Goal: Task Accomplishment & Management: Use online tool/utility

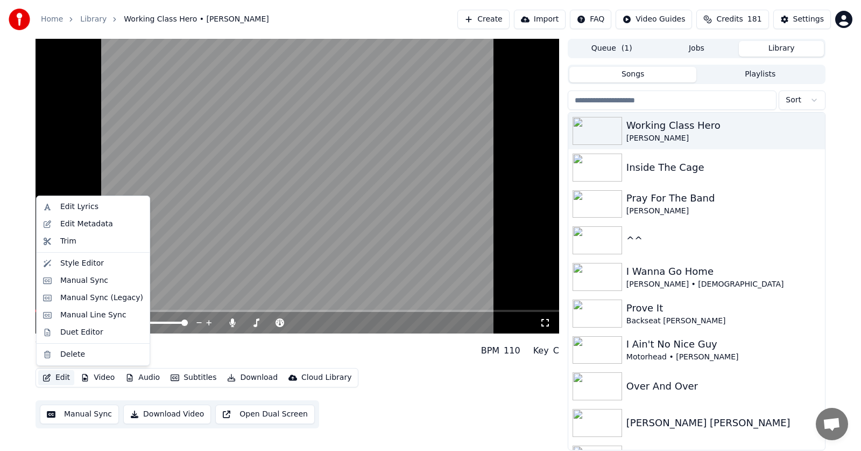
click at [64, 376] on button "Edit" at bounding box center [56, 377] width 36 height 15
click at [75, 297] on div "Manual Sync (Legacy)" at bounding box center [101, 297] width 83 height 11
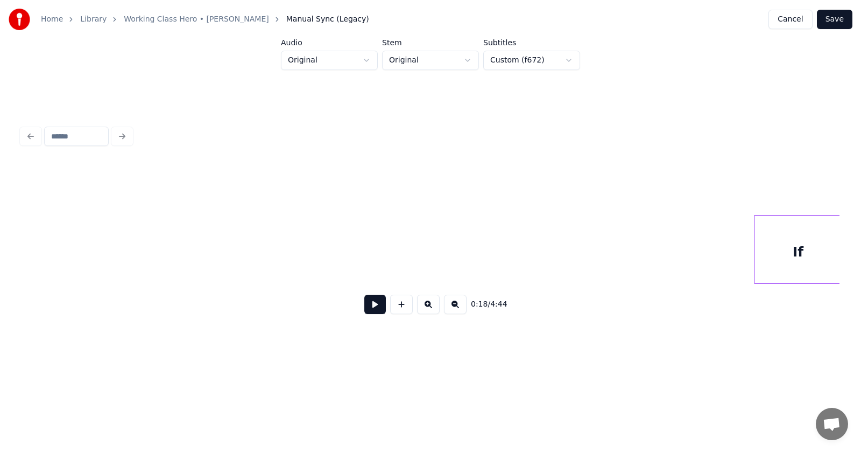
scroll to position [0, 84348]
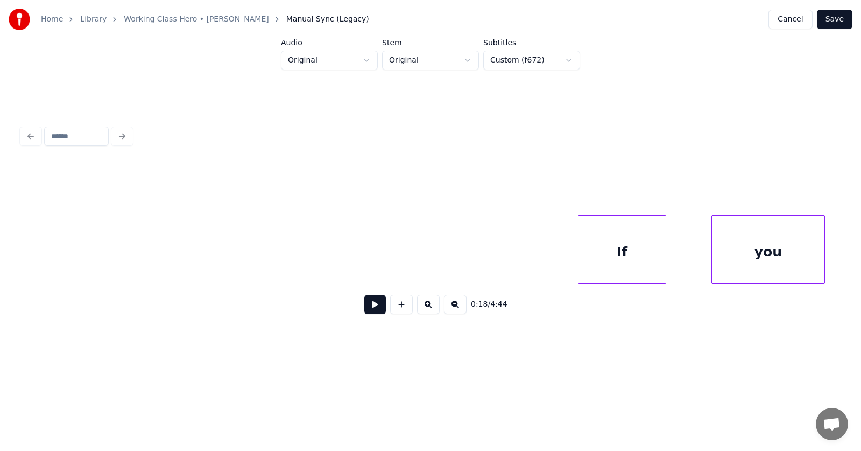
click at [621, 262] on div "If" at bounding box center [623, 251] width 88 height 73
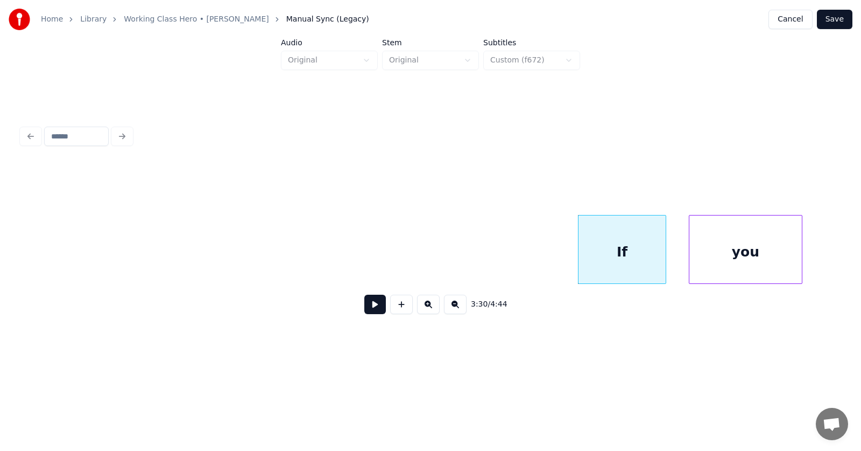
click at [721, 261] on div "you" at bounding box center [746, 251] width 112 height 73
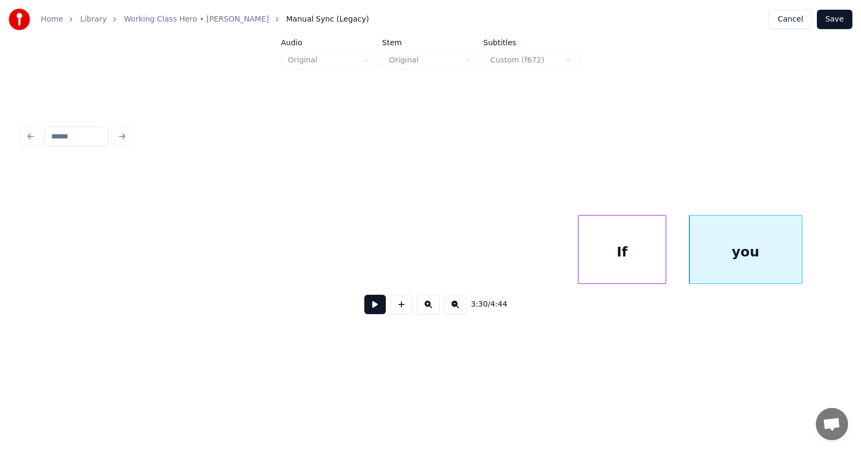
click at [369, 308] on button at bounding box center [375, 303] width 22 height 19
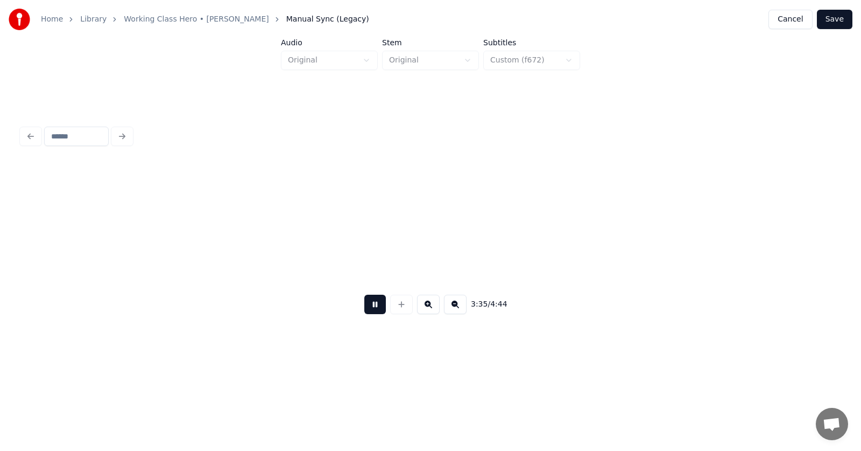
scroll to position [0, 86820]
click at [371, 309] on button at bounding box center [375, 303] width 22 height 19
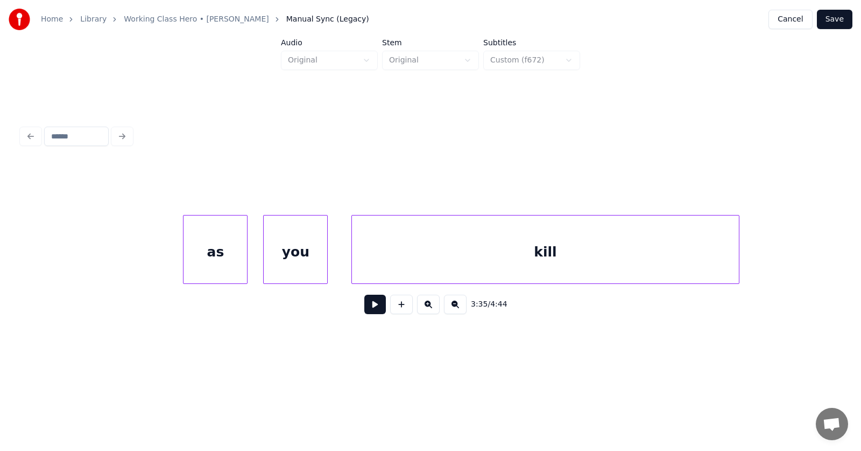
scroll to position [0, 82100]
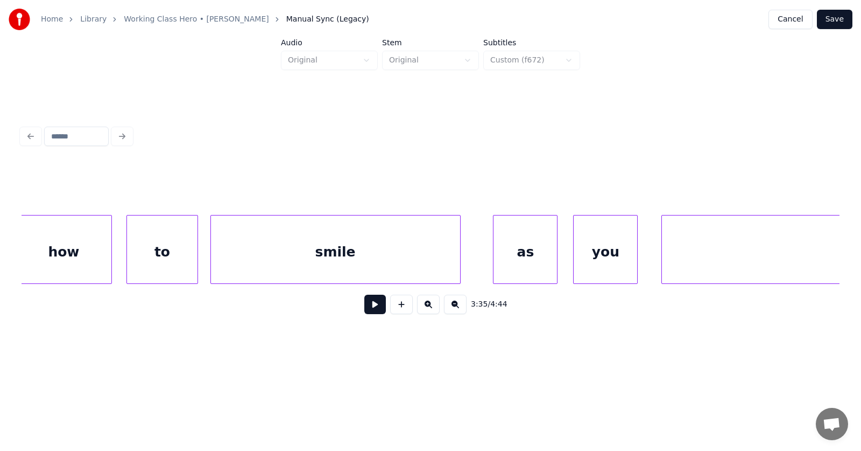
click at [340, 249] on div "smile" at bounding box center [335, 251] width 249 height 73
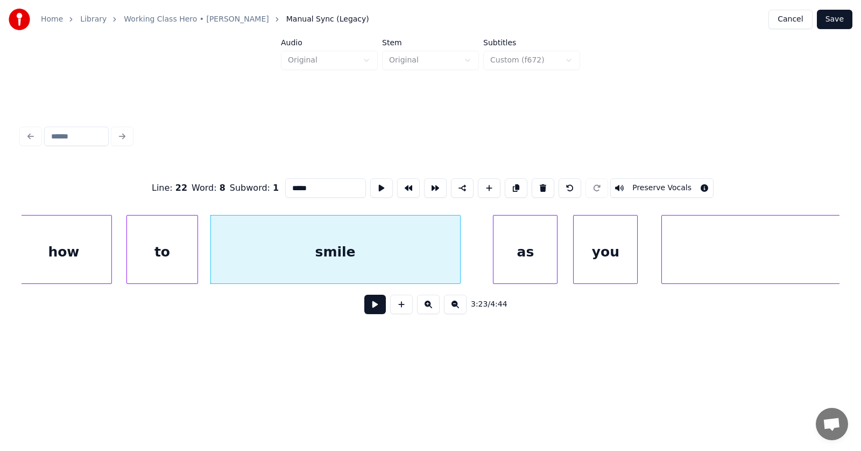
click at [367, 311] on button at bounding box center [375, 303] width 22 height 19
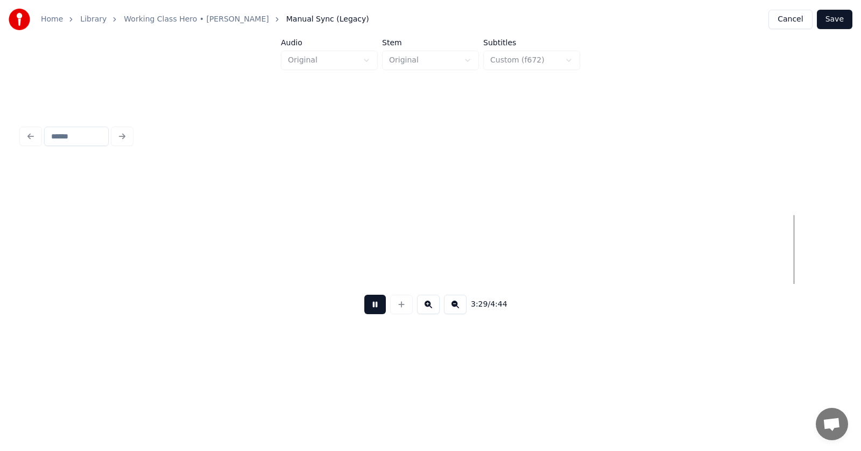
scroll to position [0, 84568]
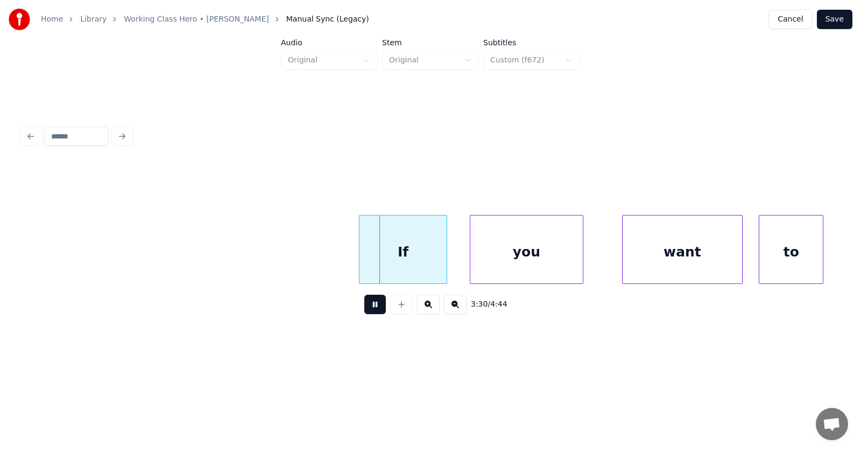
click at [373, 308] on button at bounding box center [375, 303] width 22 height 19
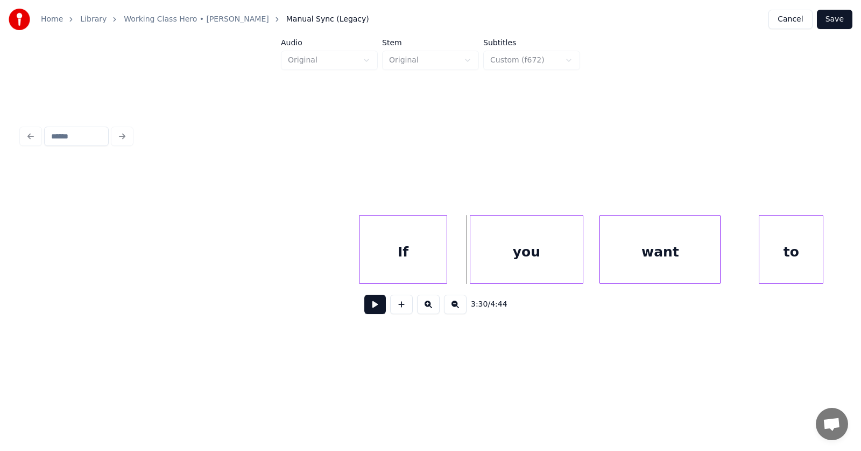
click at [672, 254] on div "want" at bounding box center [660, 251] width 120 height 73
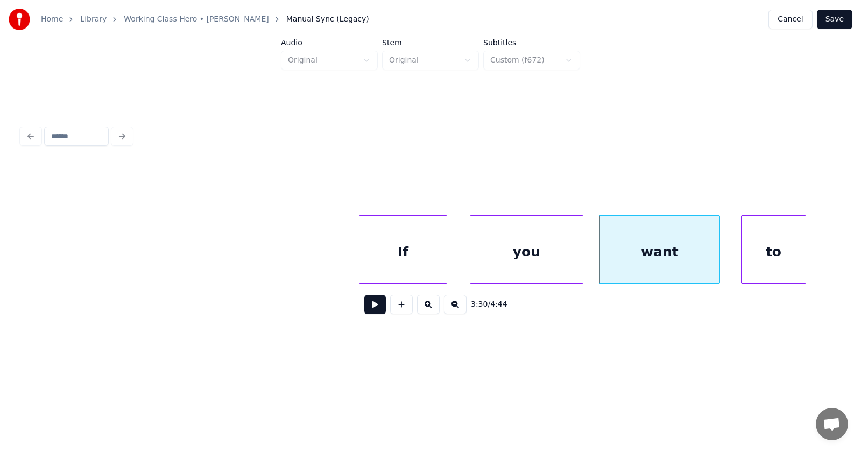
click at [755, 260] on div "to" at bounding box center [774, 251] width 64 height 73
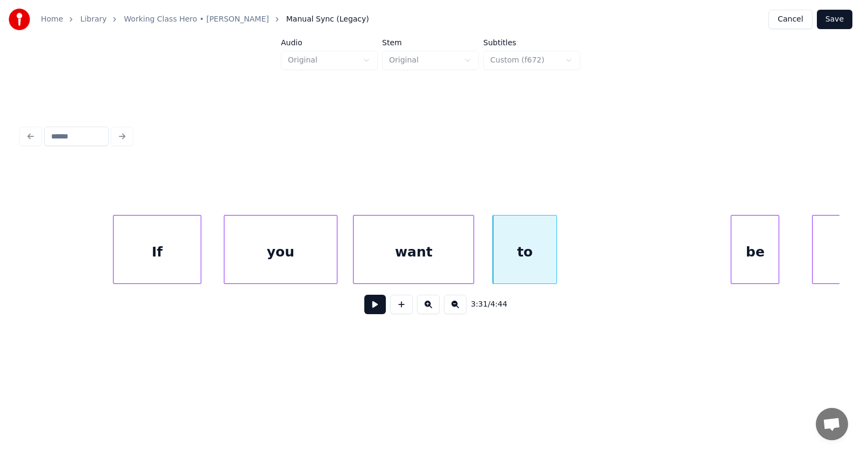
scroll to position [0, 84891]
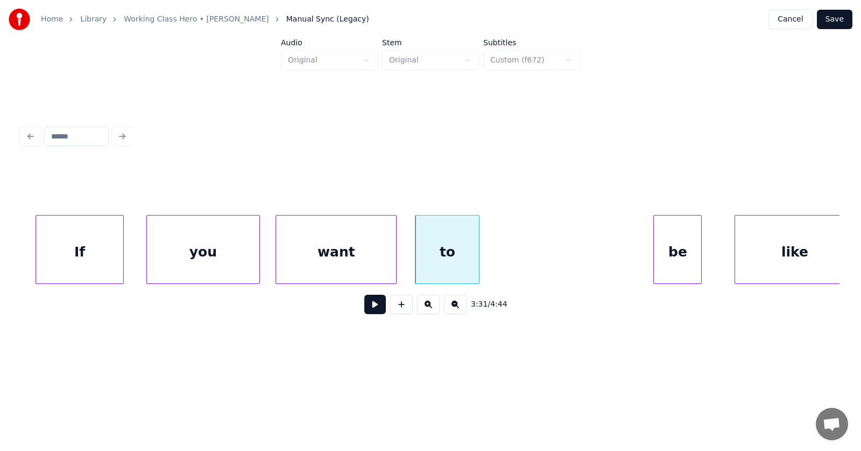
click at [321, 243] on div "want" at bounding box center [336, 251] width 120 height 73
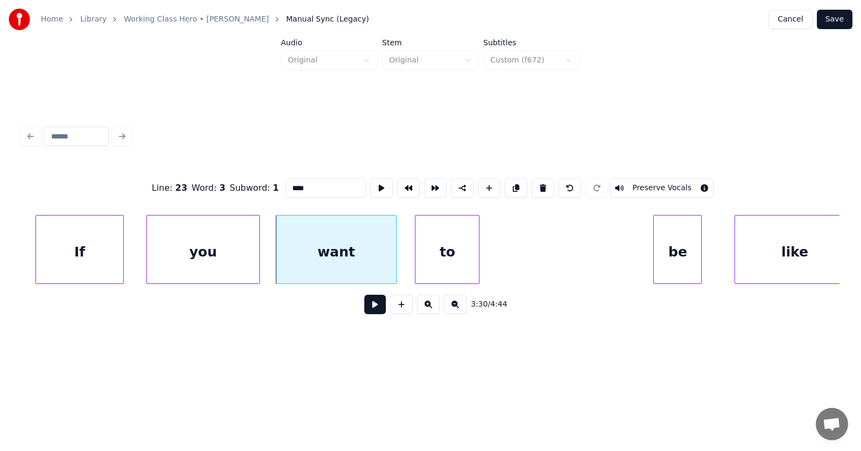
click at [364, 308] on button at bounding box center [375, 303] width 22 height 19
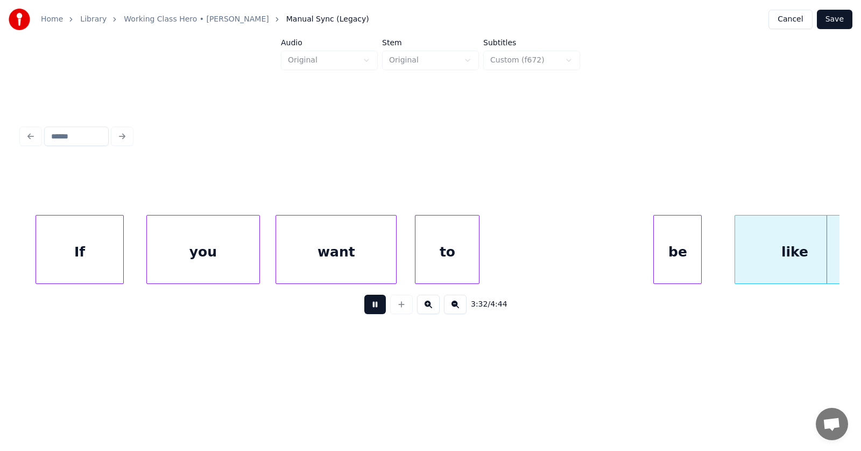
scroll to position [0, 85712]
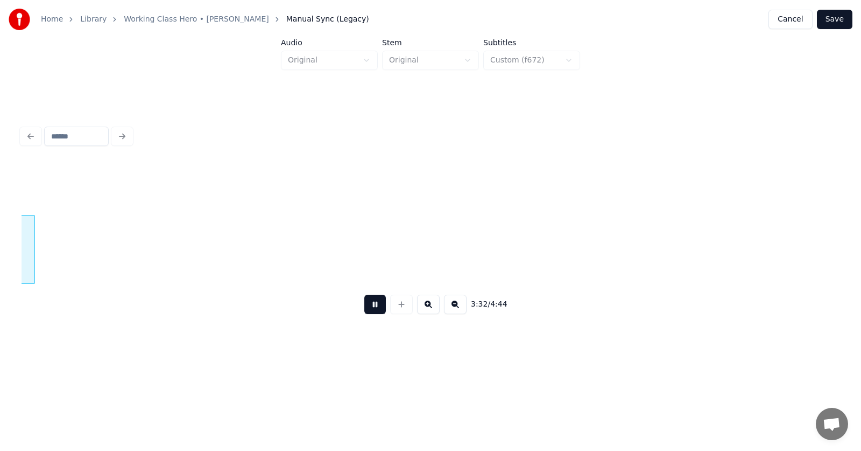
click at [364, 308] on button at bounding box center [375, 303] width 22 height 19
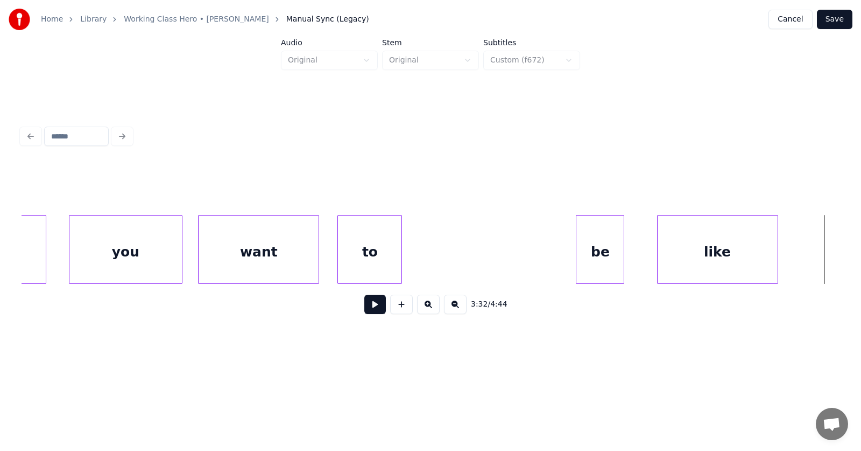
scroll to position [0, 84814]
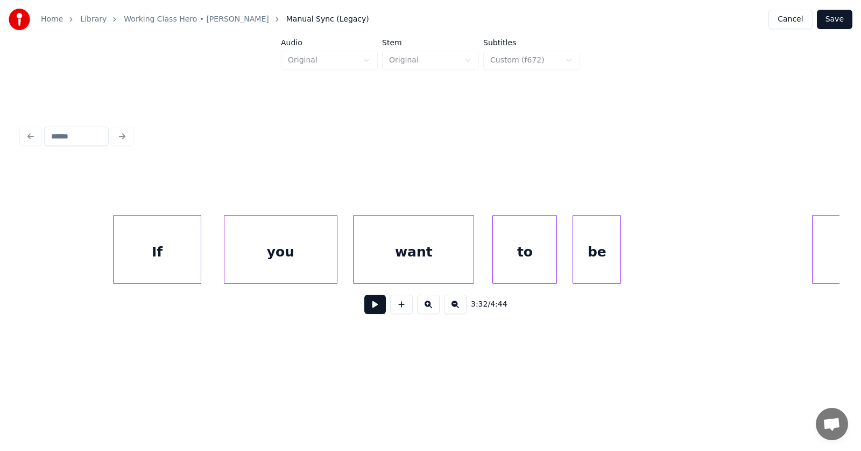
click at [593, 260] on div "be" at bounding box center [596, 251] width 47 height 73
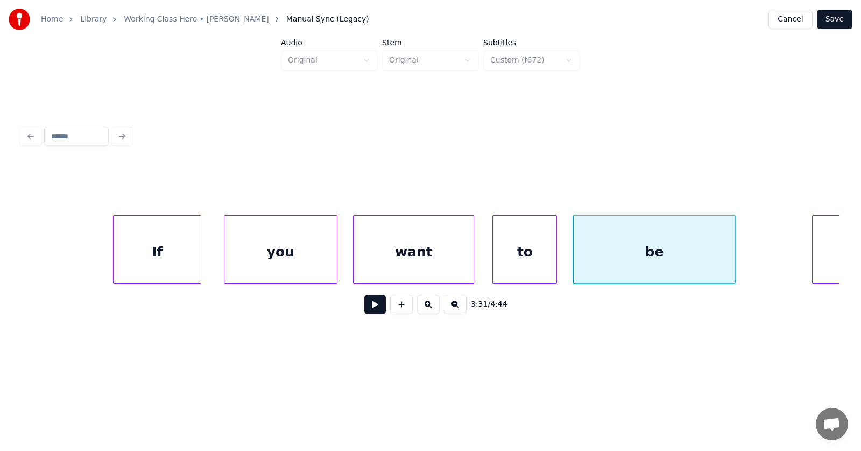
click at [735, 249] on div at bounding box center [733, 249] width 3 height 68
click at [681, 250] on div "be" at bounding box center [655, 251] width 164 height 73
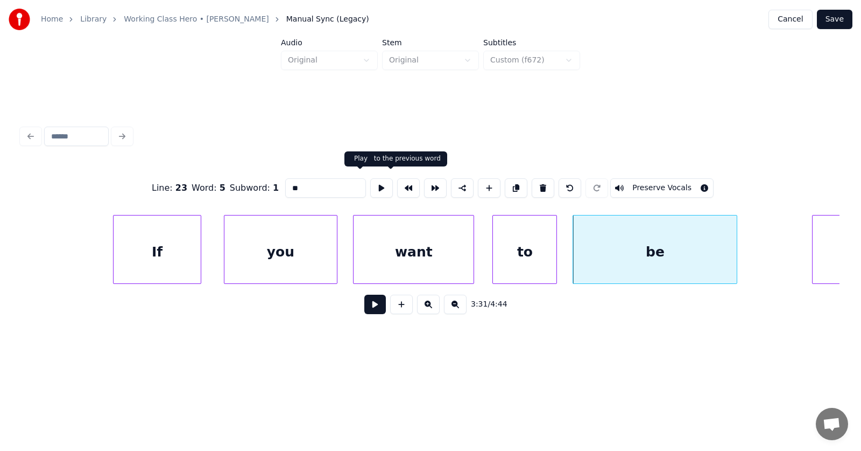
click at [370, 180] on button at bounding box center [381, 187] width 23 height 19
drag, startPoint x: 305, startPoint y: 184, endPoint x: 262, endPoint y: 186, distance: 42.6
click at [285, 186] on input "**" at bounding box center [325, 187] width 81 height 19
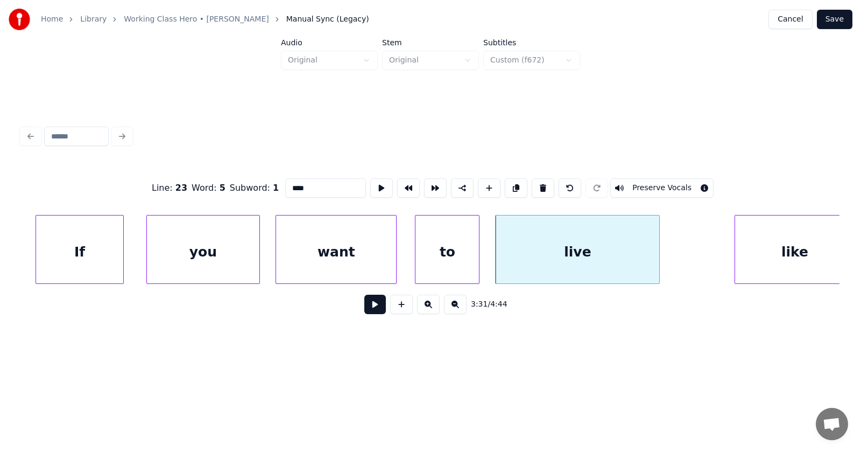
scroll to position [0, 85124]
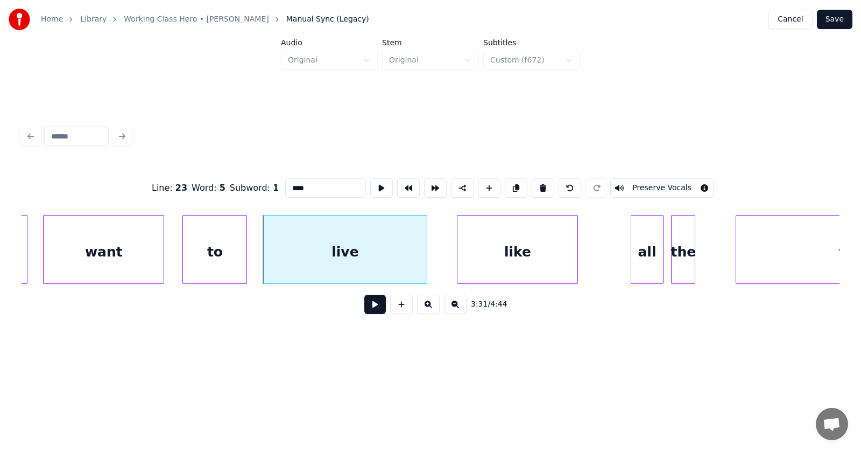
click at [540, 256] on div "like" at bounding box center [518, 251] width 120 height 73
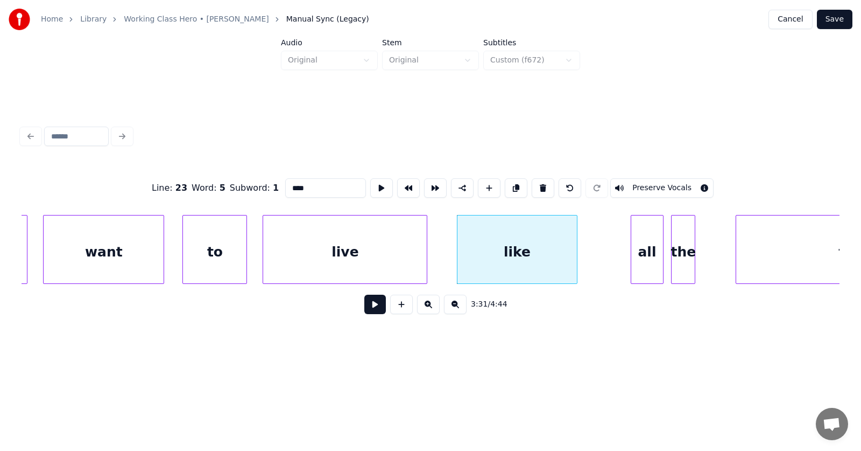
click at [341, 256] on div "live" at bounding box center [345, 251] width 164 height 73
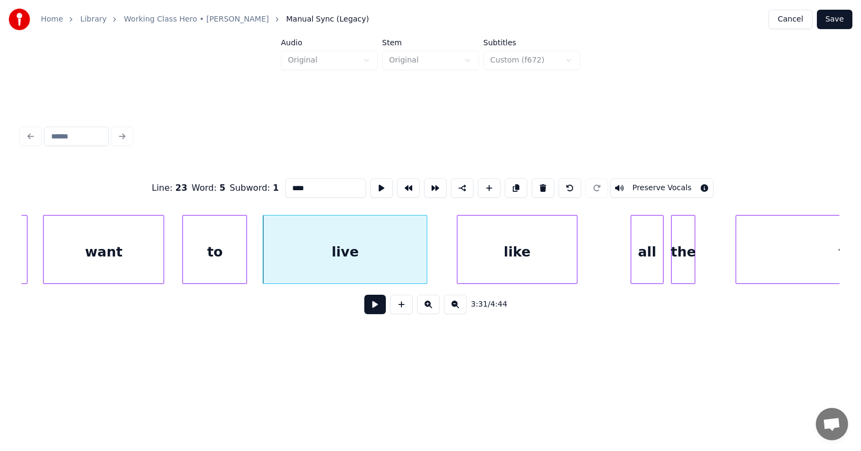
type input "****"
click at [367, 309] on button at bounding box center [375, 303] width 22 height 19
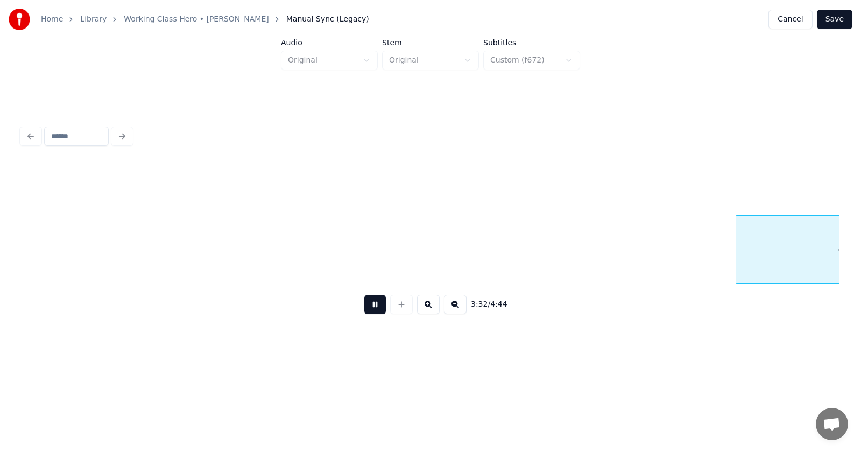
scroll to position [0, 85947]
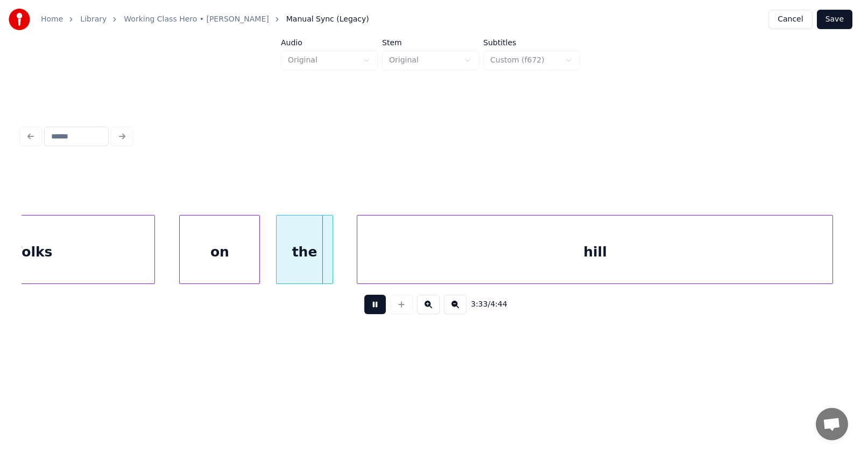
click at [367, 309] on button at bounding box center [375, 303] width 22 height 19
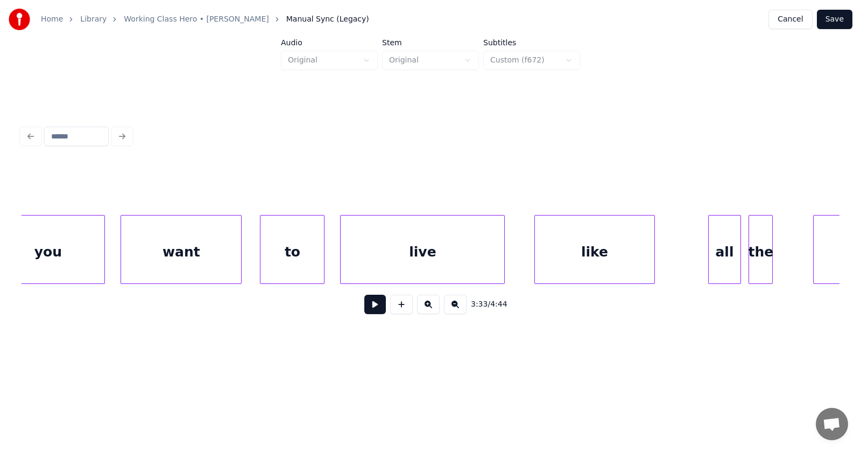
scroll to position [0, 85124]
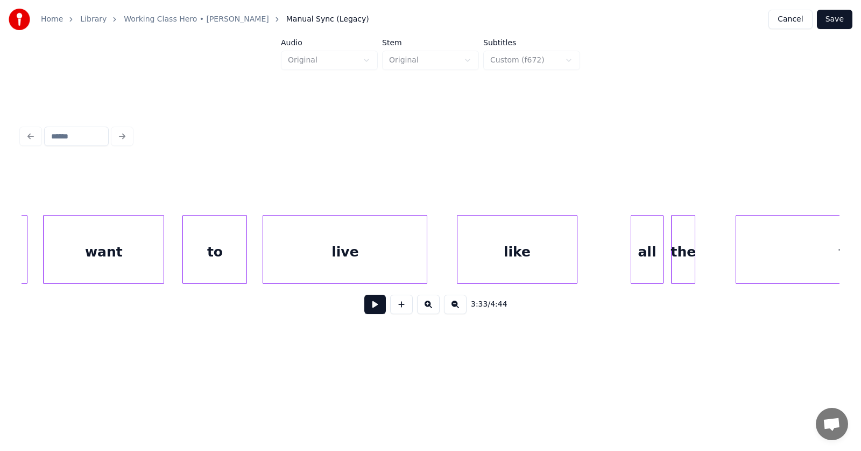
click at [643, 254] on div "all" at bounding box center [646, 251] width 31 height 73
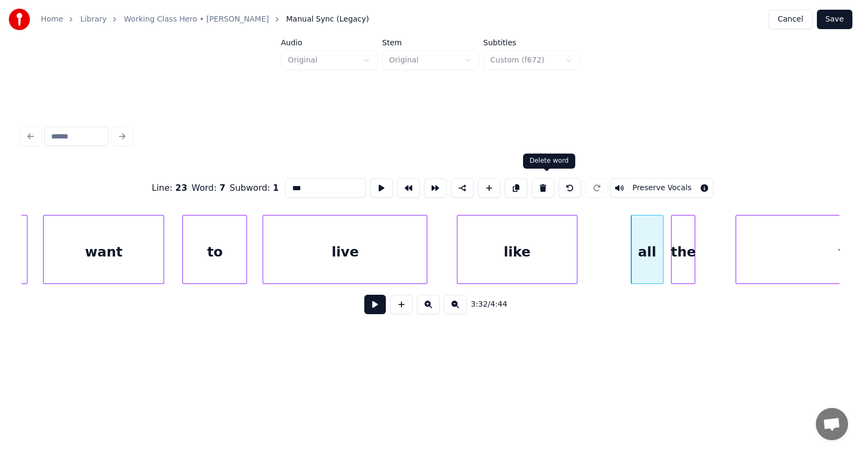
click at [551, 181] on button at bounding box center [543, 187] width 23 height 19
type input "***"
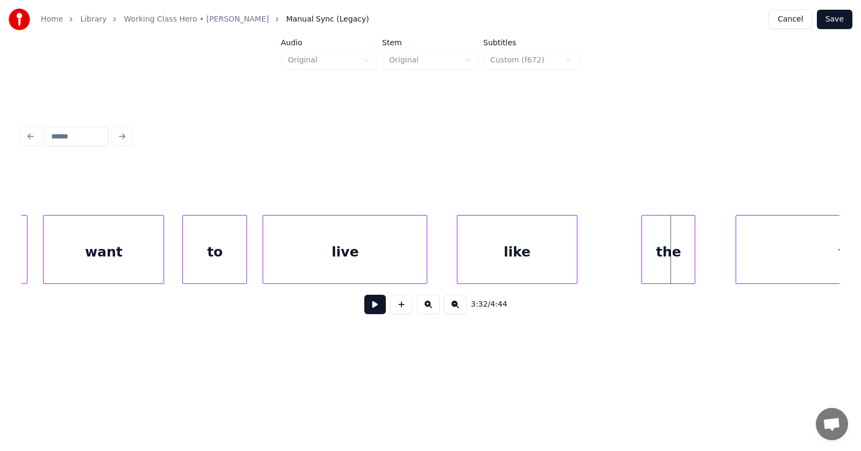
click at [642, 258] on div at bounding box center [643, 249] width 3 height 68
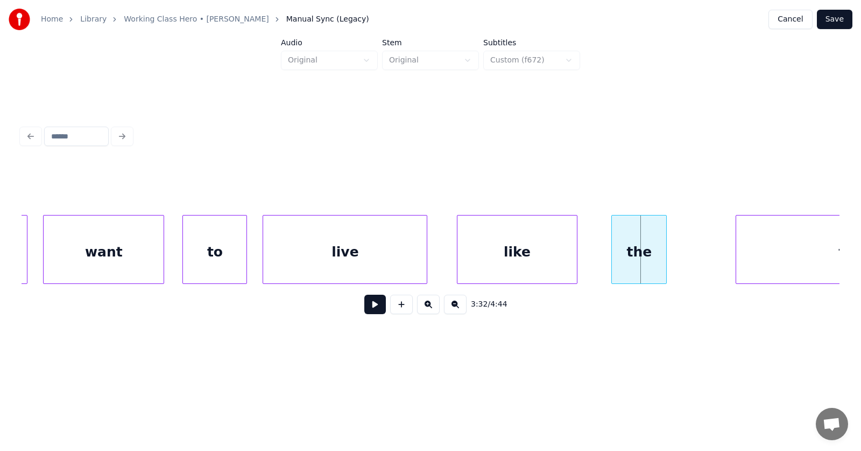
click at [641, 257] on div "the" at bounding box center [639, 251] width 54 height 73
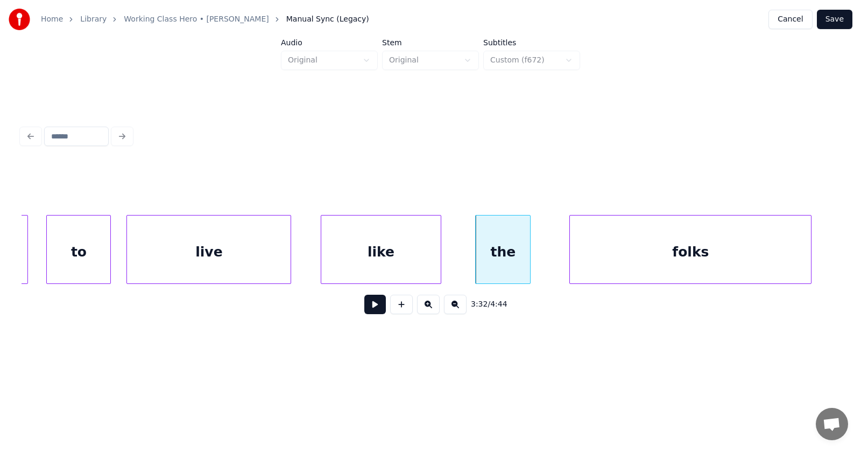
click at [747, 258] on div "folks" at bounding box center [690, 251] width 241 height 73
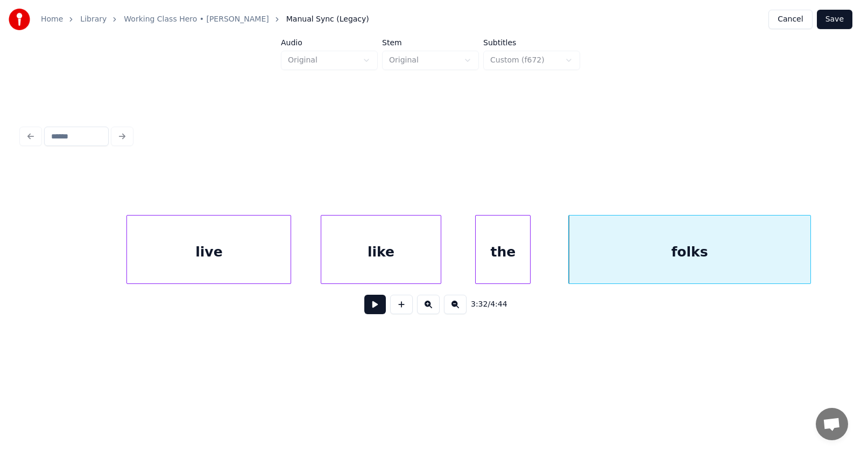
scroll to position [0, 85589]
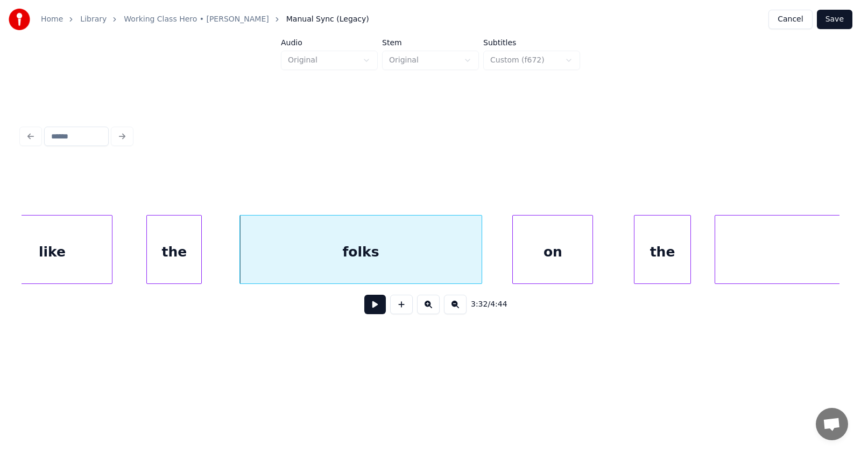
click at [549, 259] on div "on" at bounding box center [553, 251] width 80 height 73
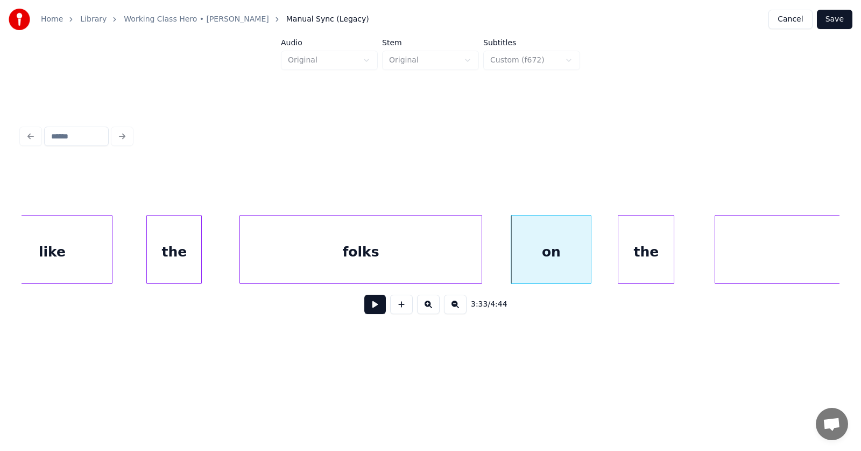
click at [649, 260] on div "the" at bounding box center [645, 251] width 55 height 73
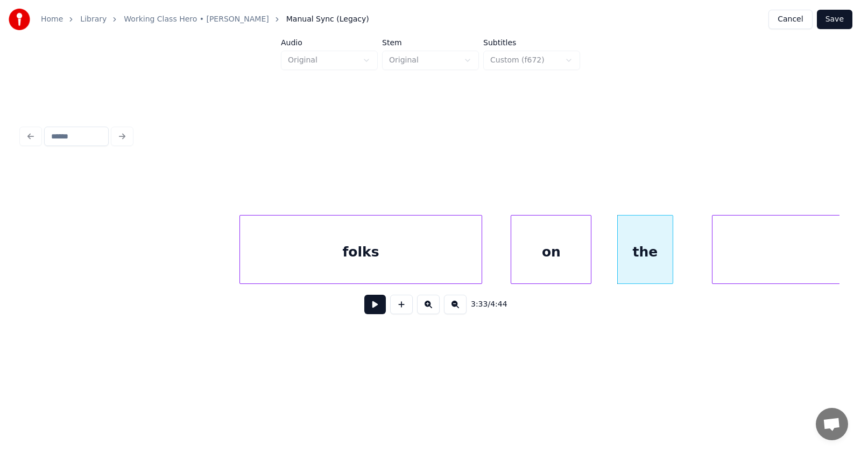
scroll to position [0, 85937]
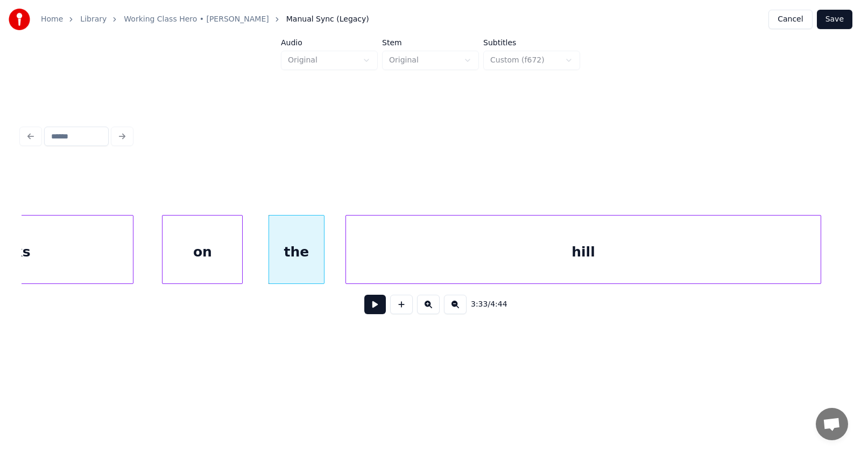
click at [723, 264] on div "hill" at bounding box center [583, 251] width 475 height 73
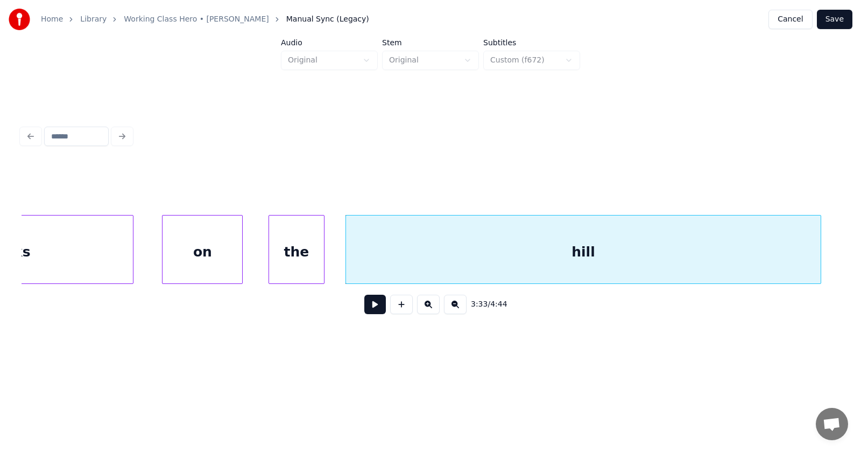
click at [370, 307] on button at bounding box center [375, 303] width 22 height 19
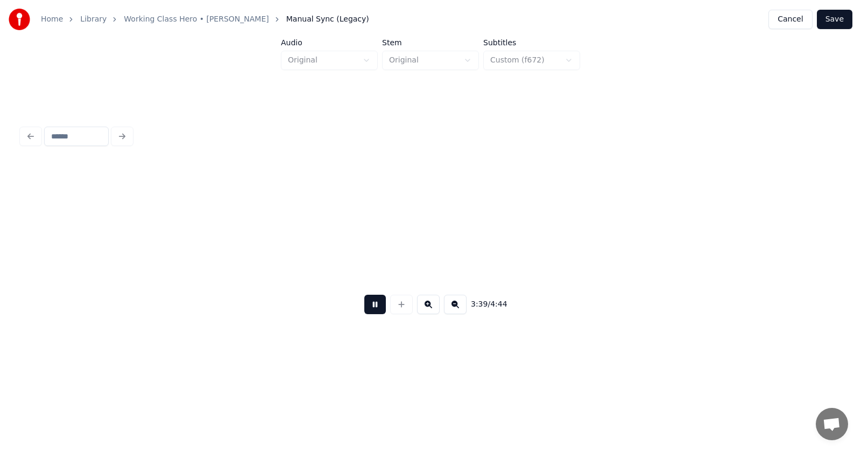
scroll to position [0, 88400]
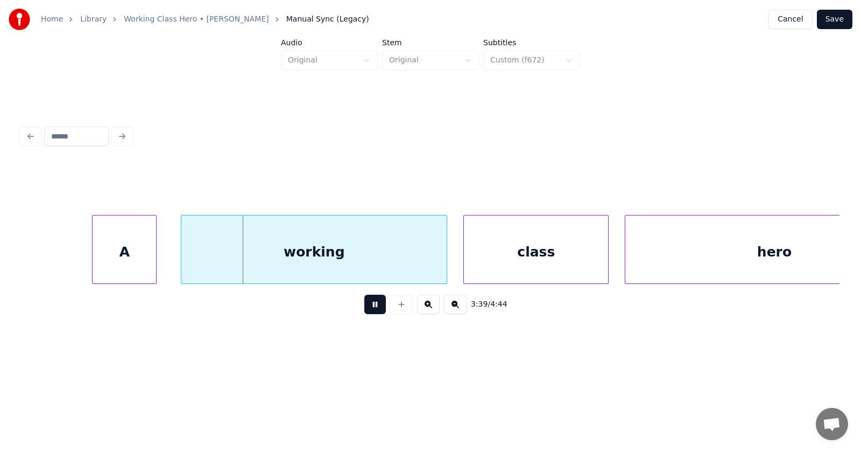
click at [370, 307] on button at bounding box center [375, 303] width 22 height 19
click at [108, 251] on div "A" at bounding box center [114, 251] width 64 height 73
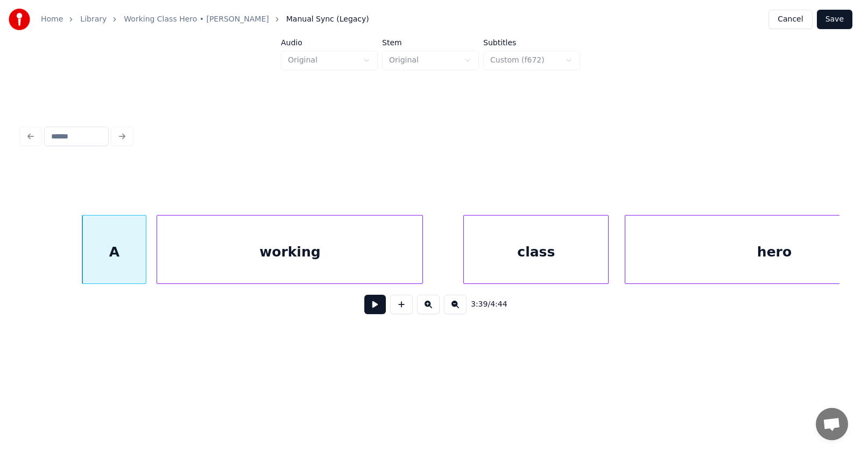
click at [250, 250] on div "working" at bounding box center [289, 251] width 265 height 73
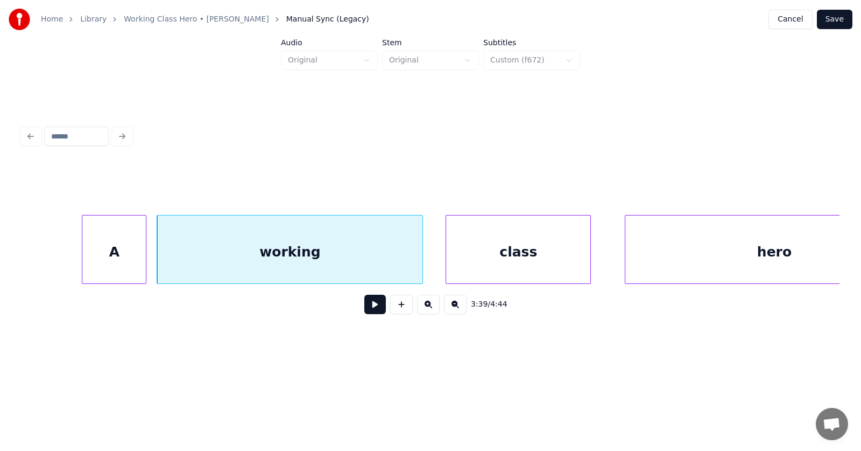
click at [556, 249] on div "class" at bounding box center [518, 251] width 144 height 73
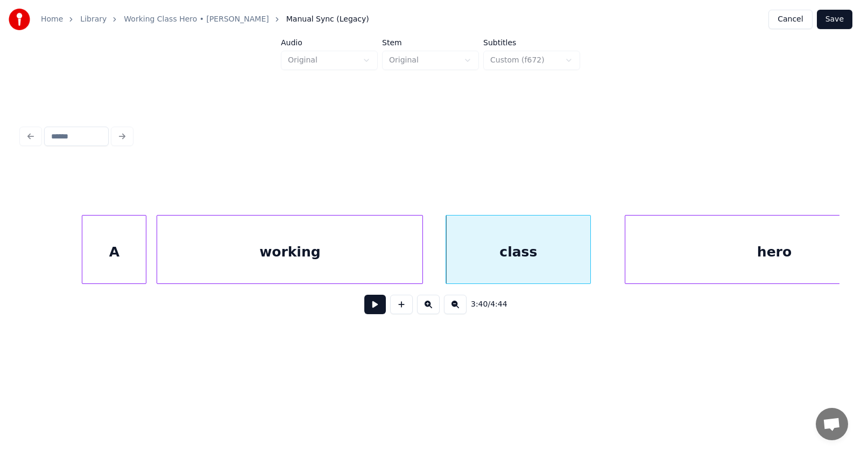
scroll to position [0, 88481]
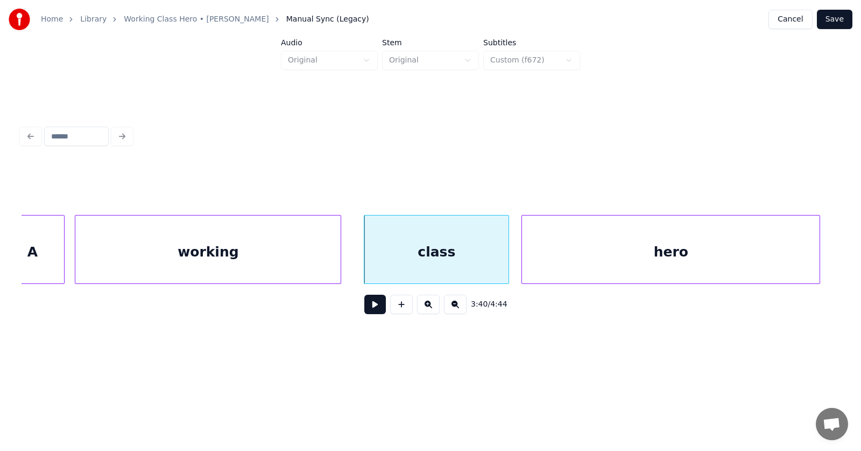
click at [671, 255] on div "hero" at bounding box center [671, 251] width 298 height 73
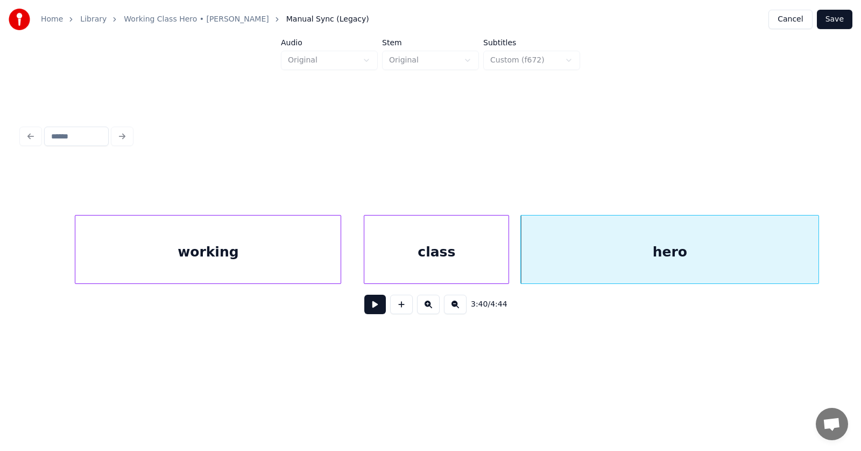
scroll to position [0, 88922]
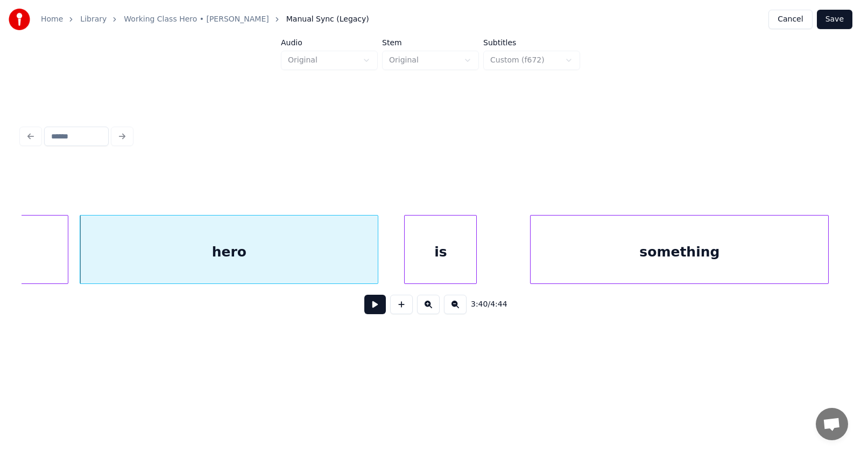
click at [452, 254] on div "is" at bounding box center [441, 251] width 72 height 73
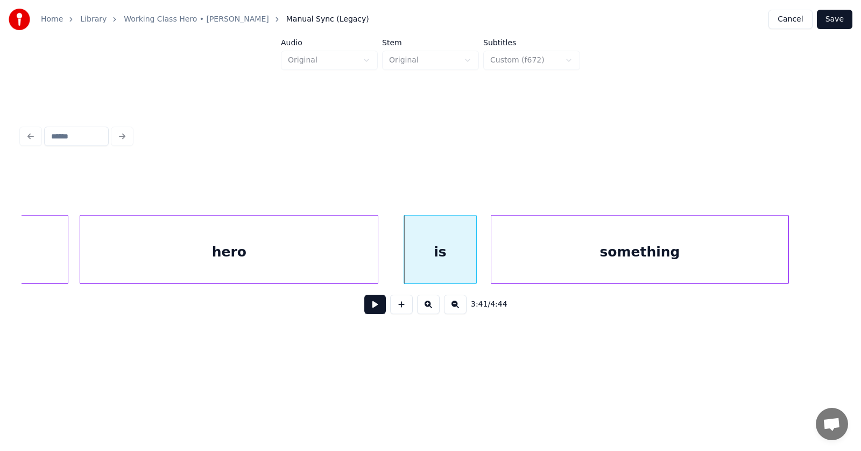
click at [528, 264] on div "something" at bounding box center [640, 251] width 298 height 73
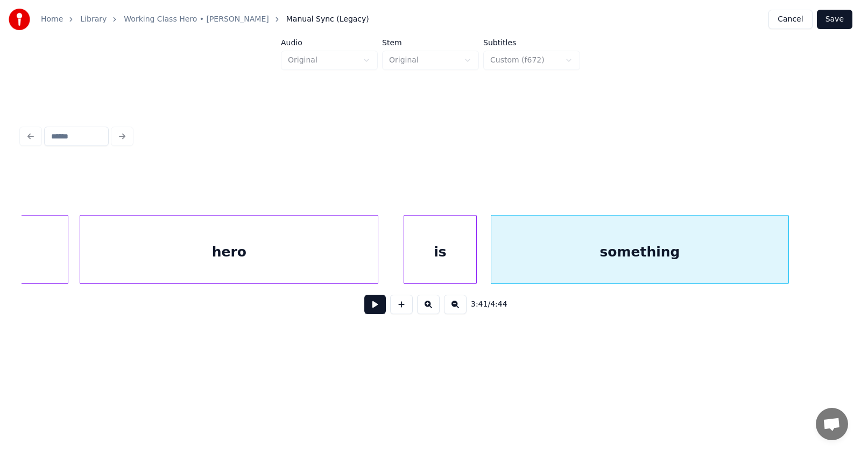
click at [366, 308] on button at bounding box center [375, 303] width 22 height 19
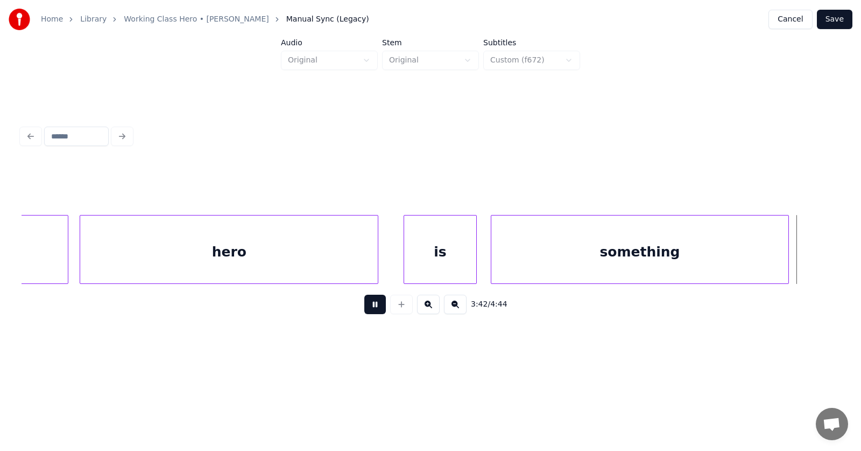
scroll to position [0, 89746]
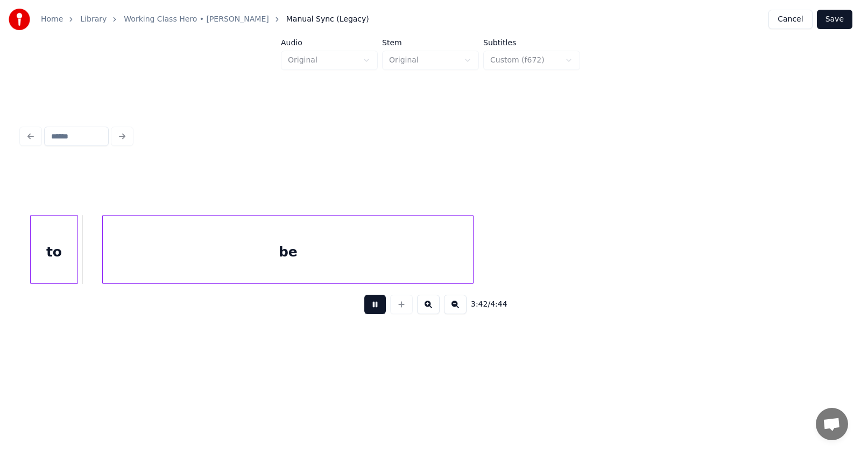
click at [366, 308] on button at bounding box center [375, 303] width 22 height 19
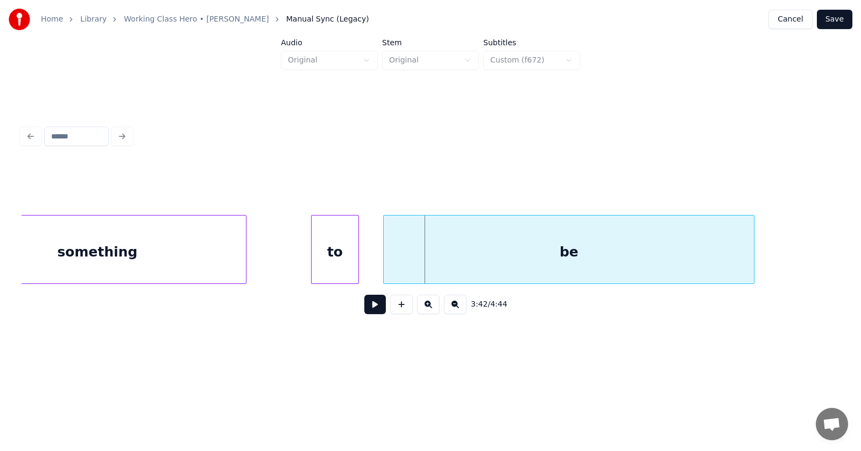
scroll to position [0, 89310]
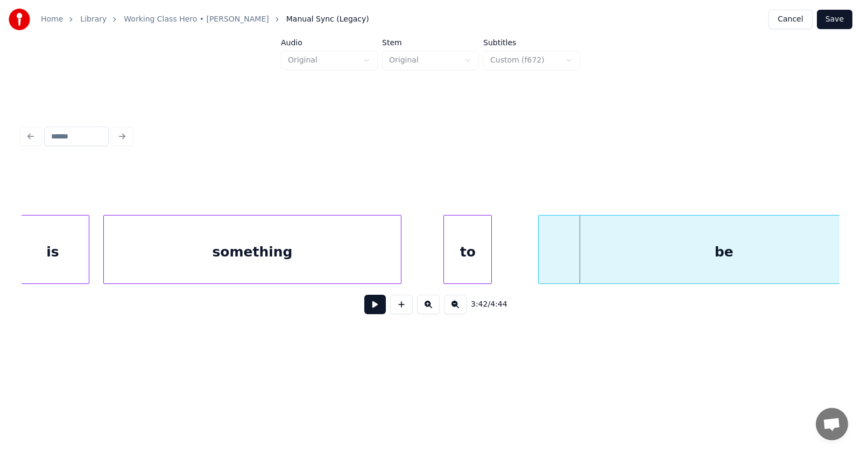
click at [467, 257] on div "to" at bounding box center [467, 251] width 47 height 73
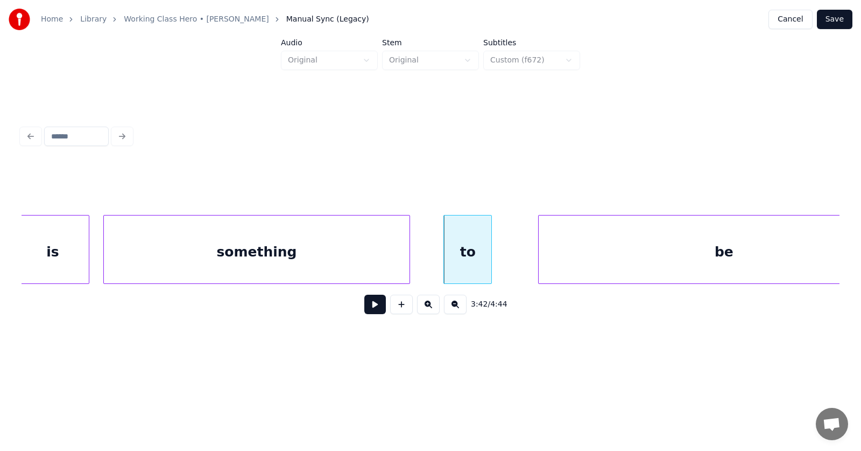
click at [410, 251] on div at bounding box center [407, 249] width 3 height 68
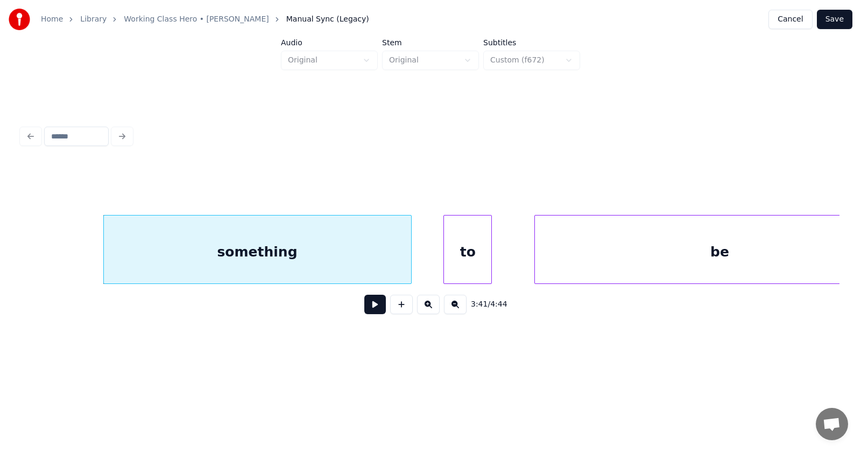
scroll to position [0, 89378]
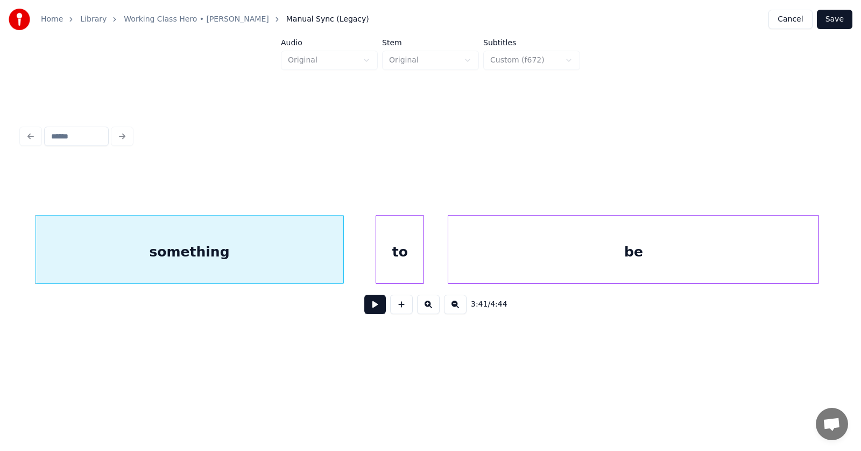
click at [552, 263] on div "be" at bounding box center [633, 251] width 370 height 73
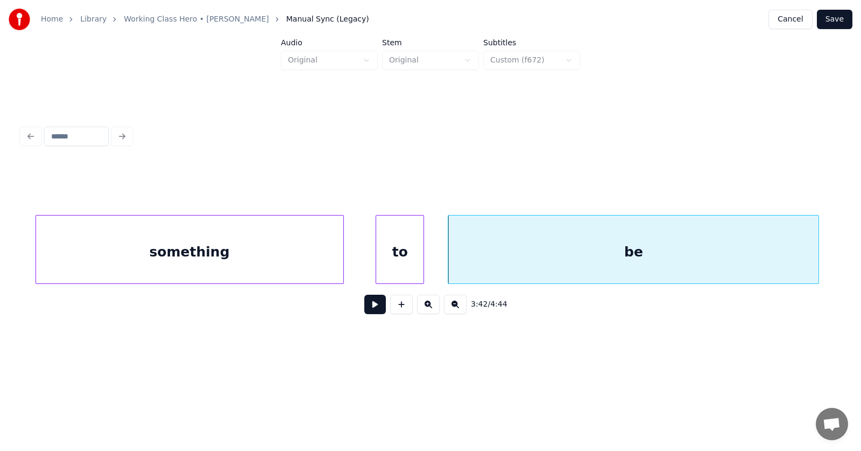
click at [375, 310] on button at bounding box center [375, 303] width 22 height 19
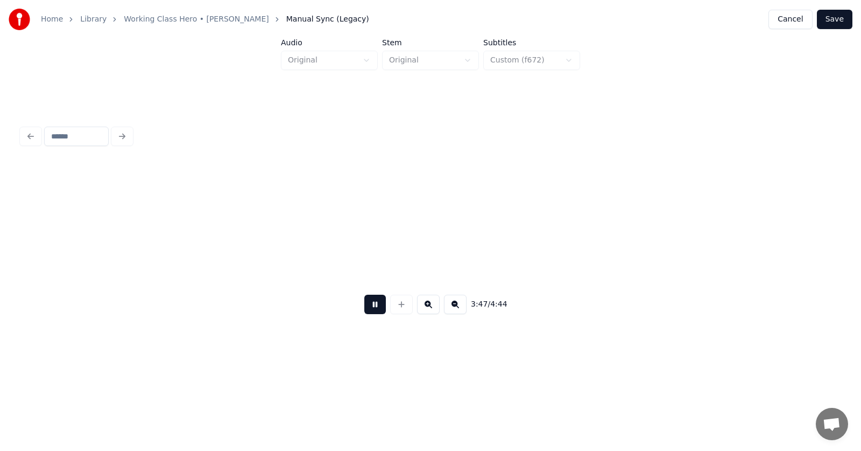
scroll to position [0, 91846]
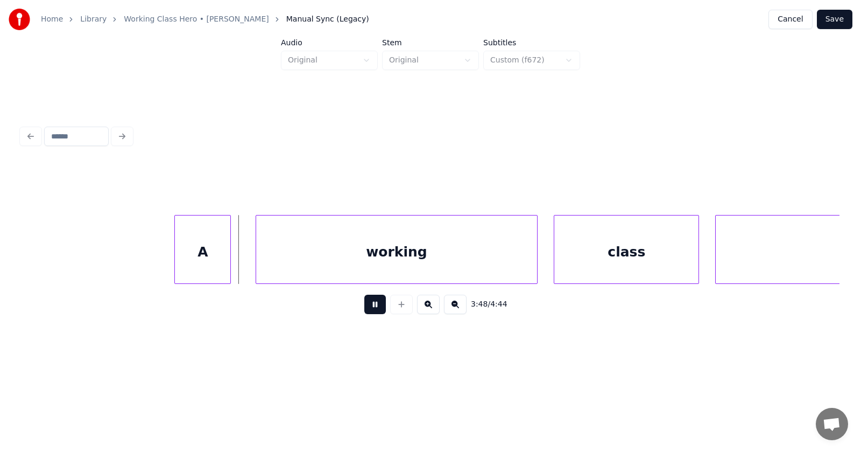
click at [369, 310] on button at bounding box center [375, 303] width 22 height 19
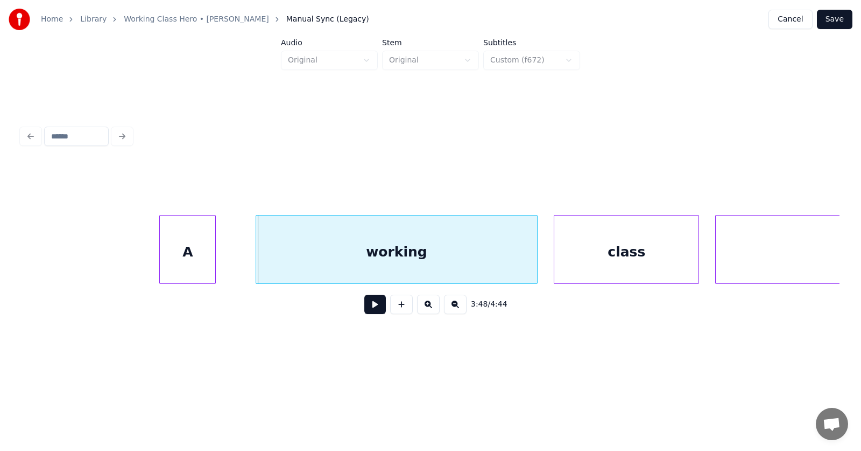
click at [200, 257] on div "A" at bounding box center [187, 251] width 55 height 73
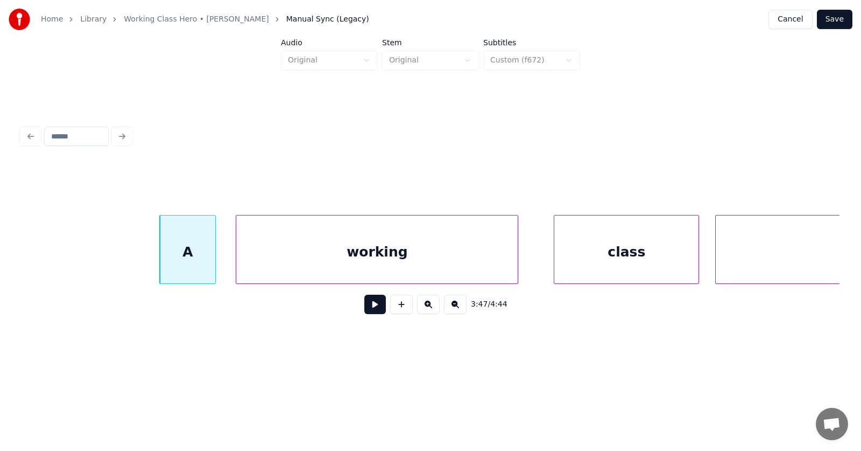
click at [274, 260] on div "working" at bounding box center [377, 251] width 282 height 73
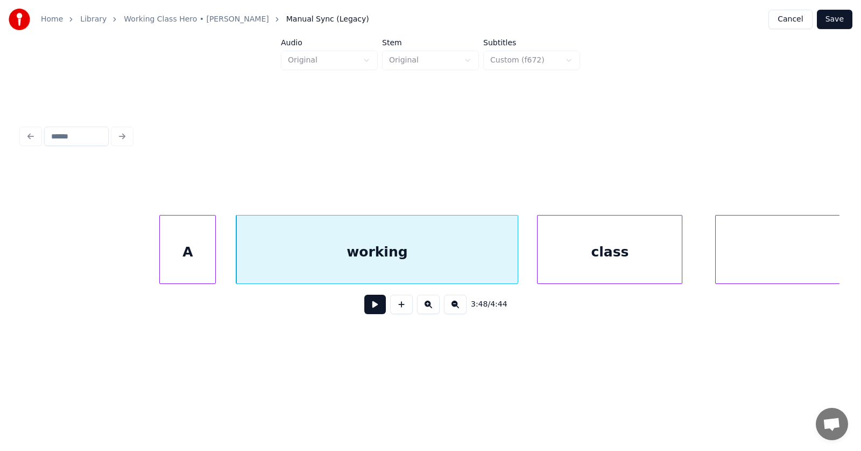
click at [582, 262] on div "class" at bounding box center [610, 251] width 144 height 73
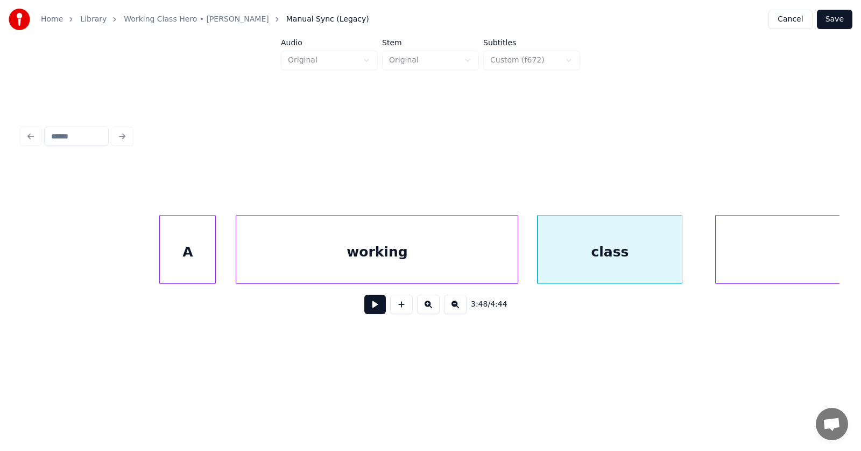
scroll to position [0, 92001]
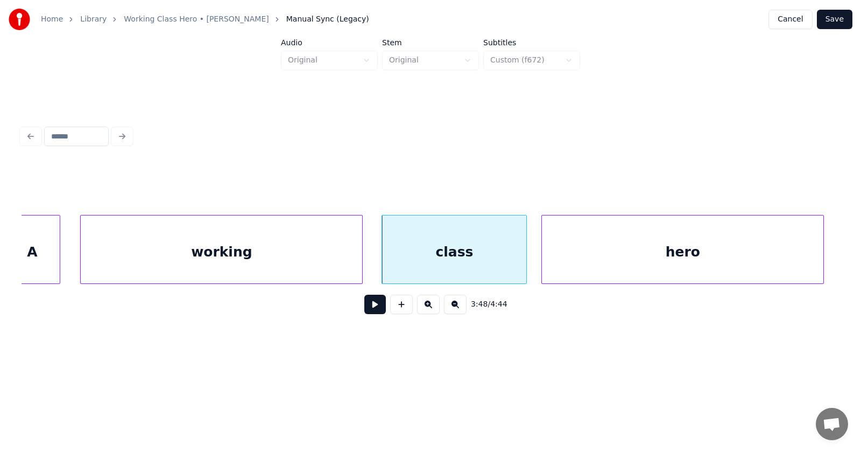
click at [724, 254] on div "hero" at bounding box center [683, 251] width 282 height 73
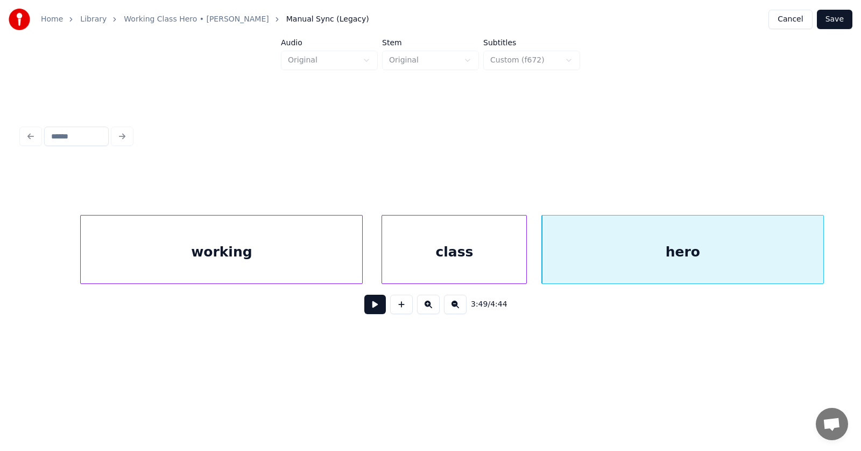
scroll to position [0, 92333]
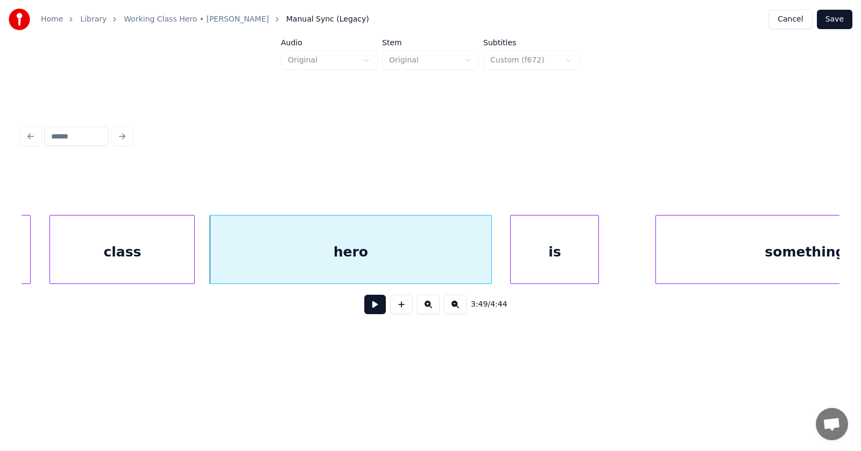
click at [569, 259] on div "is" at bounding box center [555, 251] width 88 height 73
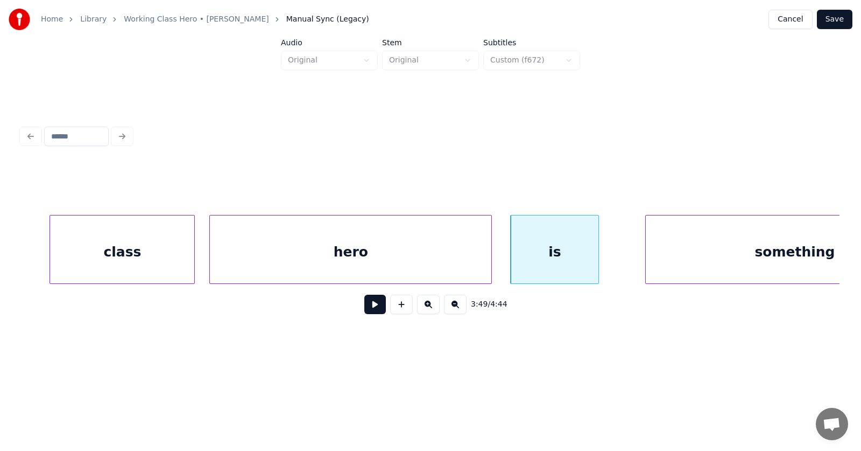
scroll to position [0, 92446]
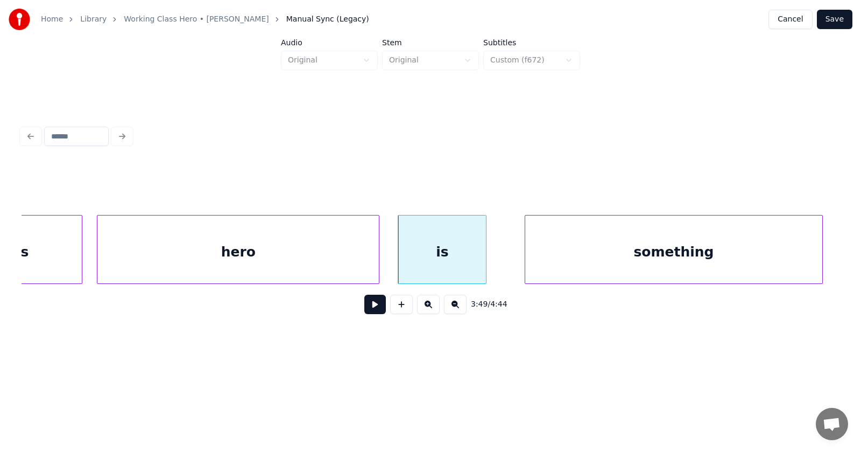
click at [672, 263] on div "something" at bounding box center [674, 251] width 298 height 73
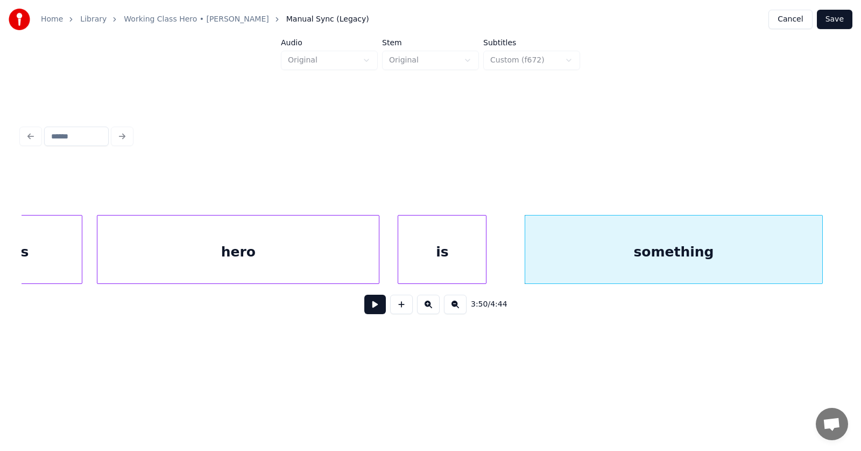
click at [823, 261] on div "something" at bounding box center [674, 249] width 299 height 69
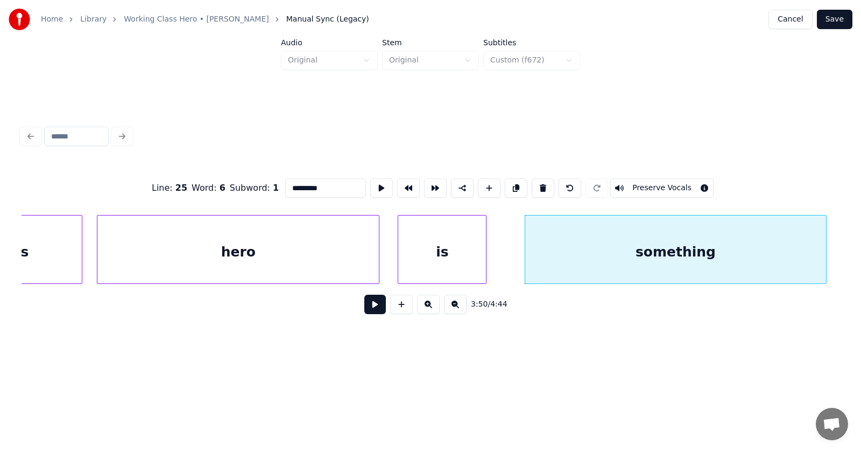
click at [826, 256] on div at bounding box center [824, 249] width 3 height 68
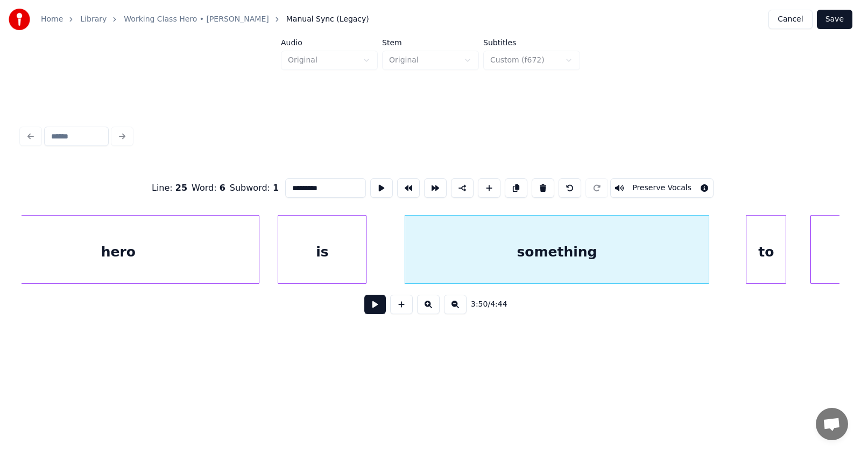
scroll to position [0, 92721]
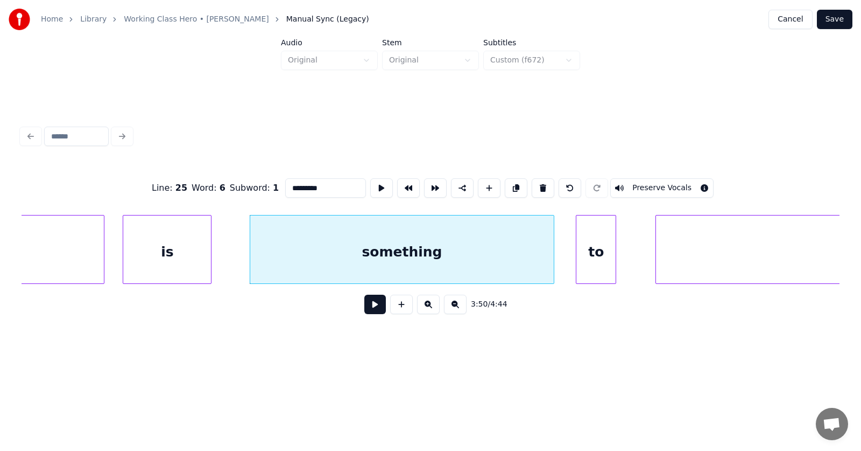
click at [601, 261] on div "to" at bounding box center [596, 251] width 39 height 73
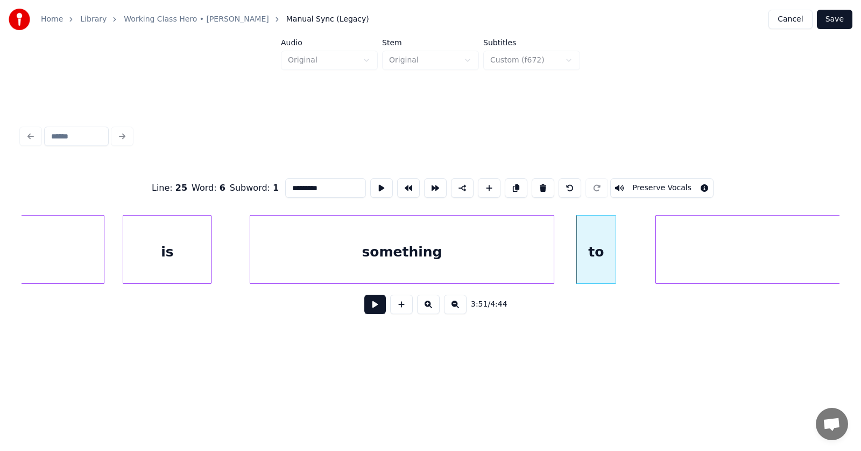
scroll to position [0, 92930]
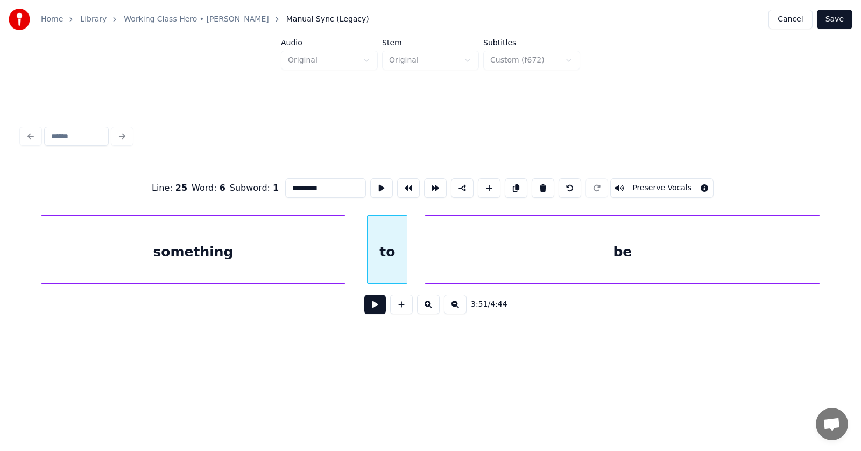
click at [662, 262] on div "be" at bounding box center [622, 251] width 395 height 73
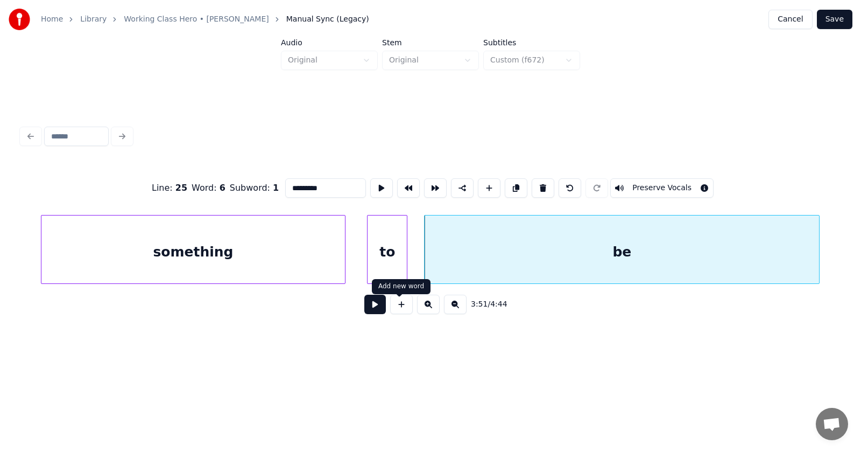
click at [372, 308] on button at bounding box center [375, 303] width 22 height 19
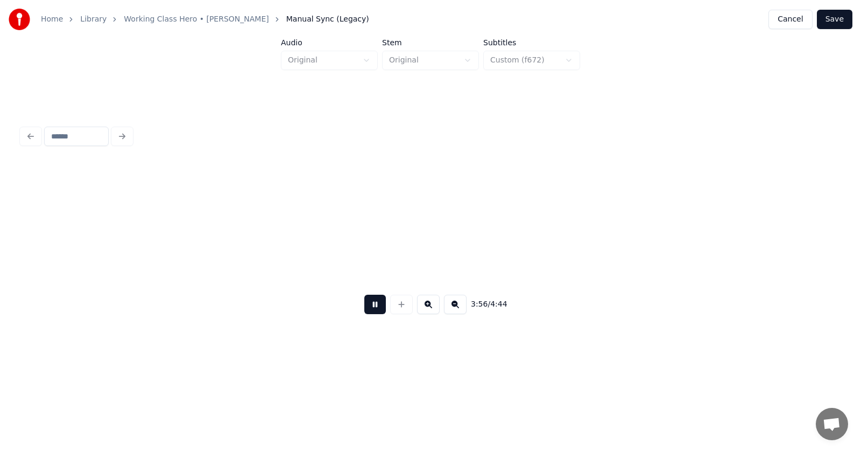
scroll to position [0, 95395]
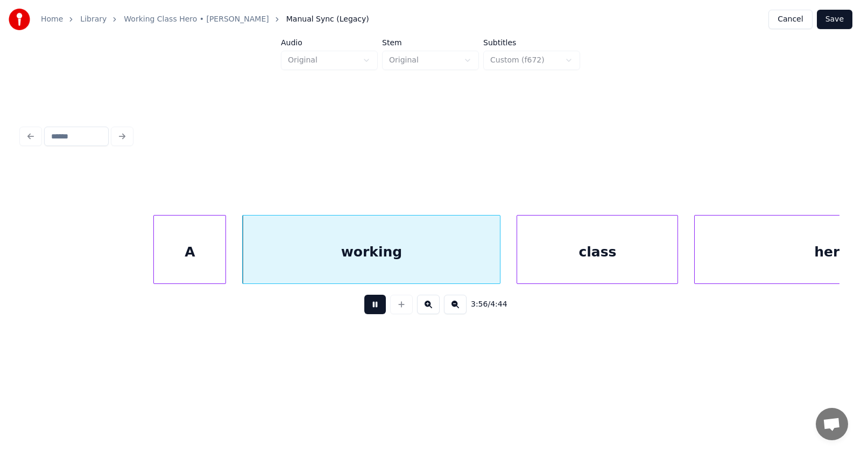
click at [372, 308] on button at bounding box center [375, 303] width 22 height 19
click at [188, 254] on div "A" at bounding box center [182, 251] width 72 height 73
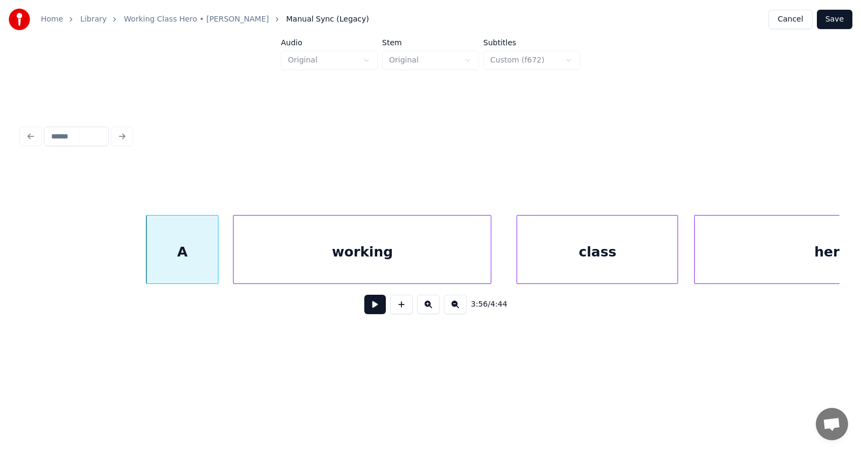
click at [278, 257] on div "working" at bounding box center [362, 251] width 257 height 73
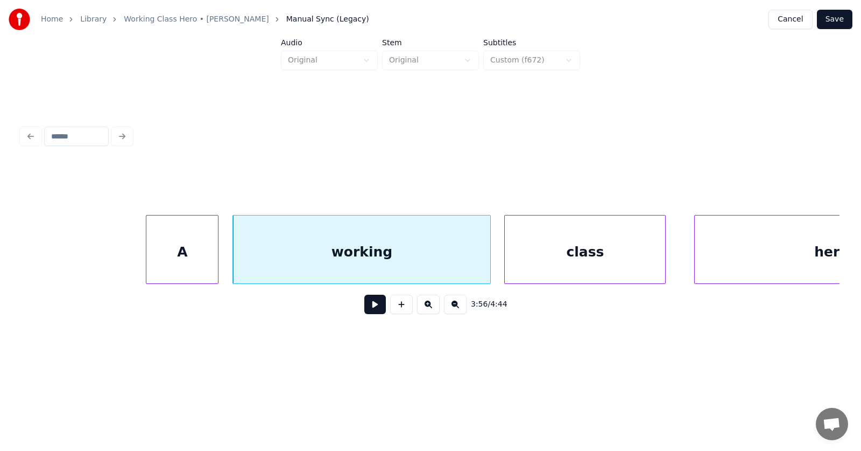
click at [543, 263] on div "class" at bounding box center [585, 251] width 160 height 73
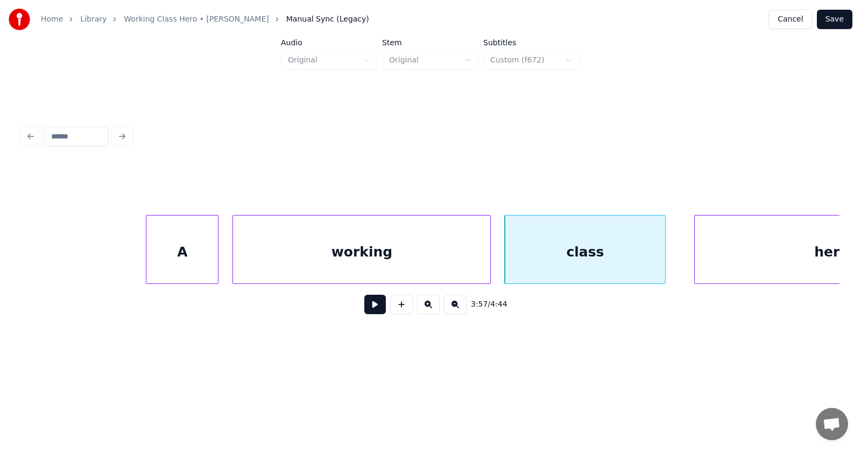
scroll to position [0, 95522]
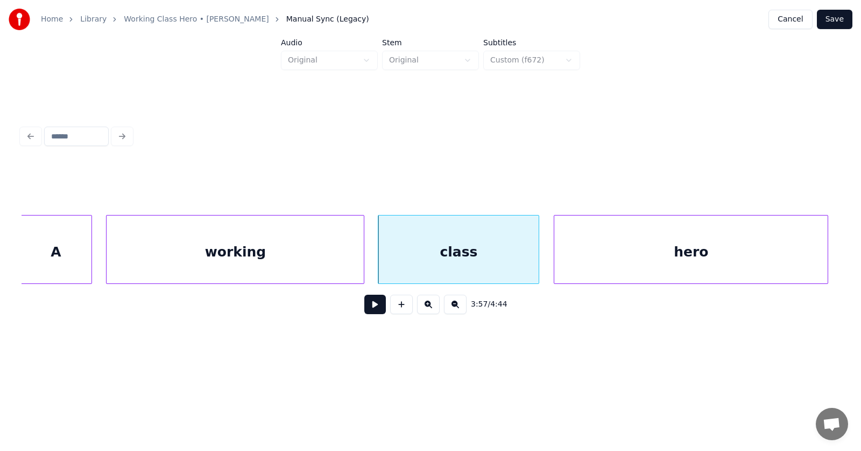
click at [730, 259] on div "hero" at bounding box center [690, 251] width 273 height 73
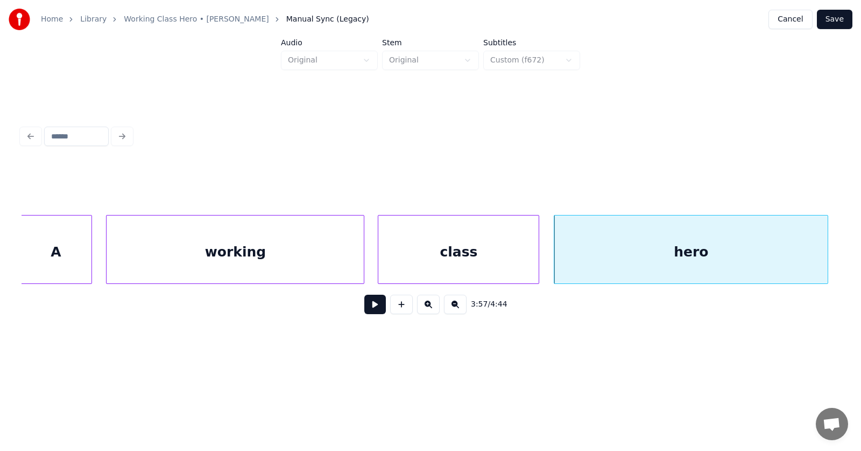
click at [372, 306] on button at bounding box center [375, 303] width 22 height 19
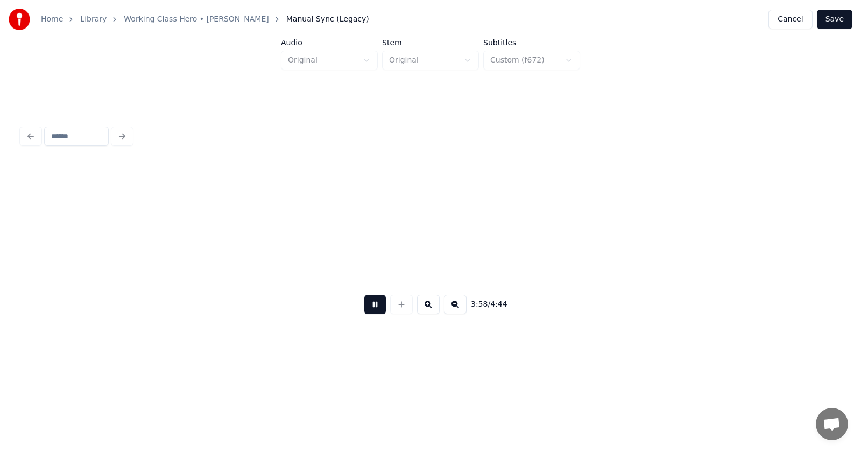
scroll to position [0, 96347]
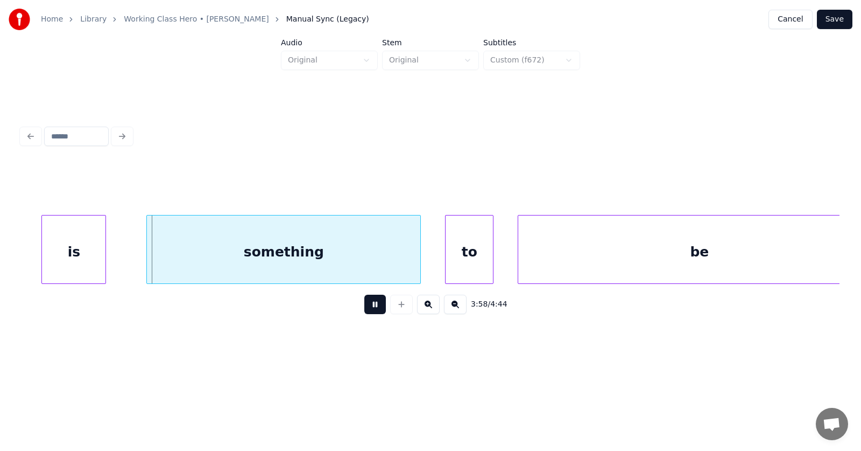
click at [372, 306] on button at bounding box center [375, 303] width 22 height 19
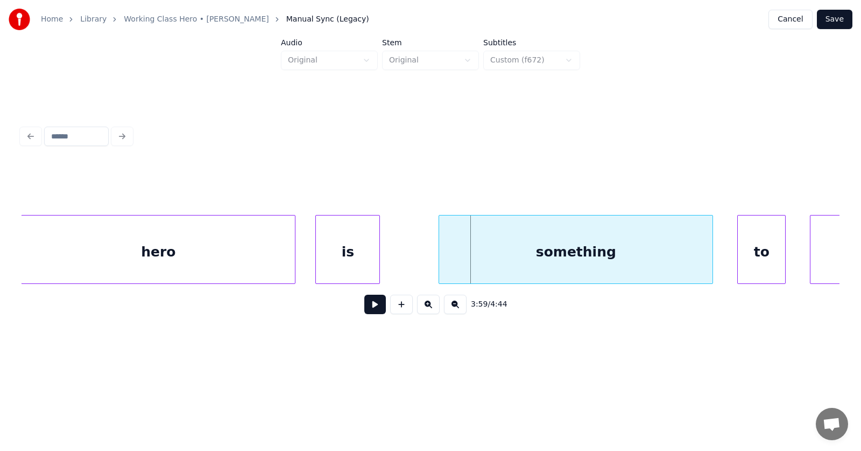
click at [341, 260] on div "is" at bounding box center [348, 251] width 64 height 73
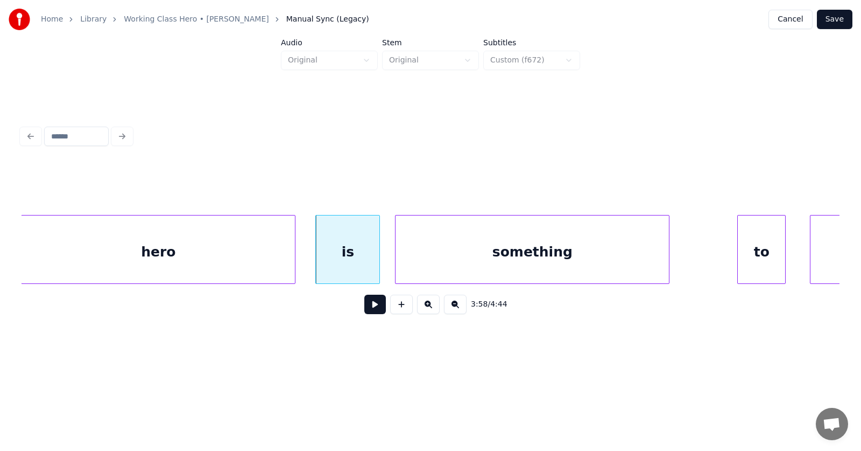
click at [462, 269] on div "something" at bounding box center [532, 251] width 273 height 73
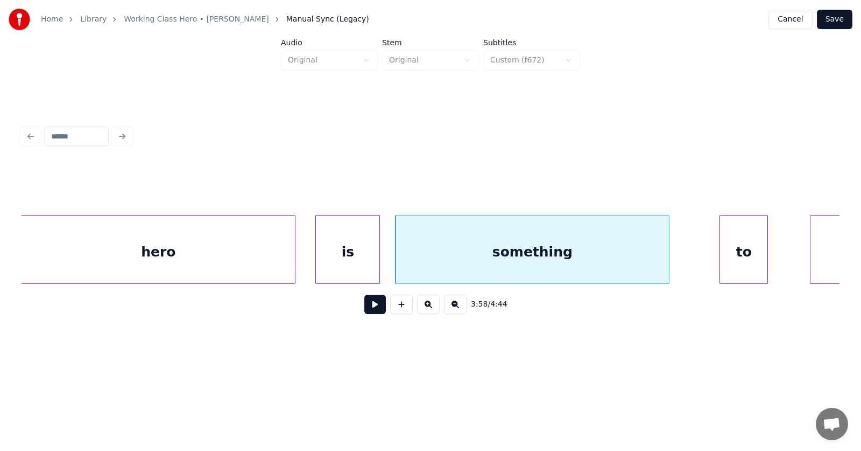
click at [746, 268] on div "to" at bounding box center [743, 251] width 47 height 73
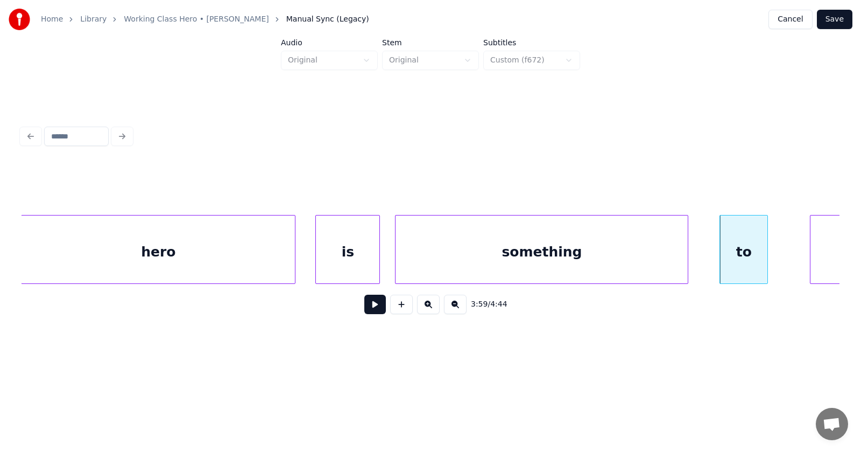
click at [686, 262] on div at bounding box center [686, 249] width 3 height 68
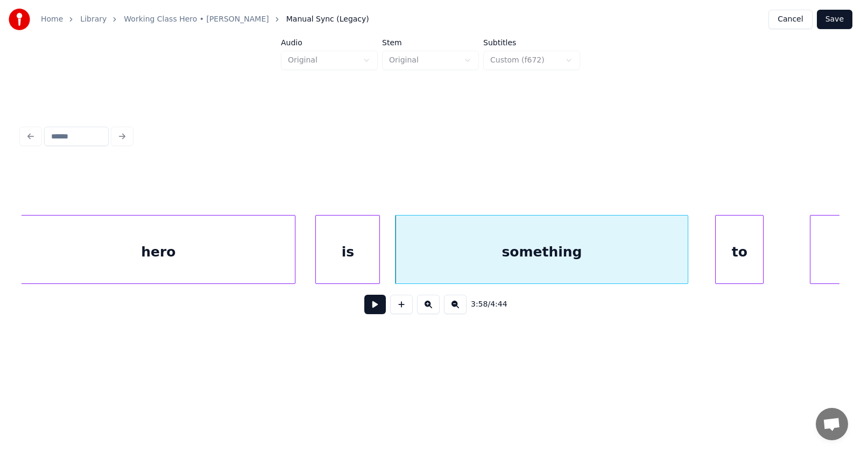
click at [740, 263] on div "to" at bounding box center [739, 251] width 47 height 73
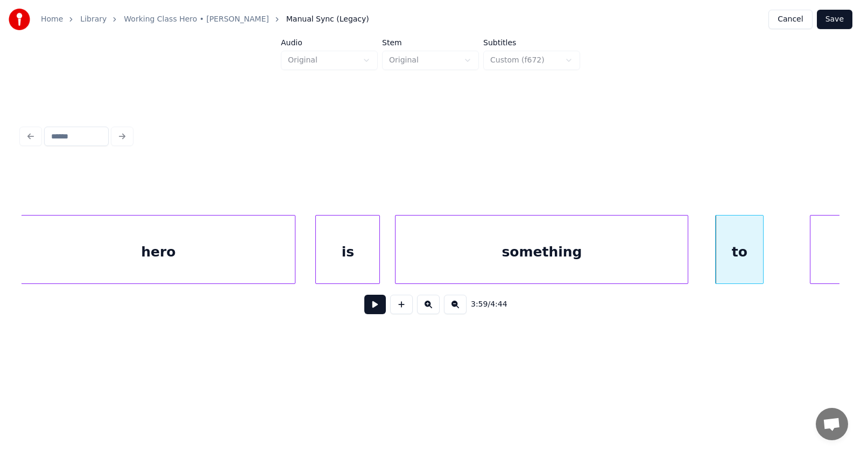
scroll to position [0, 96386]
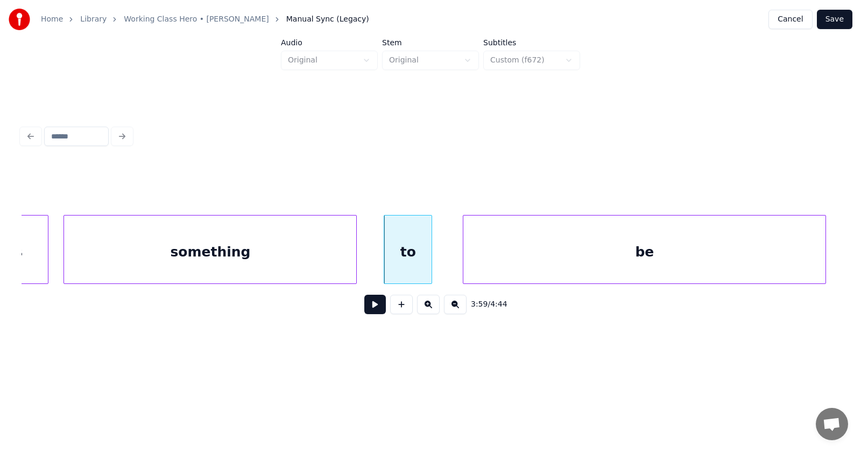
click at [807, 256] on div "be" at bounding box center [644, 251] width 362 height 73
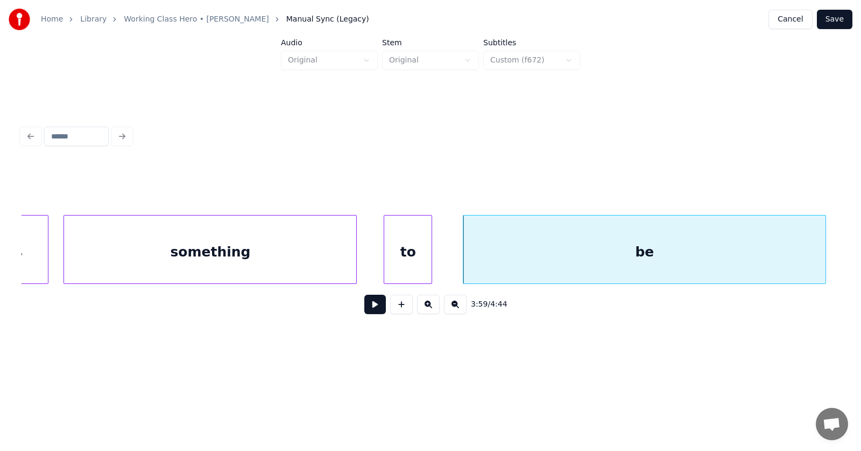
click at [372, 308] on button at bounding box center [375, 303] width 22 height 19
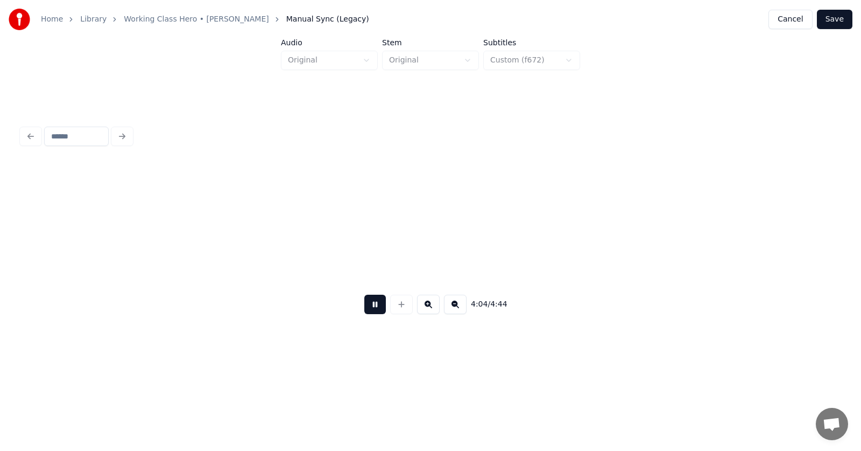
scroll to position [0, 98851]
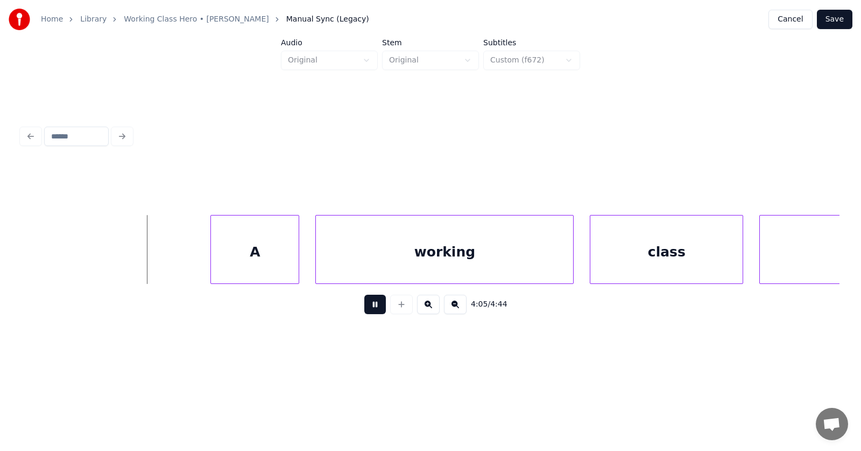
click at [372, 308] on button at bounding box center [375, 303] width 22 height 19
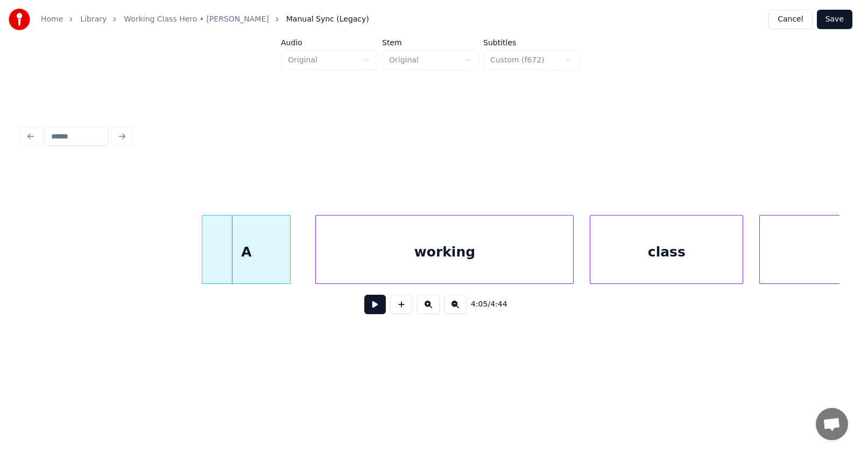
click at [266, 254] on div "A" at bounding box center [246, 251] width 88 height 73
click at [371, 258] on div "working" at bounding box center [429, 251] width 257 height 73
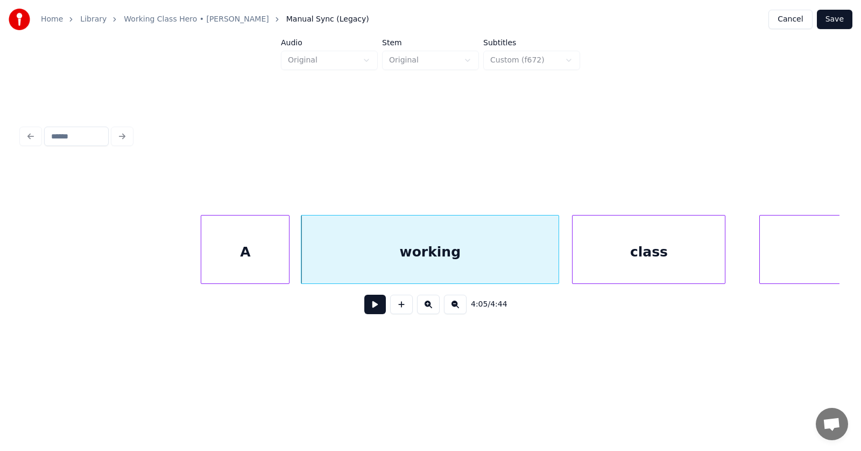
click at [617, 268] on div "class" at bounding box center [649, 251] width 152 height 73
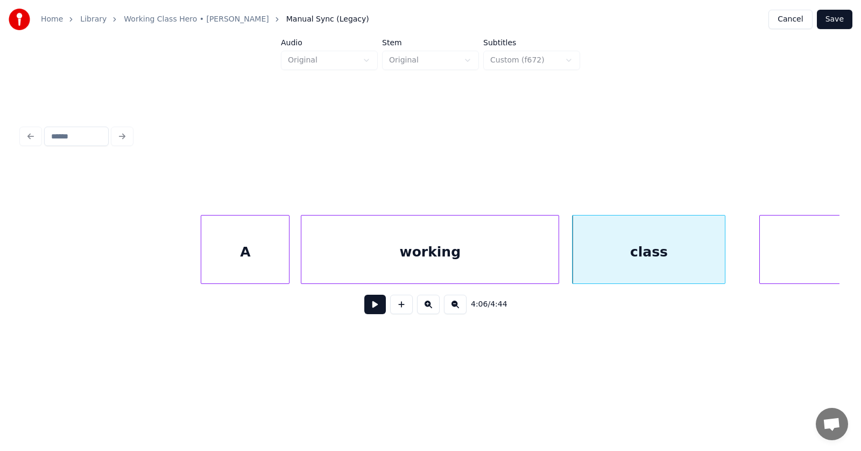
scroll to position [0, 99051]
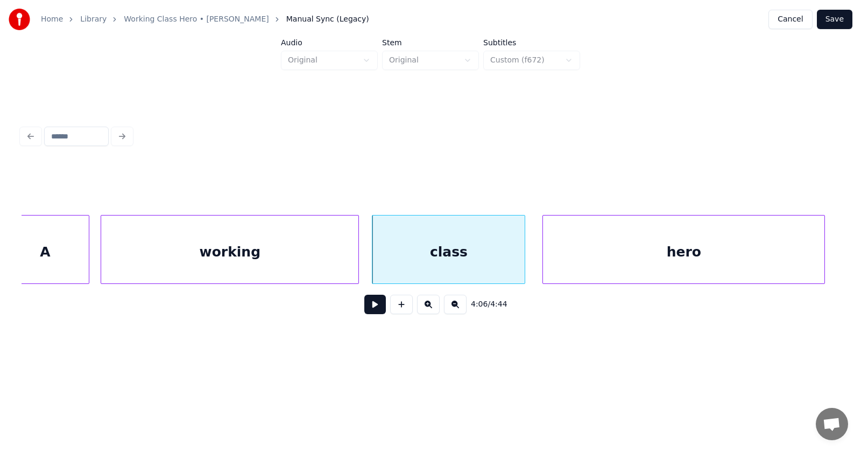
click at [770, 256] on div "hero" at bounding box center [684, 251] width 282 height 73
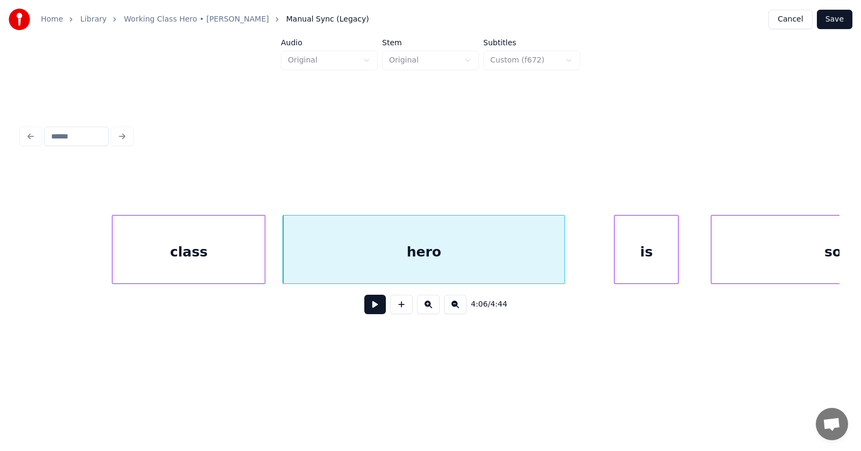
scroll to position [0, 99388]
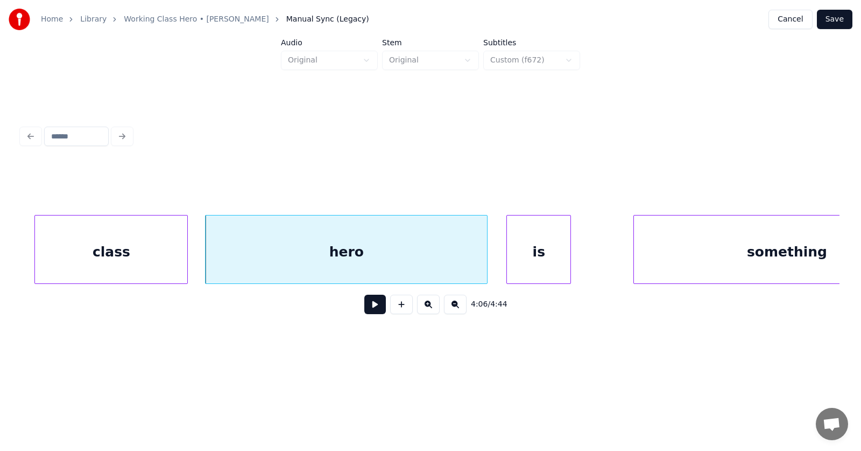
click at [532, 267] on div "is" at bounding box center [539, 251] width 64 height 73
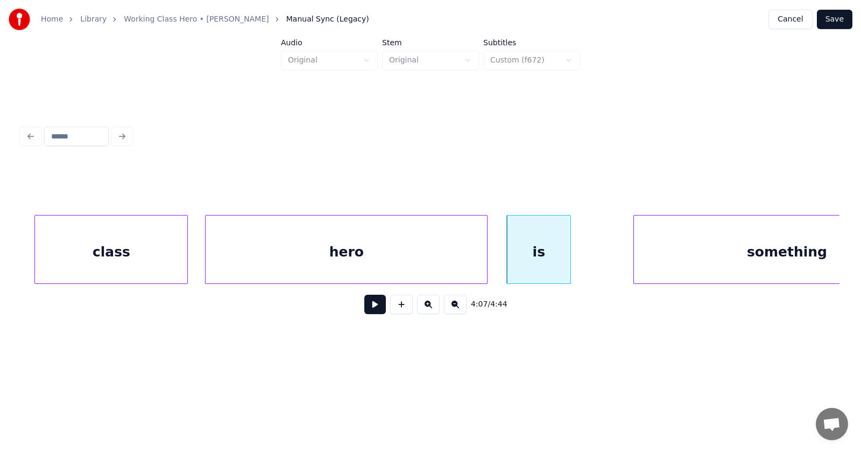
scroll to position [0, 99487]
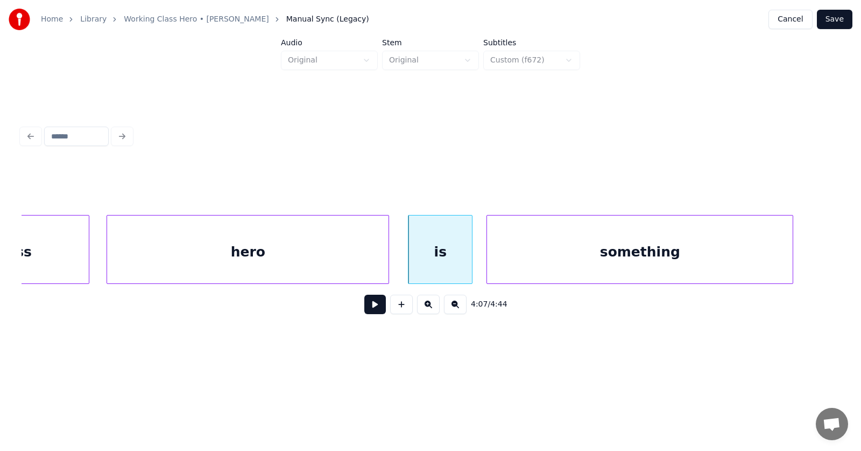
click at [636, 271] on div "something" at bounding box center [640, 251] width 306 height 73
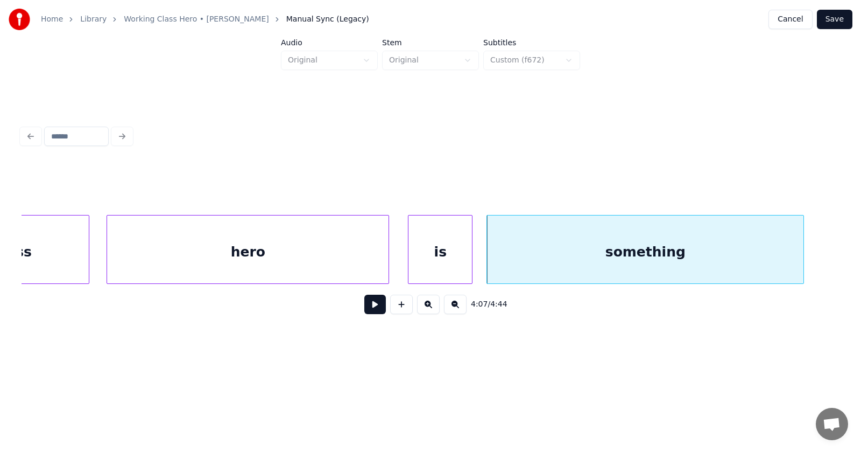
click at [804, 247] on div at bounding box center [801, 249] width 3 height 68
click at [374, 308] on button at bounding box center [375, 303] width 22 height 19
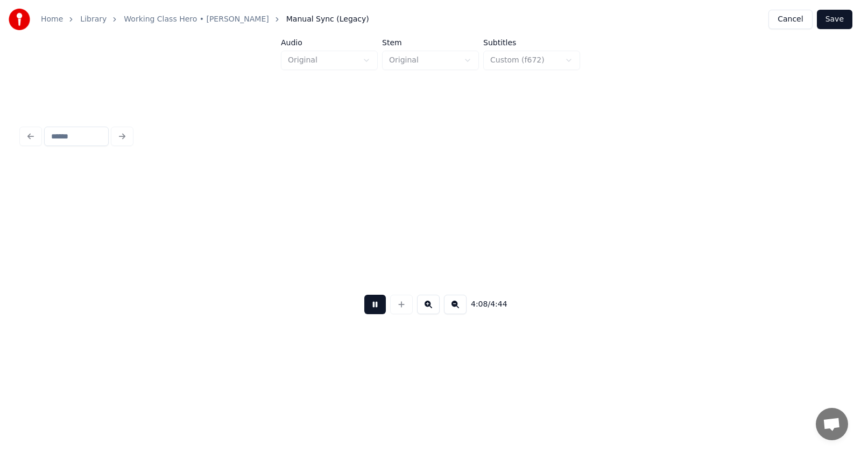
scroll to position [0, 100309]
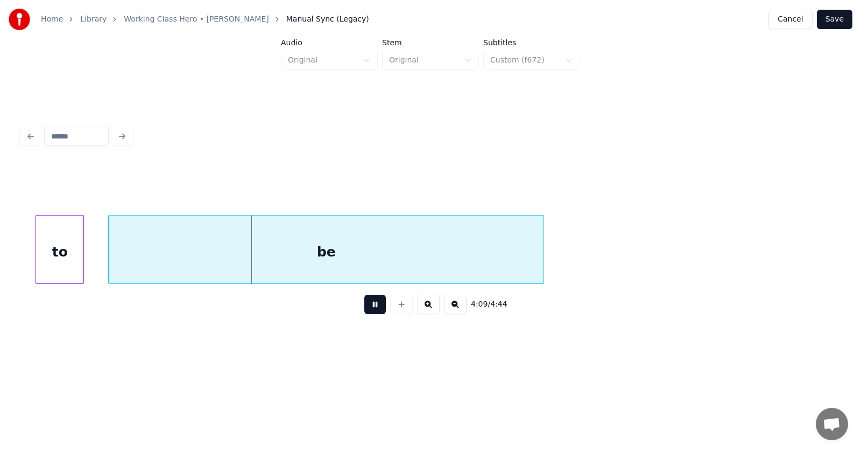
click at [375, 307] on button at bounding box center [375, 303] width 22 height 19
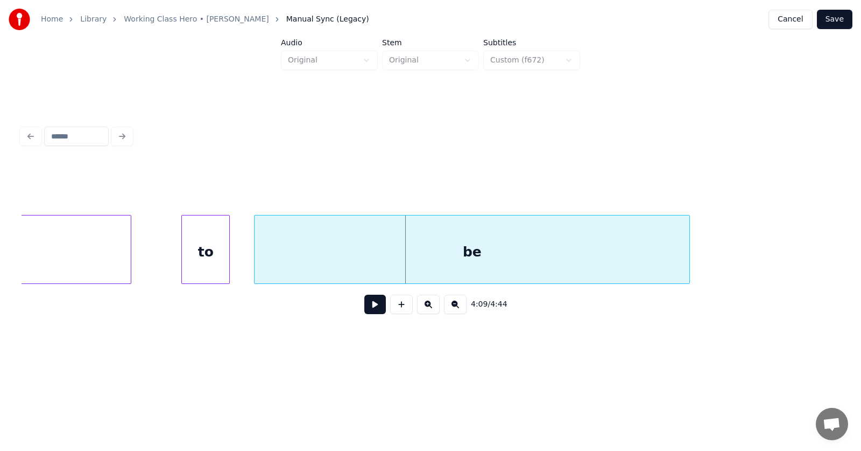
scroll to position [0, 100008]
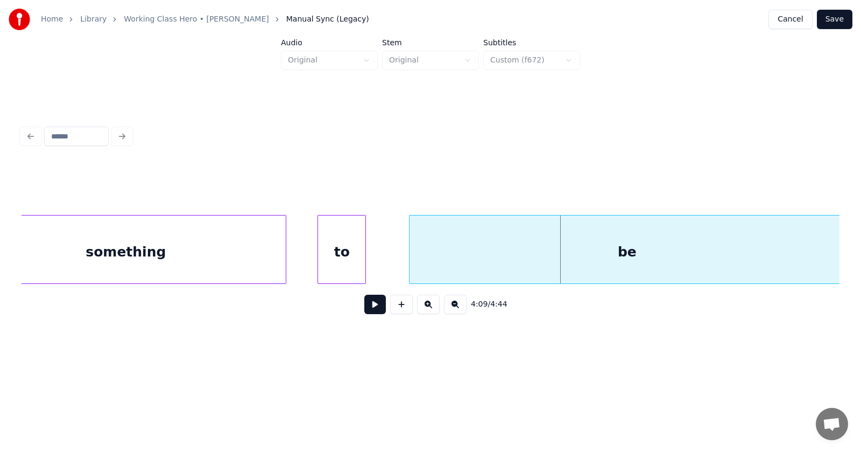
click at [340, 258] on div "to" at bounding box center [341, 251] width 47 height 73
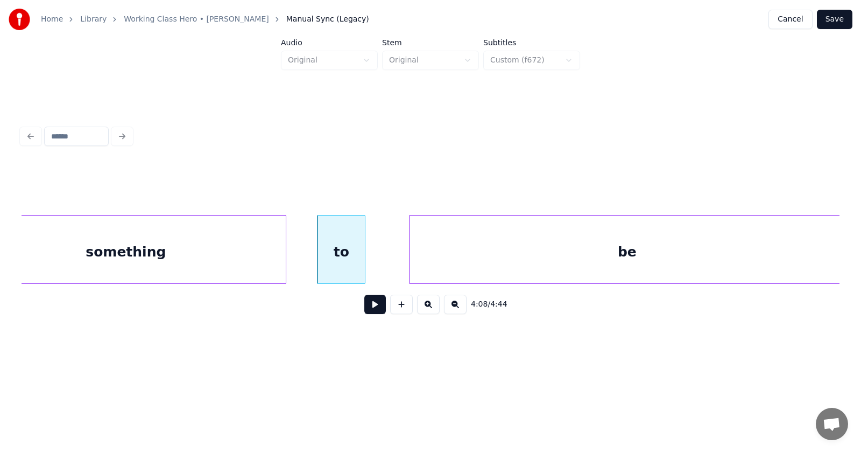
scroll to position [0, 100011]
click at [470, 265] on div "be" at bounding box center [600, 251] width 435 height 73
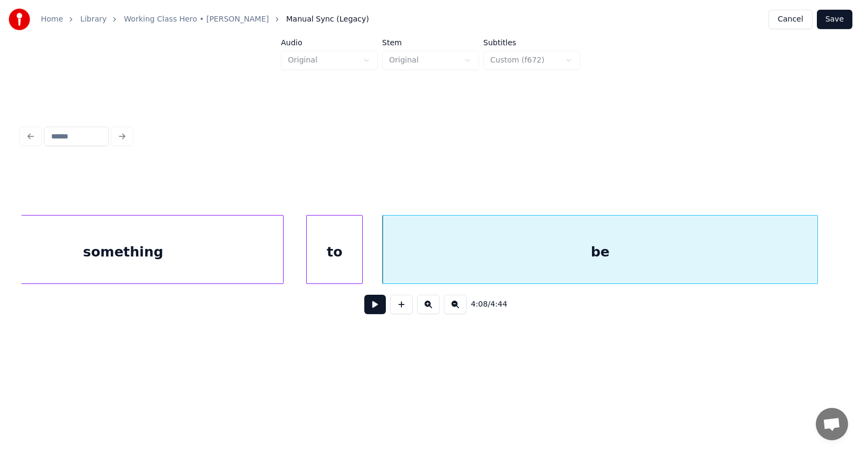
click at [307, 255] on div at bounding box center [308, 249] width 3 height 68
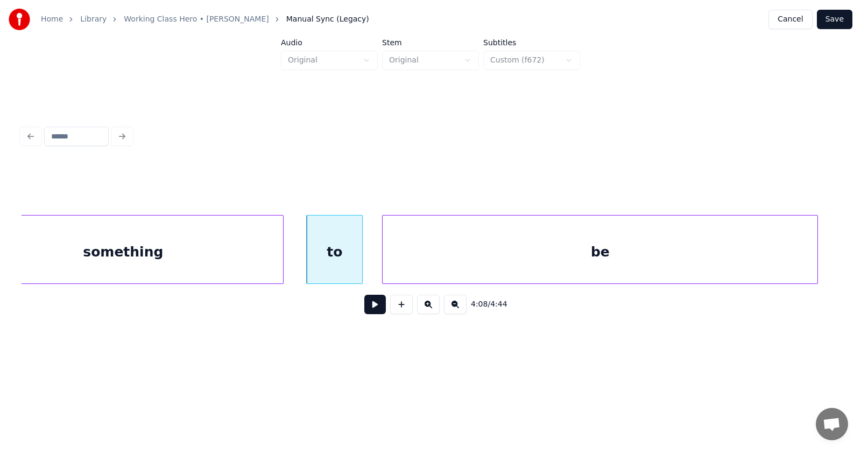
click at [368, 305] on button at bounding box center [375, 303] width 22 height 19
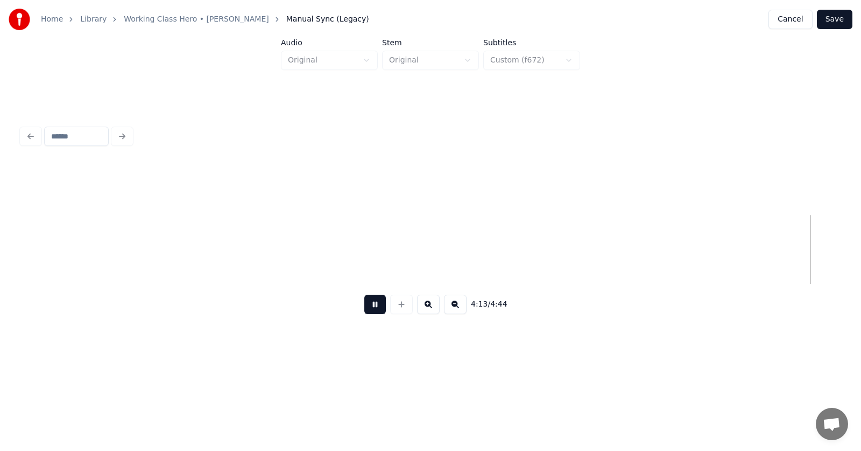
scroll to position [0, 102473]
click at [369, 310] on button at bounding box center [375, 303] width 22 height 19
click at [502, 258] on div "A" at bounding box center [501, 251] width 64 height 73
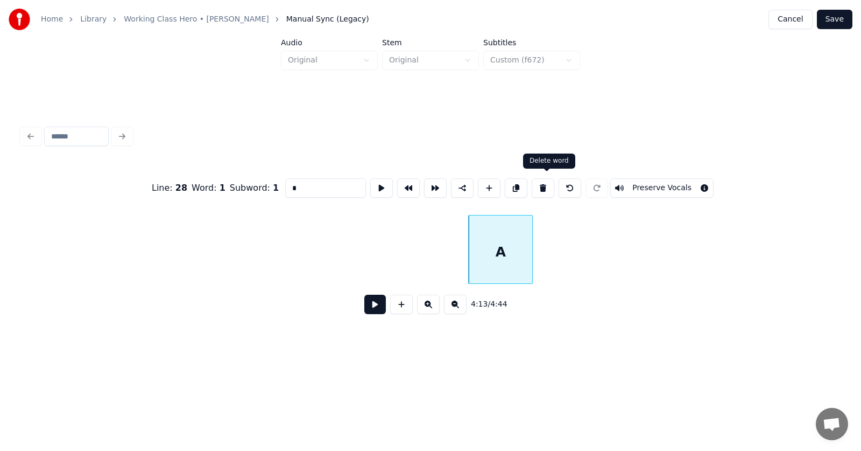
click at [547, 185] on button at bounding box center [543, 187] width 23 height 19
type input "**"
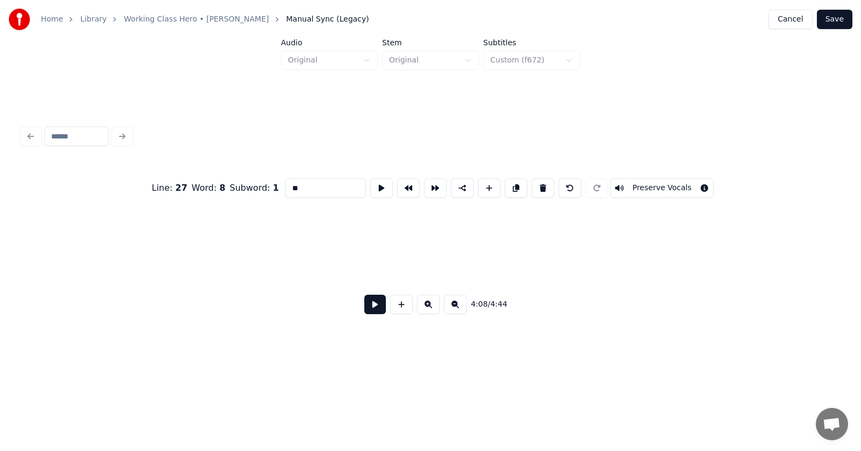
scroll to position [0, 100372]
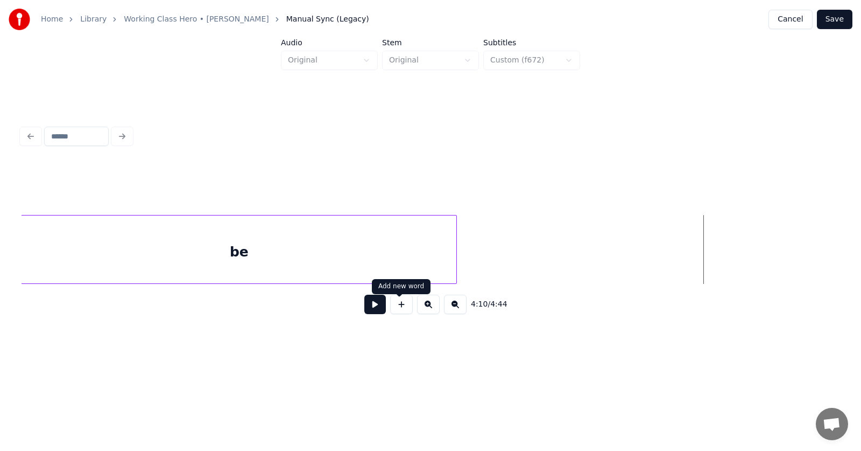
click at [372, 308] on button at bounding box center [375, 303] width 22 height 19
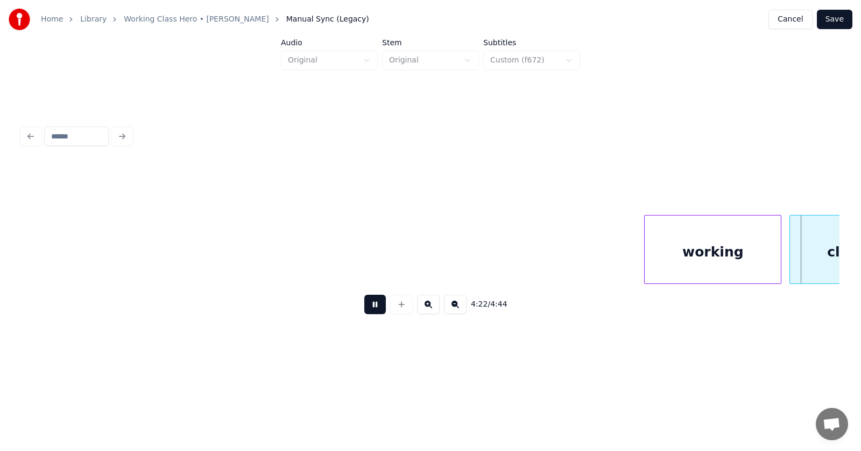
scroll to position [0, 106126]
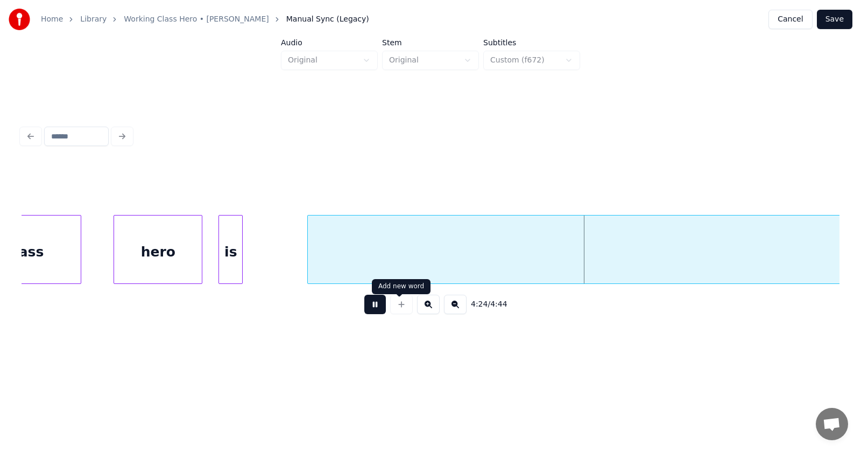
click at [375, 310] on button at bounding box center [375, 303] width 22 height 19
click at [31, 251] on div "class" at bounding box center [25, 251] width 112 height 73
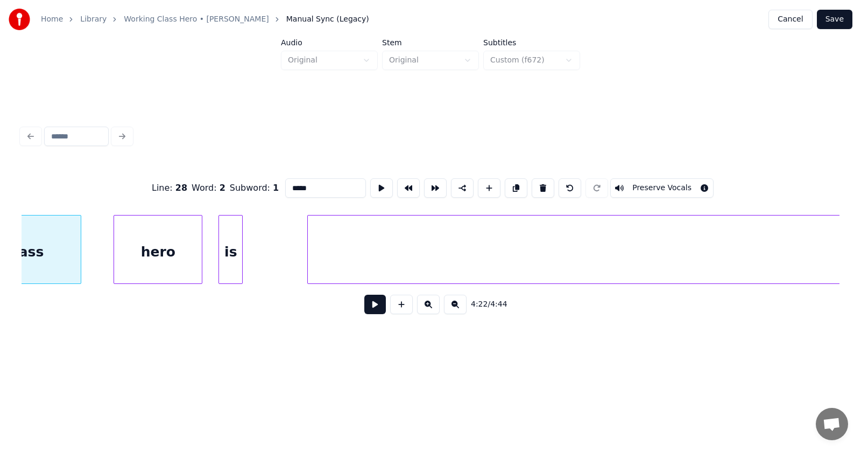
scroll to position [0, 106073]
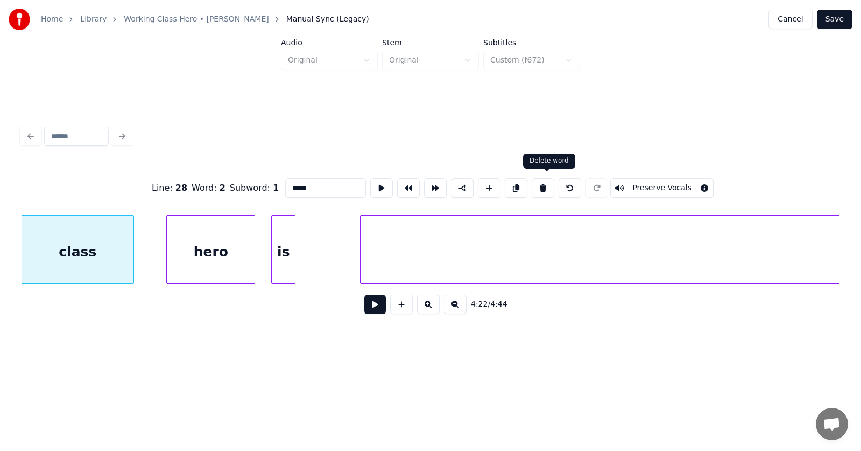
click at [549, 180] on button at bounding box center [543, 187] width 23 height 19
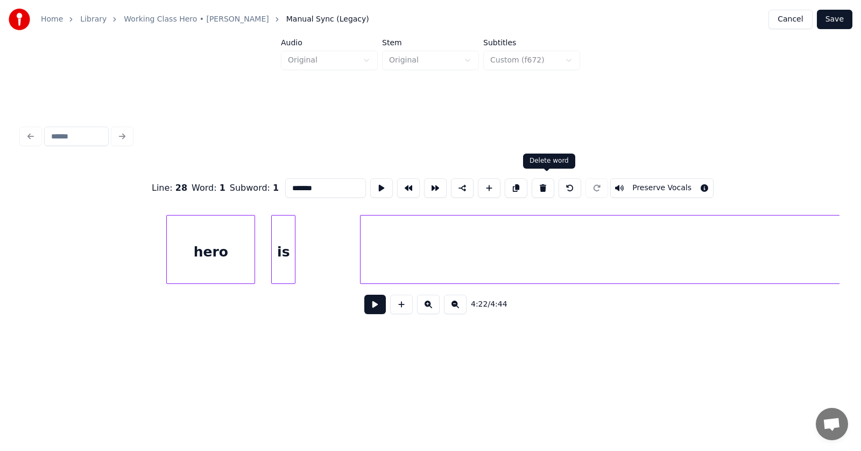
scroll to position [0, 105927]
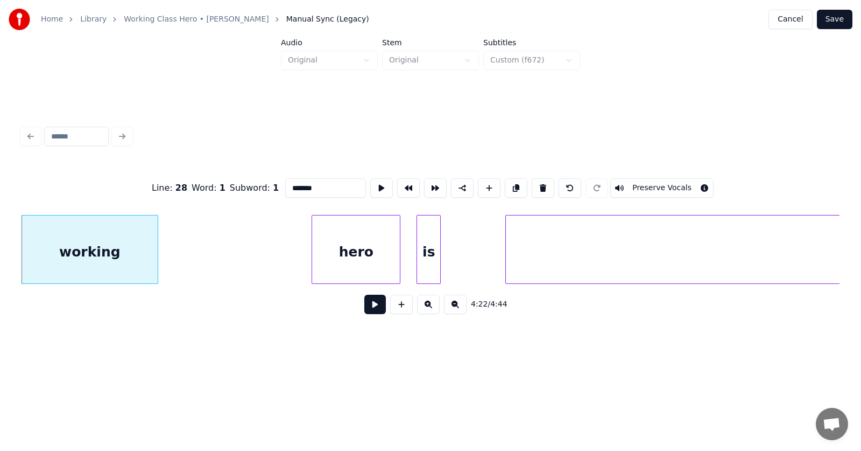
click at [101, 268] on div "working" at bounding box center [90, 251] width 136 height 73
click at [545, 179] on button at bounding box center [543, 187] width 23 height 19
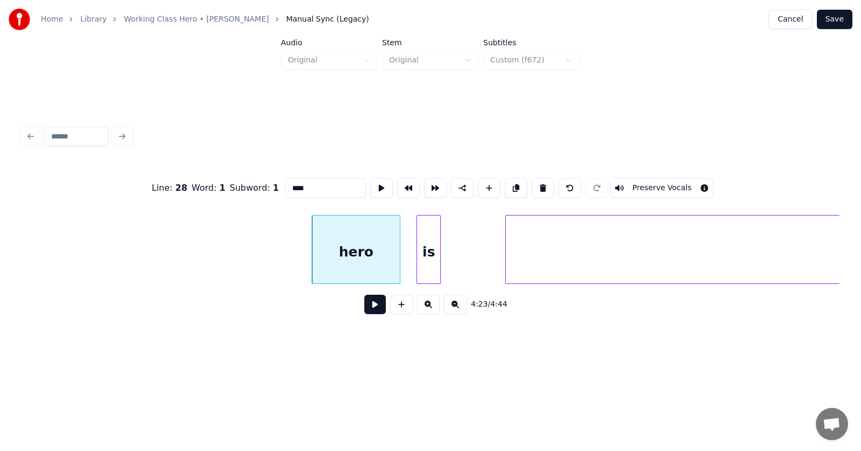
click at [374, 249] on div "hero" at bounding box center [356, 251] width 88 height 73
click at [547, 178] on button at bounding box center [543, 187] width 23 height 19
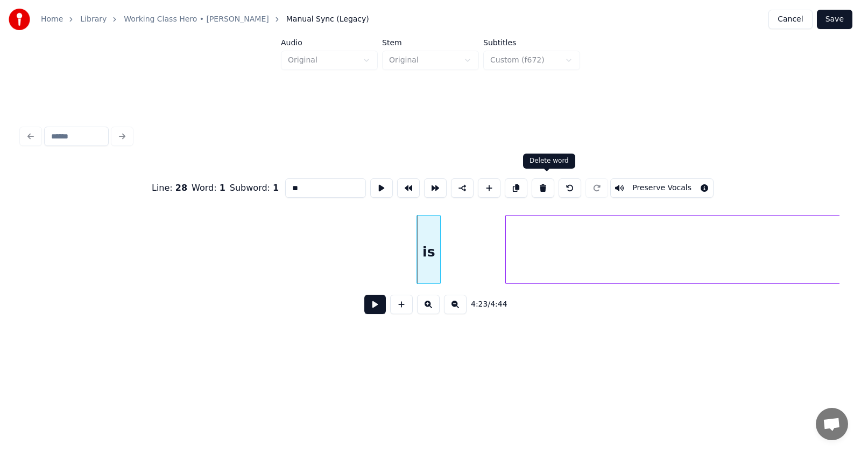
click at [550, 178] on button at bounding box center [543, 187] width 23 height 19
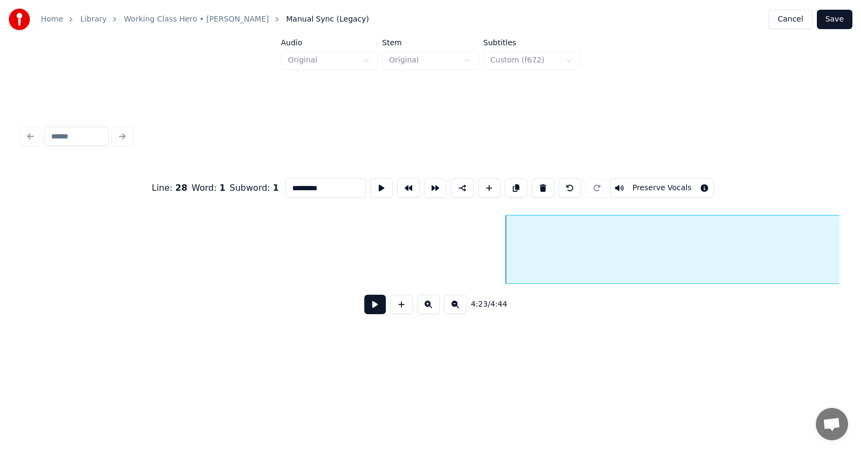
click at [539, 182] on button at bounding box center [543, 187] width 23 height 19
type input "**"
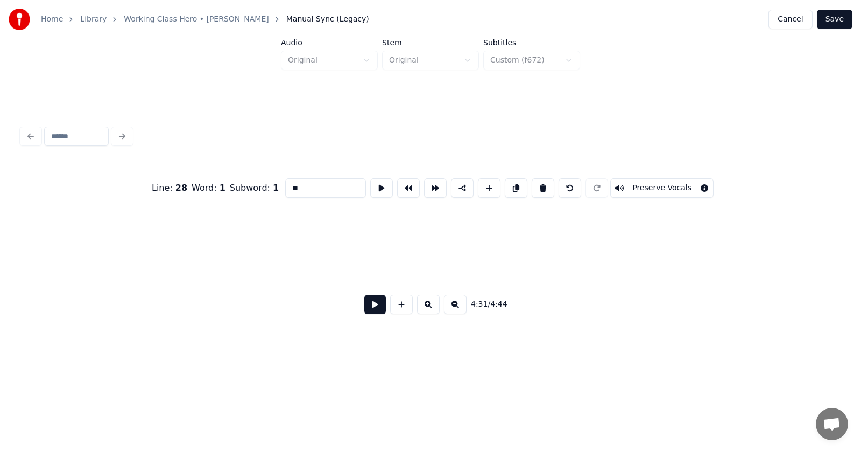
scroll to position [0, 103807]
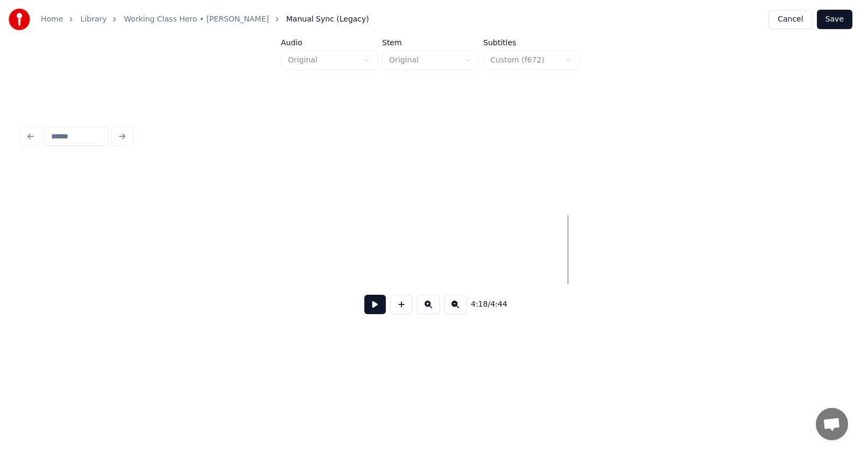
click at [368, 311] on button at bounding box center [375, 303] width 22 height 19
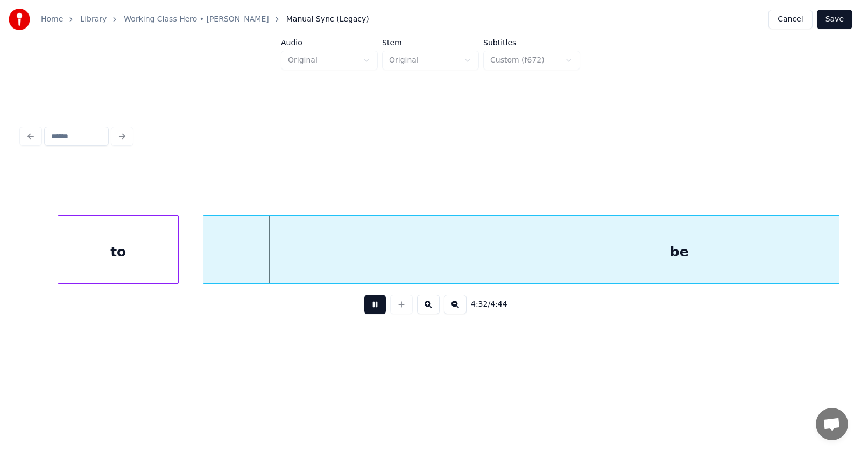
click at [368, 310] on button at bounding box center [375, 303] width 22 height 19
click at [139, 249] on div "to" at bounding box center [118, 251] width 120 height 73
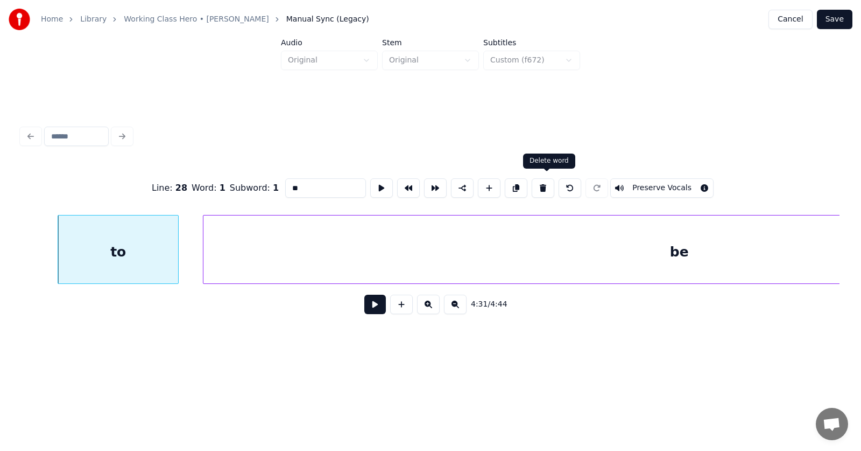
click at [547, 180] on button at bounding box center [543, 187] width 23 height 19
type input "**"
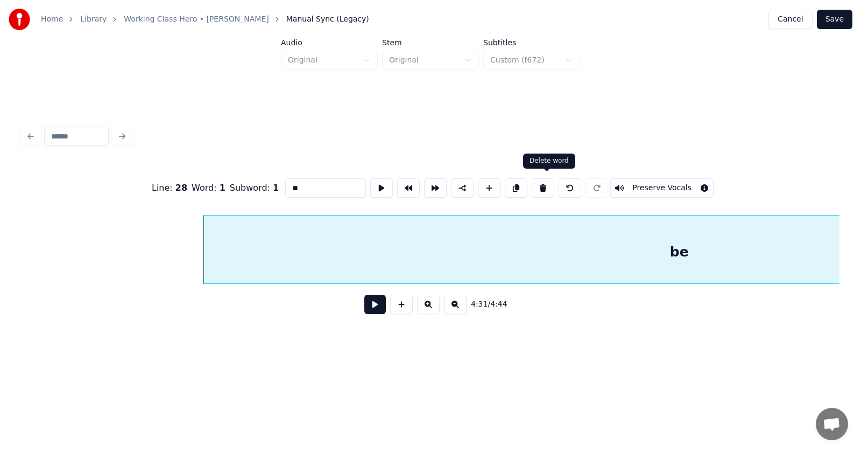
click at [546, 179] on button at bounding box center [543, 187] width 23 height 19
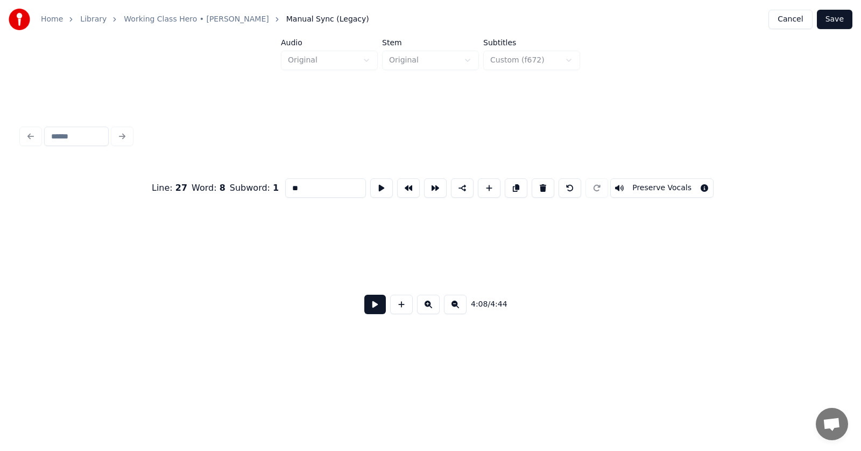
scroll to position [0, 111018]
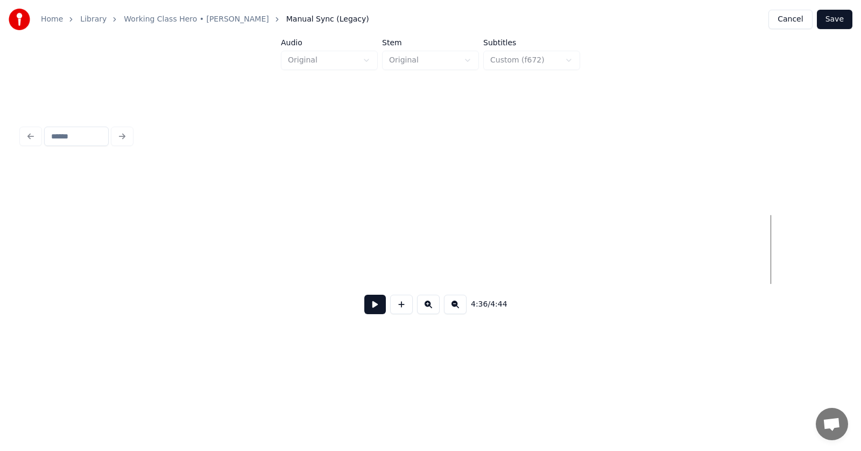
click at [368, 304] on button at bounding box center [375, 303] width 22 height 19
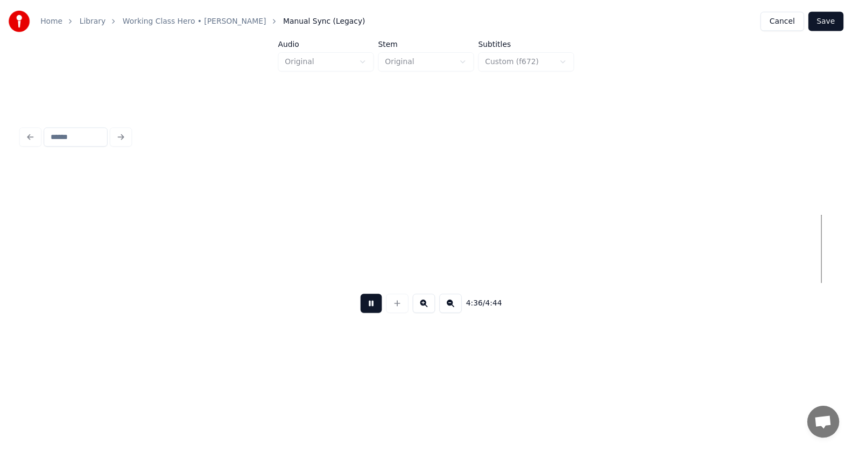
scroll to position [0, 111837]
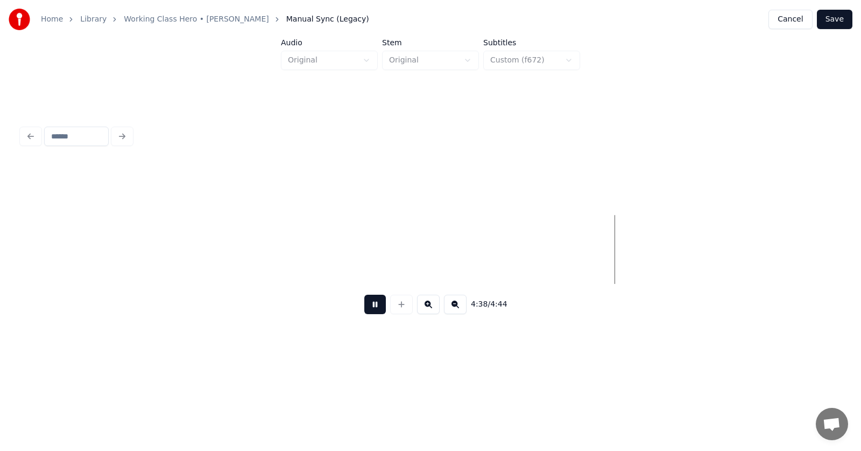
click at [368, 304] on button at bounding box center [375, 303] width 22 height 19
click at [838, 17] on button "Save" at bounding box center [835, 19] width 36 height 19
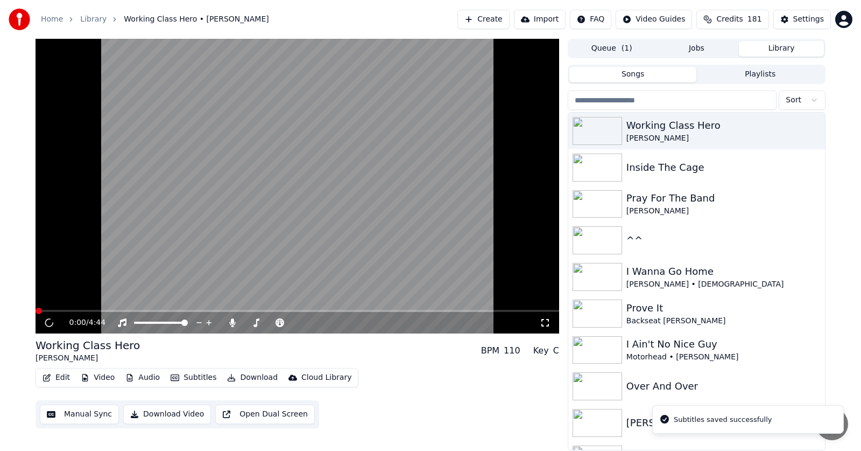
click at [145, 376] on button "Audio" at bounding box center [142, 377] width 43 height 15
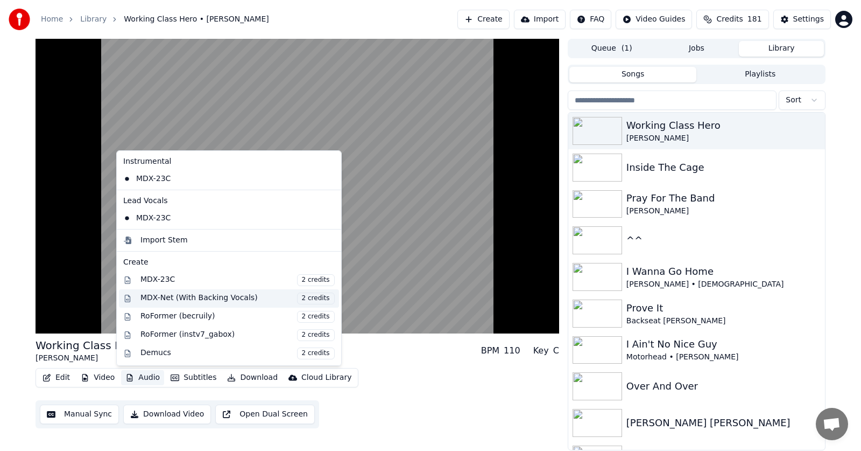
click at [167, 298] on div "MDX-Net (With Backing Vocals) 2 credits" at bounding box center [237, 298] width 194 height 12
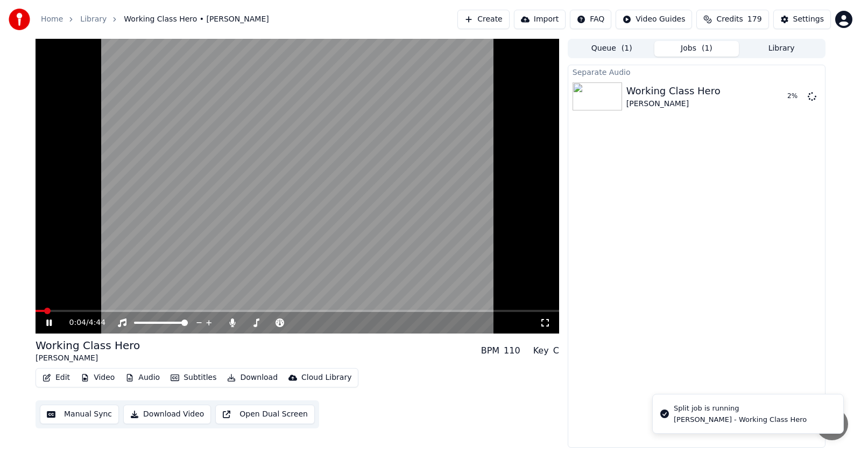
click at [49, 321] on icon at bounding box center [56, 322] width 25 height 9
click at [47, 324] on icon at bounding box center [48, 322] width 5 height 6
click at [177, 374] on button "Subtitles" at bounding box center [193, 377] width 54 height 15
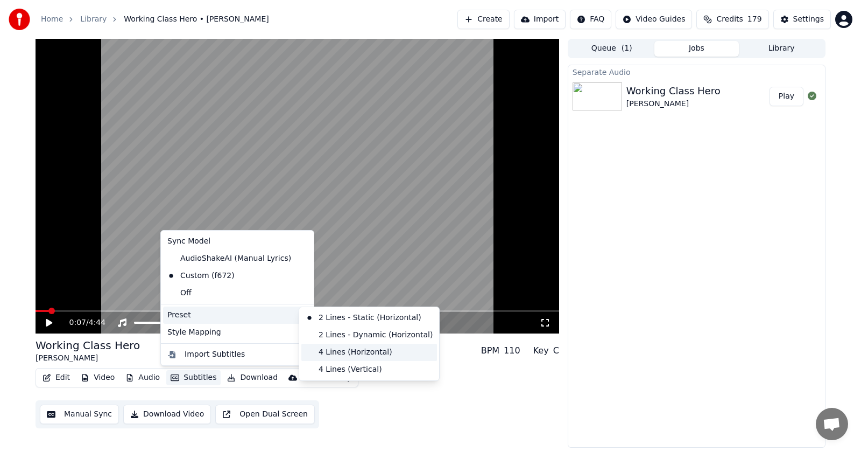
click at [334, 350] on div "4 Lines (Horizontal)" at bounding box center [369, 351] width 136 height 17
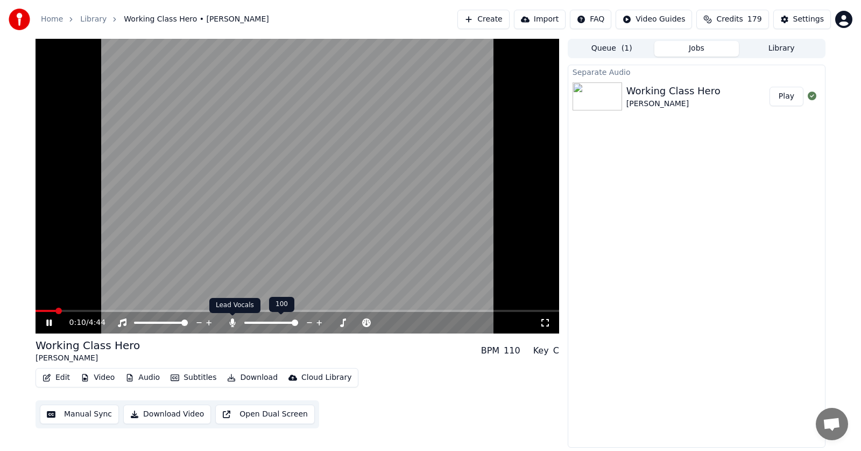
click at [231, 322] on icon at bounding box center [232, 322] width 6 height 9
click at [141, 374] on button "Audio" at bounding box center [142, 377] width 43 height 15
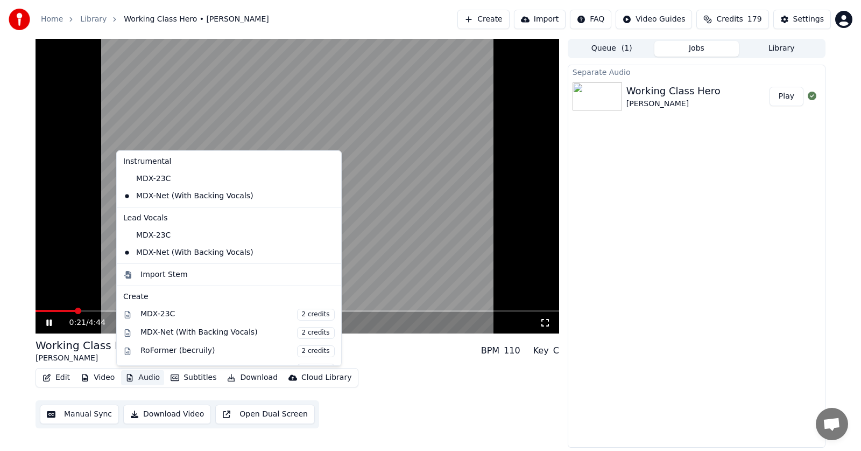
click at [621, 325] on div "Separate Audio Working Class Hero [PERSON_NAME] Play" at bounding box center [697, 256] width 258 height 383
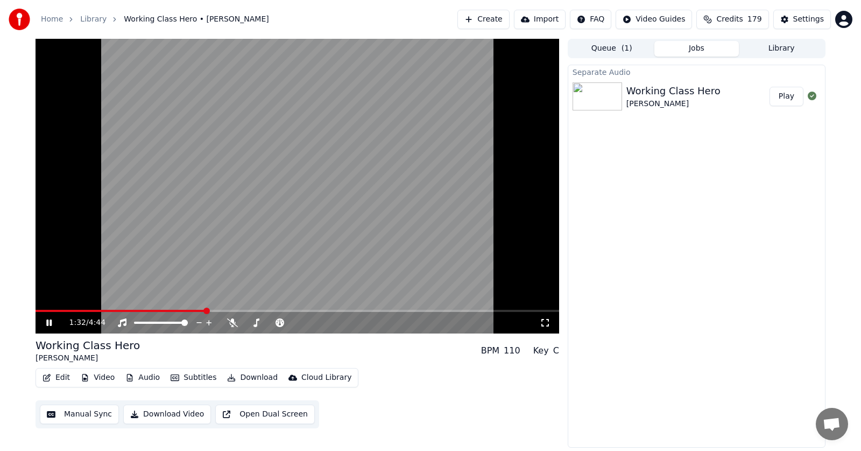
click at [49, 321] on icon at bounding box center [56, 322] width 25 height 9
click at [58, 378] on button "Edit" at bounding box center [56, 377] width 36 height 15
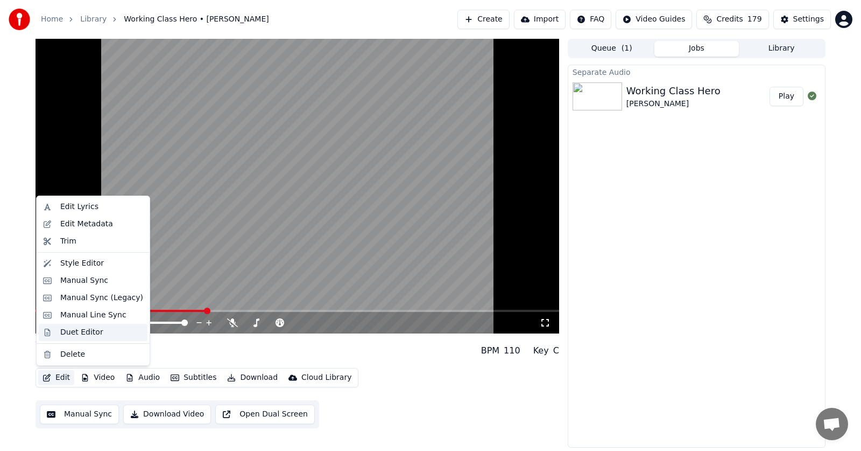
click at [74, 330] on div "Duet Editor" at bounding box center [81, 332] width 43 height 11
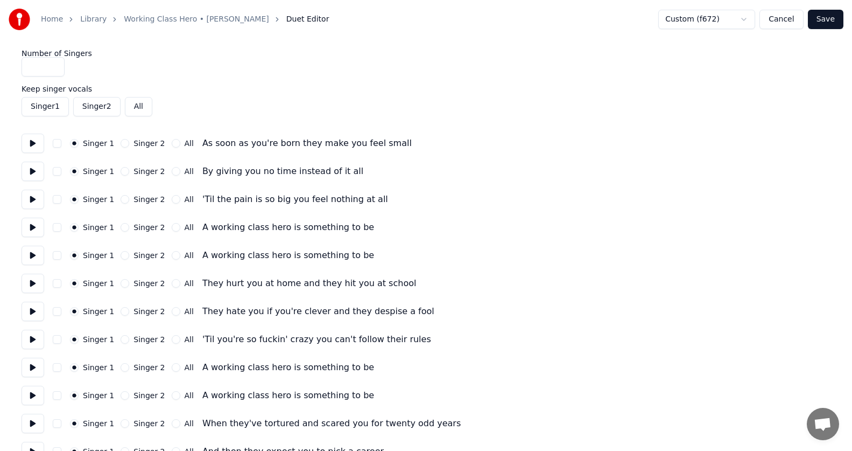
click at [94, 108] on button "Singer 2" at bounding box center [96, 106] width 47 height 19
click at [125, 143] on button "Singer 2" at bounding box center [125, 143] width 9 height 9
click at [125, 169] on button "Singer 2" at bounding box center [125, 171] width 9 height 9
click at [125, 199] on button "Singer 2" at bounding box center [125, 199] width 9 height 9
click at [123, 226] on button "Singer 2" at bounding box center [125, 227] width 9 height 9
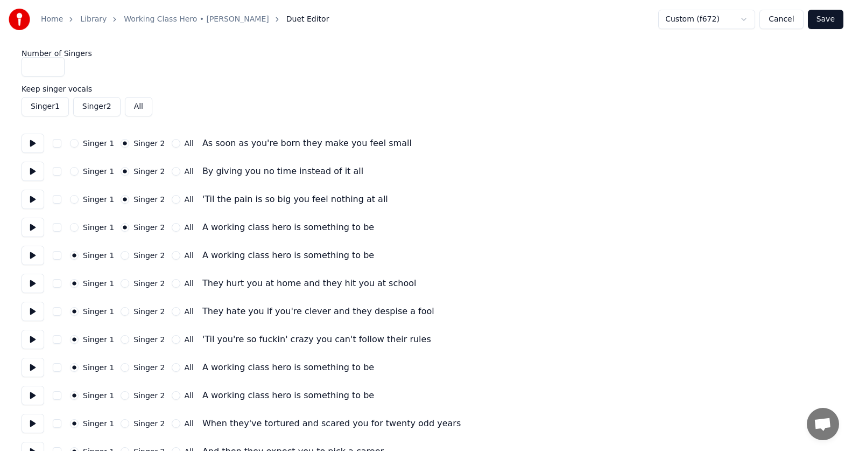
click at [124, 255] on button "Singer 2" at bounding box center [125, 255] width 9 height 9
click at [123, 283] on button "Singer 2" at bounding box center [125, 283] width 9 height 9
click at [126, 311] on button "Singer 2" at bounding box center [125, 311] width 9 height 9
click at [126, 343] on div "Singer 1 Singer 2 All 'Til you're so fuckin' crazy you can't follow their rules" at bounding box center [426, 338] width 809 height 19
click at [123, 338] on button "Singer 2" at bounding box center [125, 339] width 9 height 9
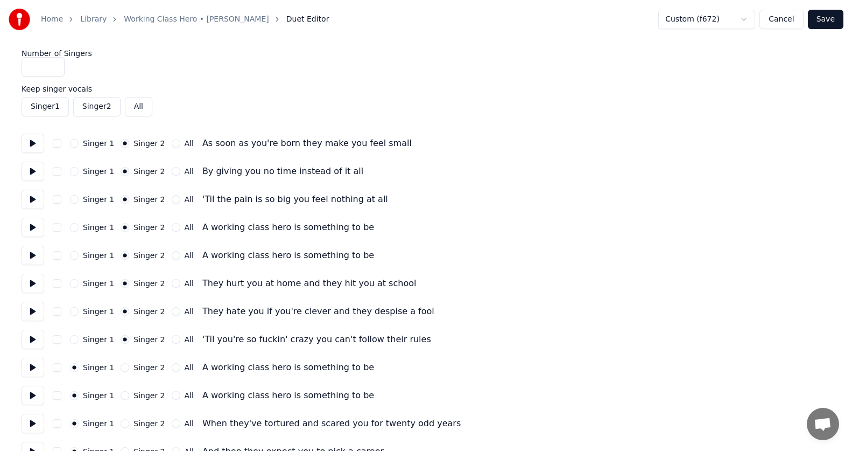
click at [123, 366] on button "Singer 2" at bounding box center [125, 367] width 9 height 9
click at [125, 393] on button "Singer 2" at bounding box center [125, 395] width 9 height 9
click at [123, 424] on button "Singer 2" at bounding box center [125, 423] width 9 height 9
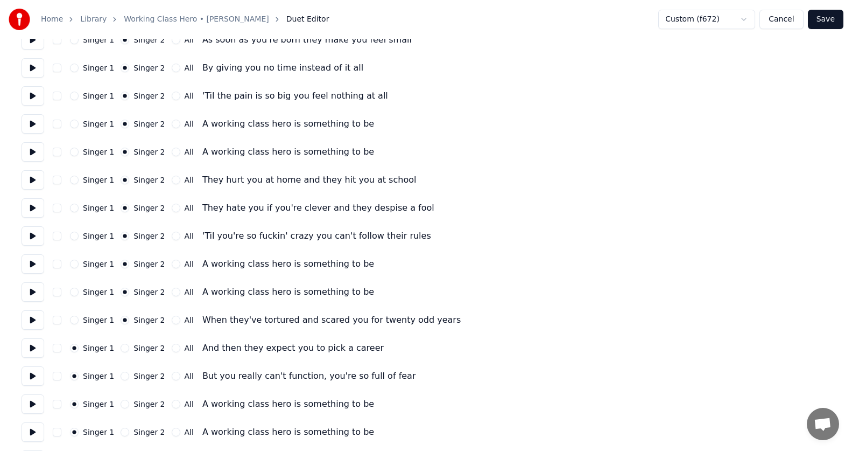
scroll to position [108, 0]
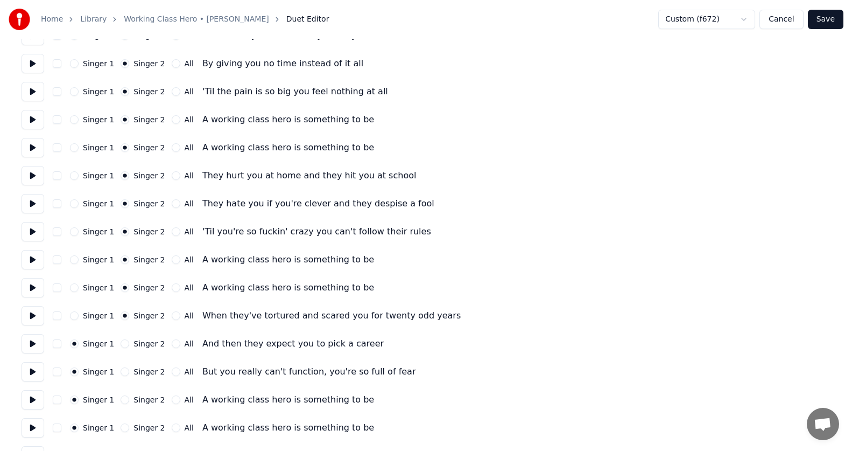
click at [126, 346] on button "Singer 2" at bounding box center [125, 343] width 9 height 9
click at [123, 374] on button "Singer 2" at bounding box center [125, 371] width 9 height 9
click at [123, 396] on button "Singer 2" at bounding box center [125, 399] width 9 height 9
click at [122, 425] on button "Singer 2" at bounding box center [125, 427] width 9 height 9
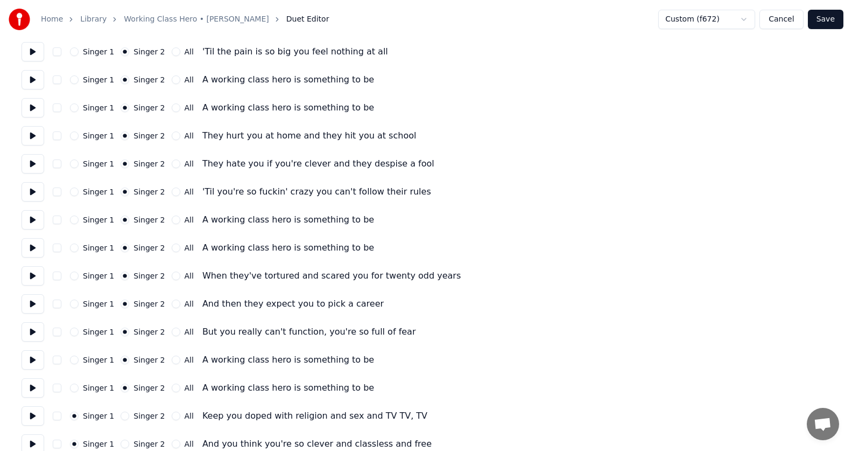
scroll to position [215, 0]
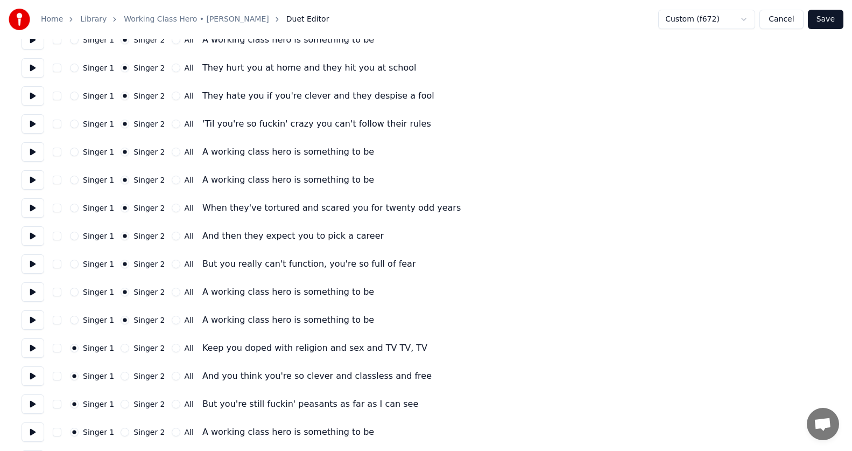
click at [125, 349] on button "Singer 2" at bounding box center [125, 347] width 9 height 9
click at [124, 374] on button "Singer 2" at bounding box center [125, 375] width 9 height 9
click at [126, 405] on button "Singer 2" at bounding box center [125, 403] width 9 height 9
click at [124, 432] on button "Singer 2" at bounding box center [125, 431] width 9 height 9
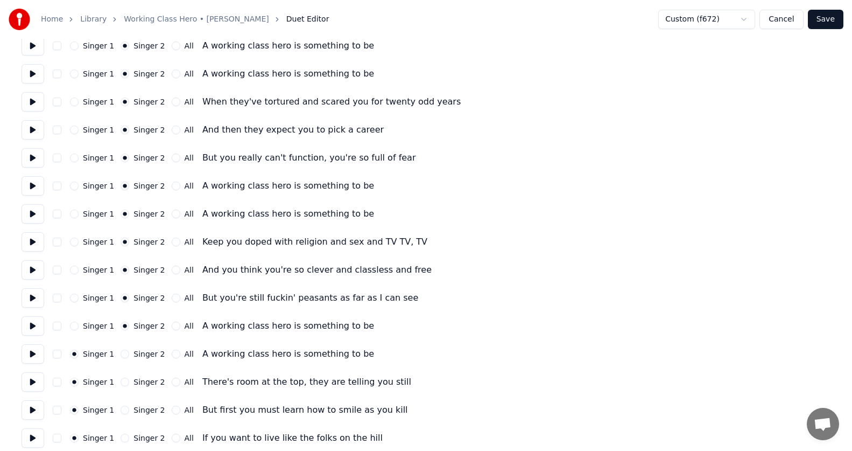
scroll to position [323, 0]
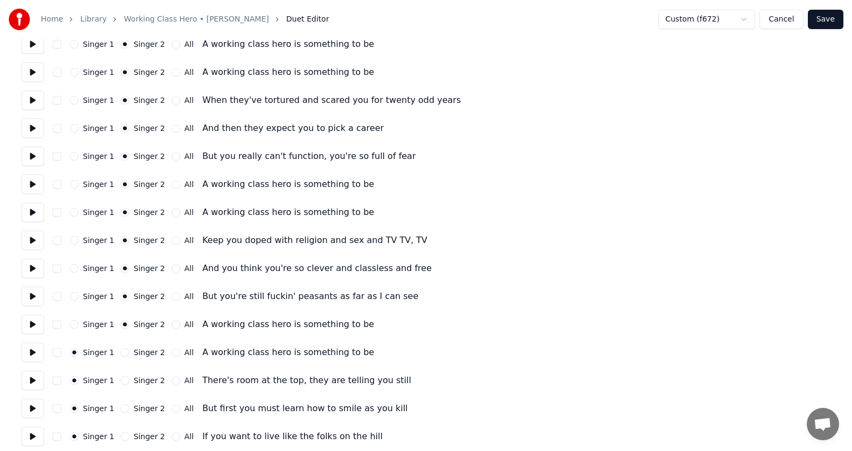
click at [125, 353] on button "Singer 2" at bounding box center [125, 352] width 9 height 9
click at [123, 382] on button "Singer 2" at bounding box center [125, 380] width 9 height 9
click at [123, 408] on button "Singer 2" at bounding box center [125, 408] width 9 height 9
click at [125, 432] on button "Singer 2" at bounding box center [125, 436] width 9 height 9
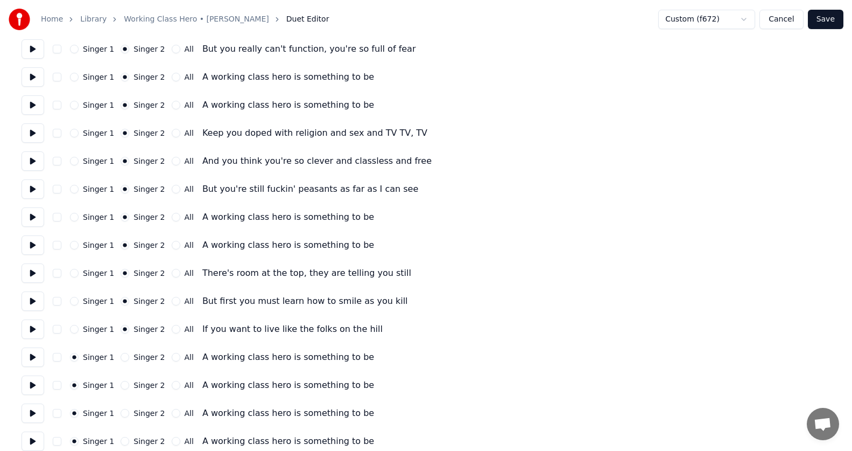
scroll to position [431, 0]
click at [124, 354] on button "Singer 2" at bounding box center [125, 356] width 9 height 9
click at [123, 384] on button "Singer 2" at bounding box center [125, 384] width 9 height 9
click at [123, 409] on button "Singer 2" at bounding box center [125, 412] width 9 height 9
click at [124, 437] on button "Singer 2" at bounding box center [125, 440] width 9 height 9
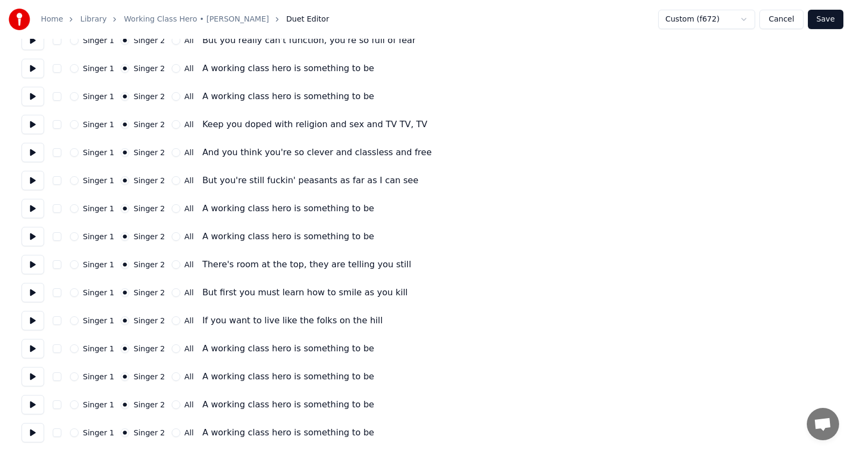
scroll to position [441, 0]
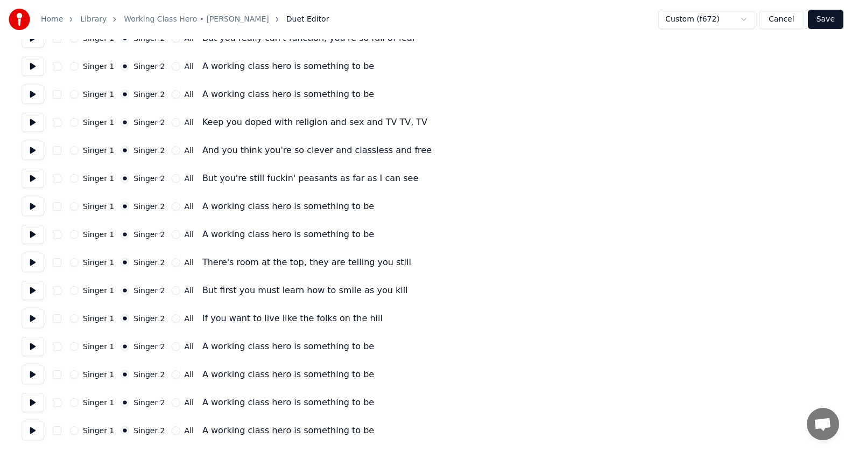
click at [829, 19] on button "Save" at bounding box center [826, 19] width 36 height 19
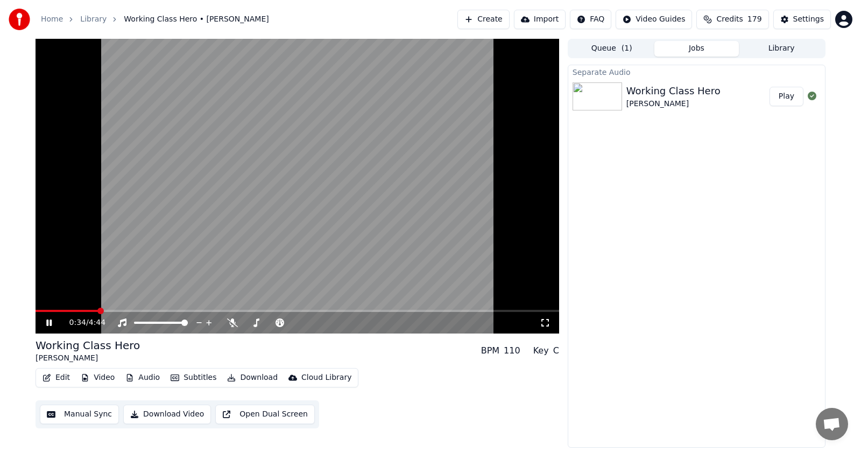
click at [52, 322] on icon at bounding box center [48, 322] width 5 height 6
click at [54, 375] on button "Edit" at bounding box center [56, 377] width 36 height 15
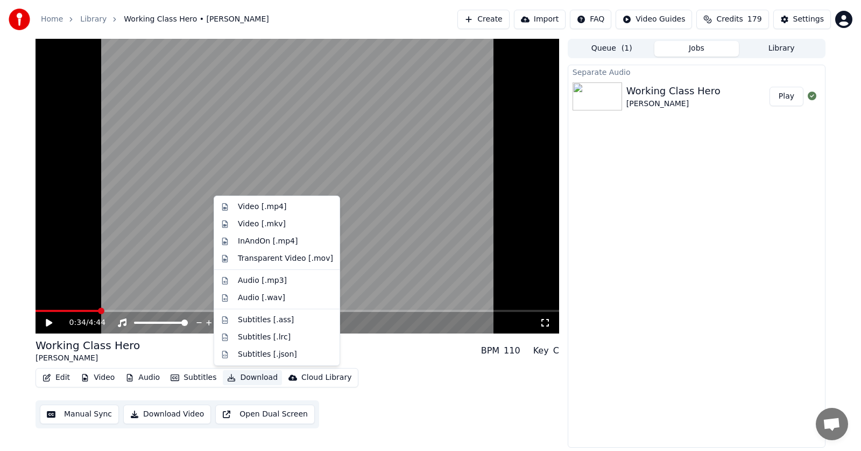
click at [249, 378] on button "Download" at bounding box center [252, 377] width 59 height 15
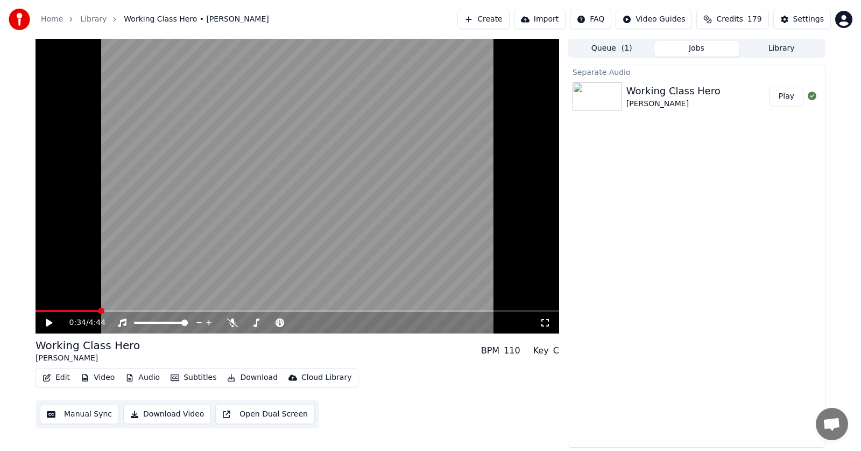
click at [244, 376] on button "Download" at bounding box center [252, 377] width 59 height 15
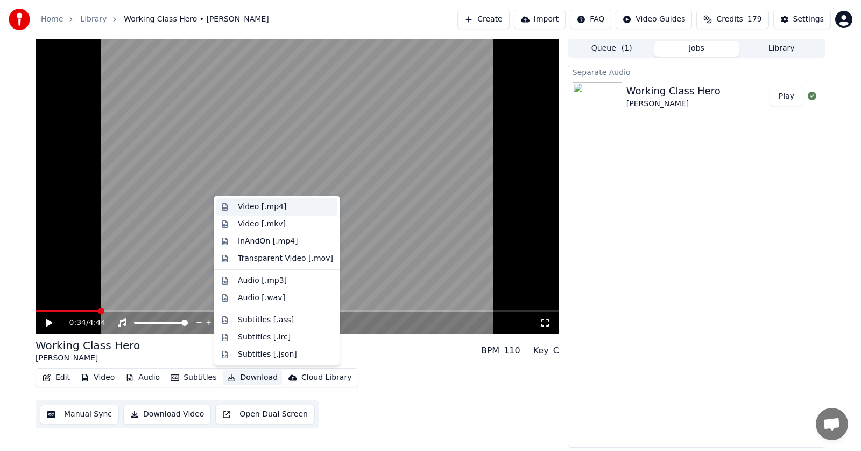
click at [249, 208] on div "Video [.mp4]" at bounding box center [262, 206] width 48 height 11
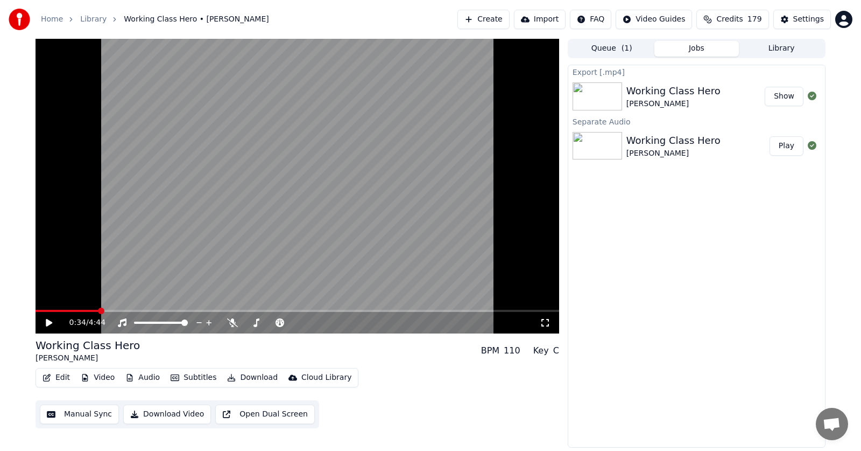
click at [784, 100] on button "Show" at bounding box center [784, 96] width 39 height 19
click at [467, 16] on button "Create" at bounding box center [484, 19] width 52 height 19
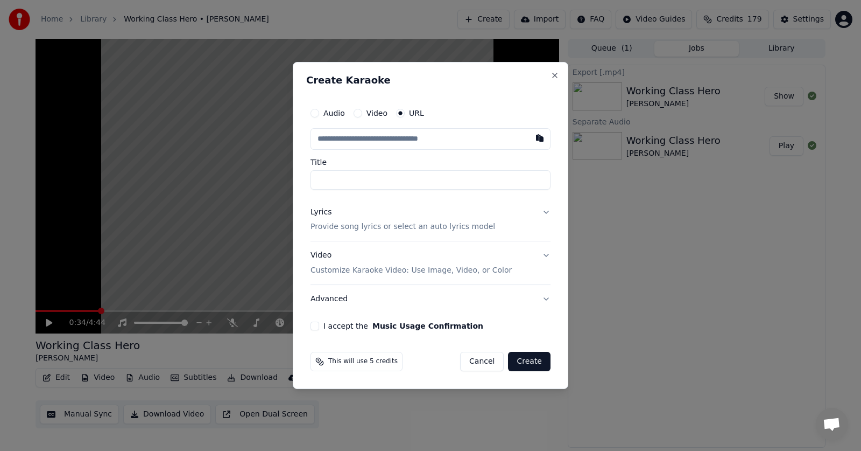
click at [313, 113] on button "Audio" at bounding box center [315, 113] width 9 height 9
click at [335, 140] on div "Choose File" at bounding box center [341, 138] width 60 height 19
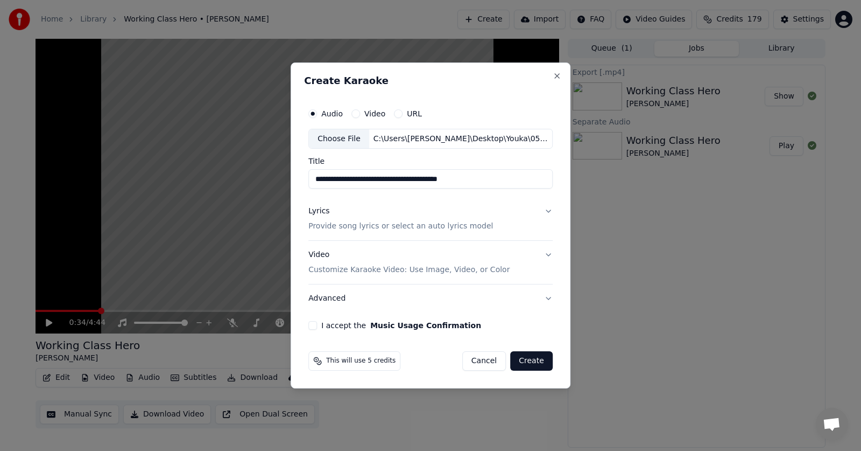
drag, startPoint x: 333, startPoint y: 179, endPoint x: 310, endPoint y: 185, distance: 23.8
click at [310, 185] on div "**********" at bounding box center [430, 217] width 253 height 236
type input "**********"
click at [317, 324] on button "I accept the Music Usage Confirmation" at bounding box center [312, 325] width 9 height 9
click at [546, 210] on button "Lyrics Provide song lyrics or select an auto lyrics model" at bounding box center [430, 219] width 244 height 43
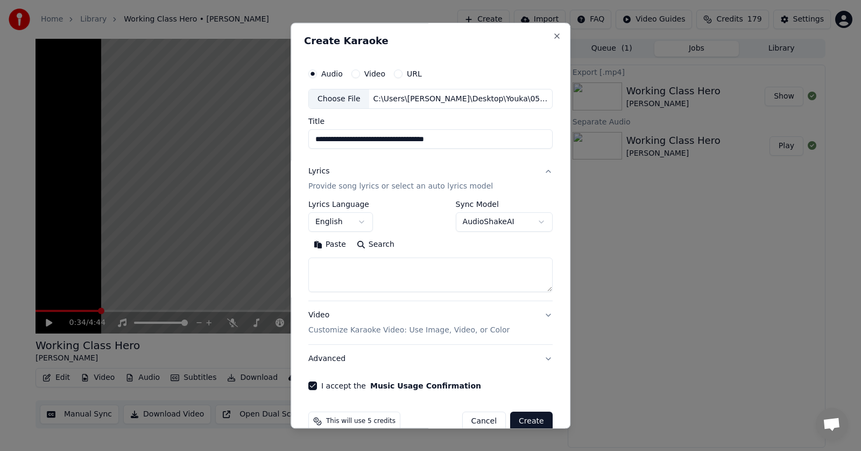
click at [327, 242] on button "Paste" at bounding box center [329, 244] width 43 height 17
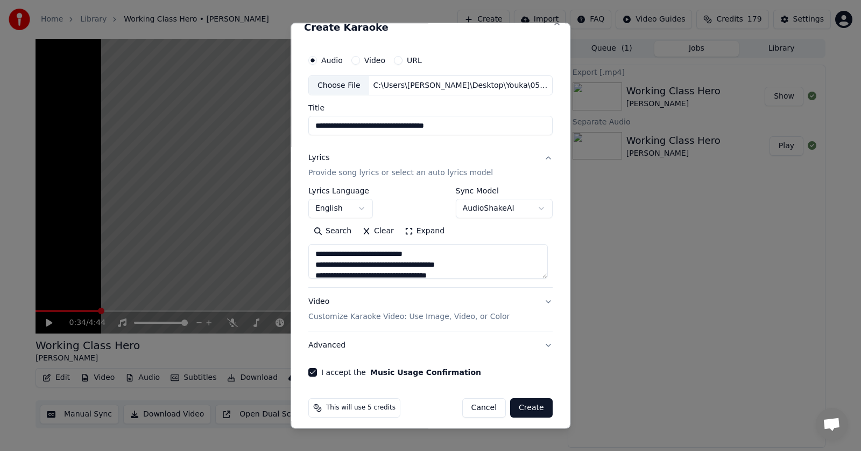
scroll to position [20, 0]
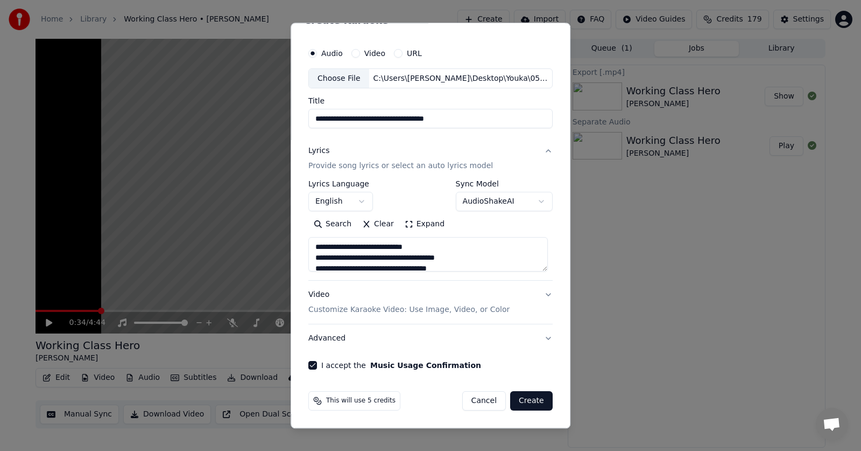
click at [520, 404] on button "Create" at bounding box center [531, 400] width 43 height 19
type textarea "**********"
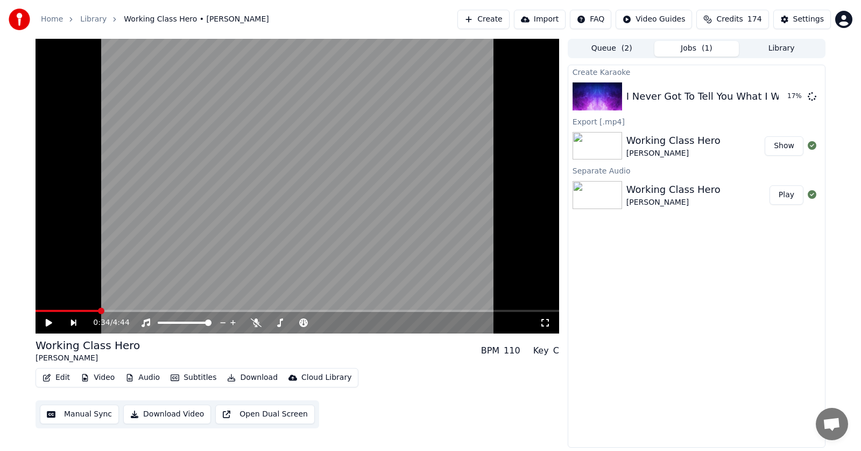
click at [470, 21] on button "Create" at bounding box center [484, 19] width 52 height 19
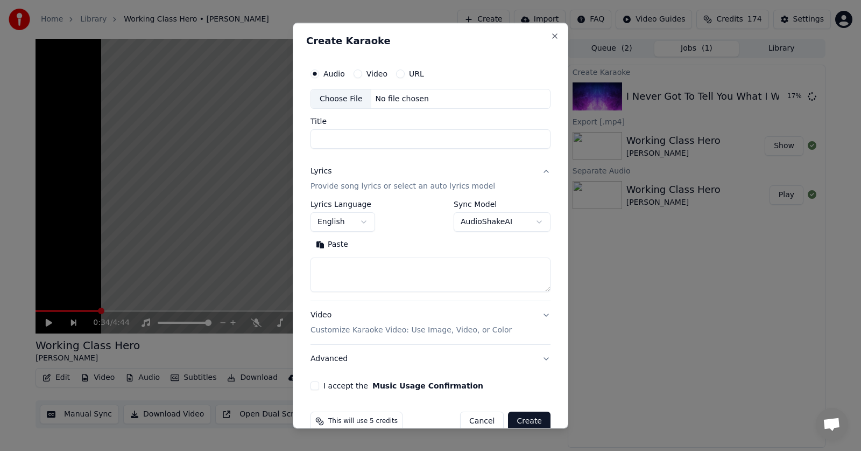
click at [327, 98] on div "Choose File" at bounding box center [341, 98] width 60 height 19
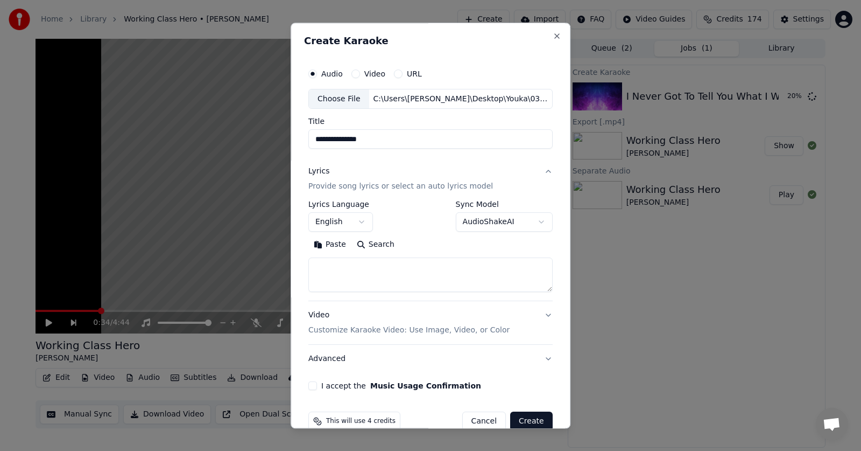
drag, startPoint x: 326, startPoint y: 139, endPoint x: 308, endPoint y: 139, distance: 17.8
click at [308, 139] on input "**********" at bounding box center [430, 139] width 244 height 19
type input "**********"
click at [331, 245] on button "Paste" at bounding box center [329, 244] width 43 height 17
click at [313, 385] on button "I accept the Music Usage Confirmation" at bounding box center [312, 386] width 9 height 9
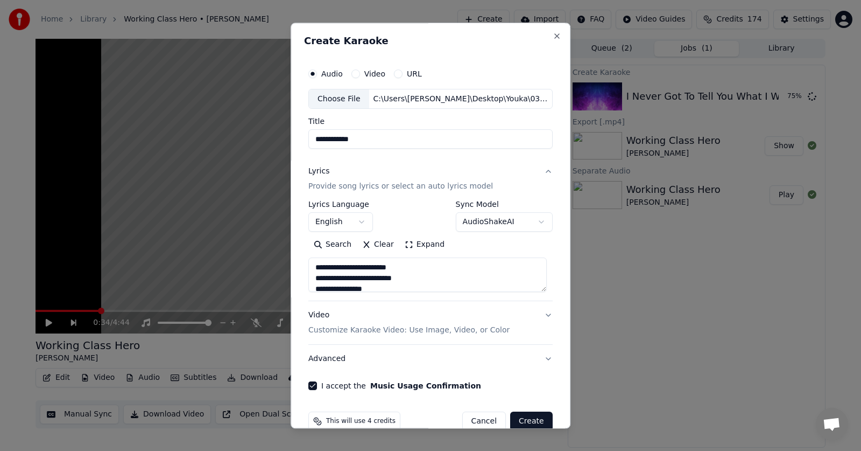
click at [319, 362] on button "Advanced" at bounding box center [430, 359] width 244 height 28
type textarea "**********"
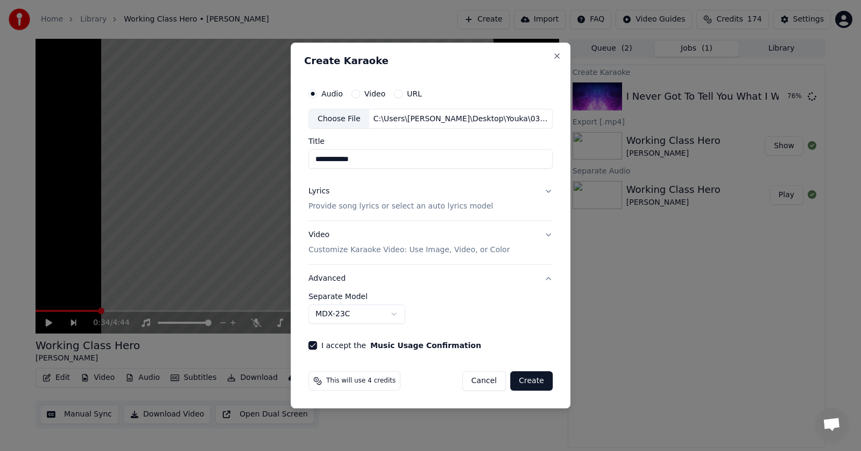
click at [399, 315] on body "**********" at bounding box center [430, 225] width 861 height 451
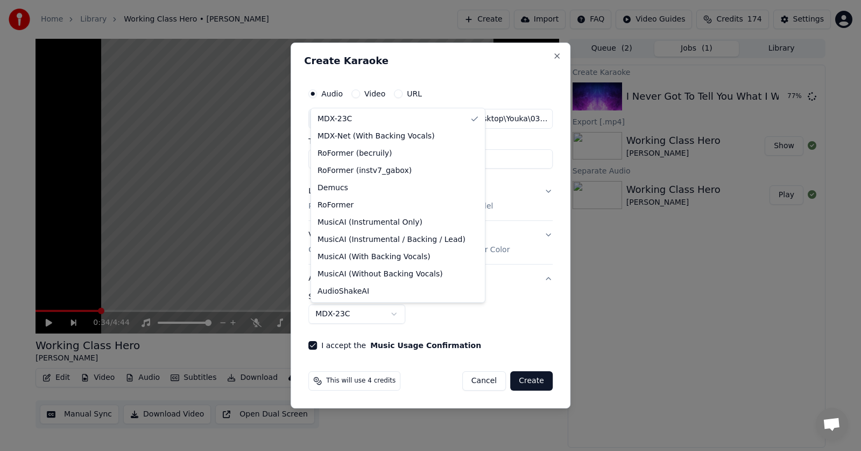
select select "**********"
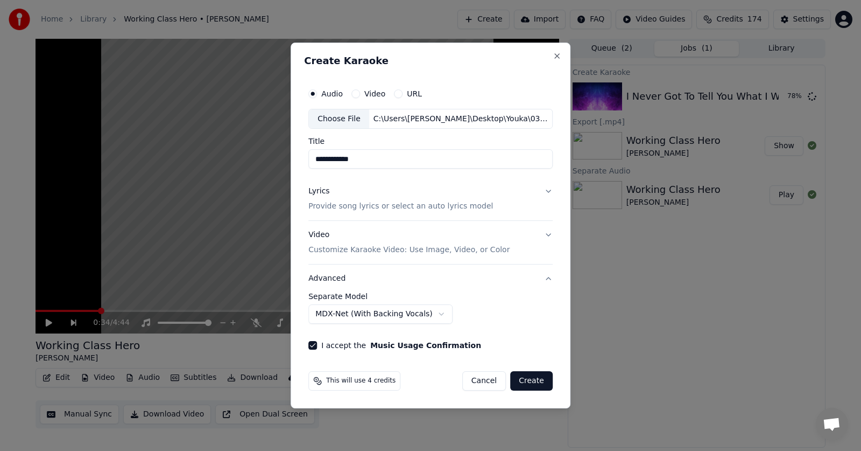
click at [529, 381] on button "Create" at bounding box center [531, 380] width 43 height 19
click at [547, 189] on button "Lyrics Provide song lyrics or select an auto lyrics model" at bounding box center [430, 199] width 244 height 43
click at [487, 52] on div "**********" at bounding box center [431, 226] width 280 height 366
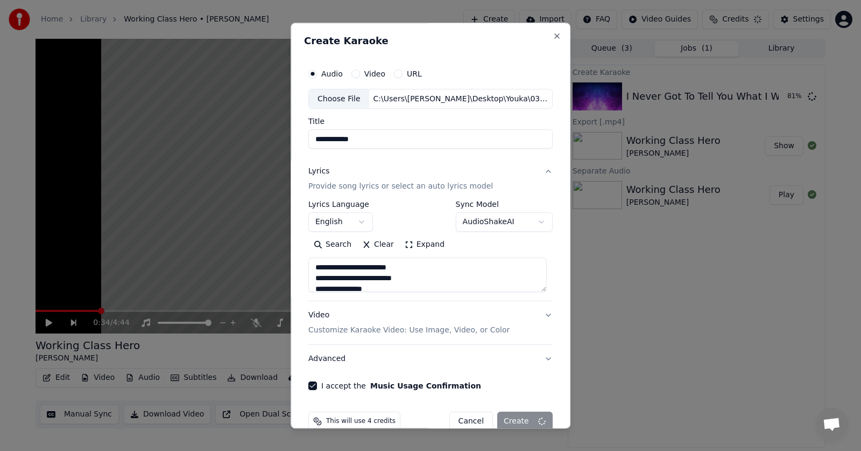
type textarea "**********"
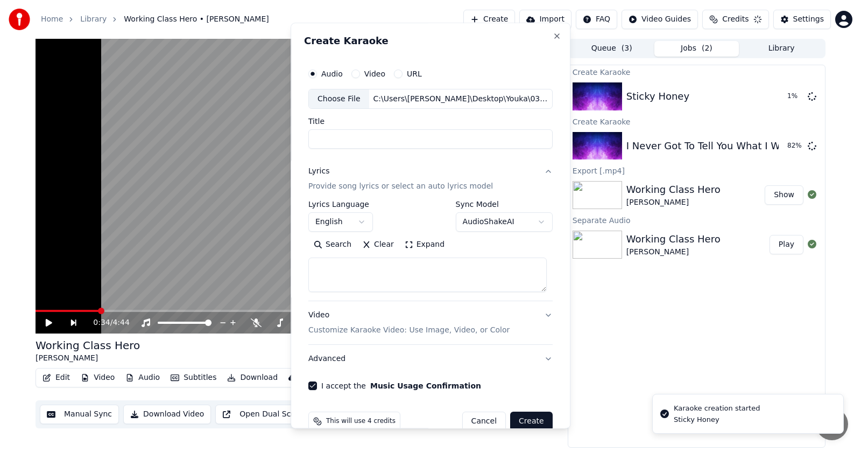
select select
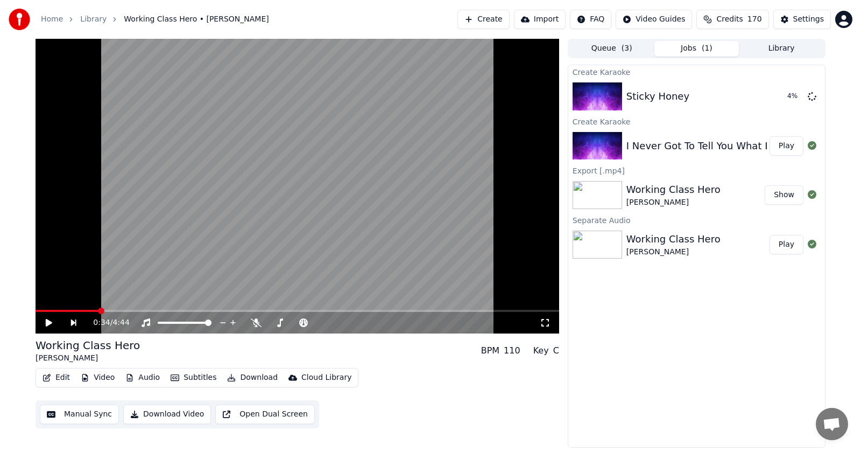
click at [474, 18] on button "Create" at bounding box center [484, 19] width 52 height 19
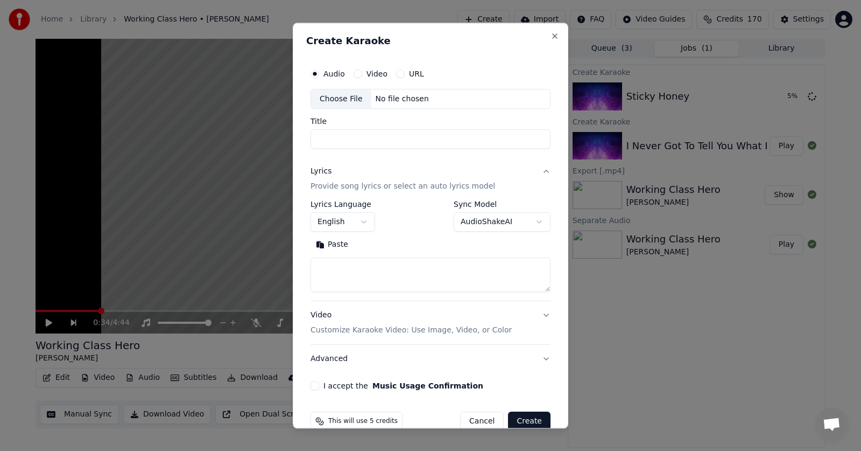
click at [331, 98] on div "Choose File" at bounding box center [341, 98] width 60 height 19
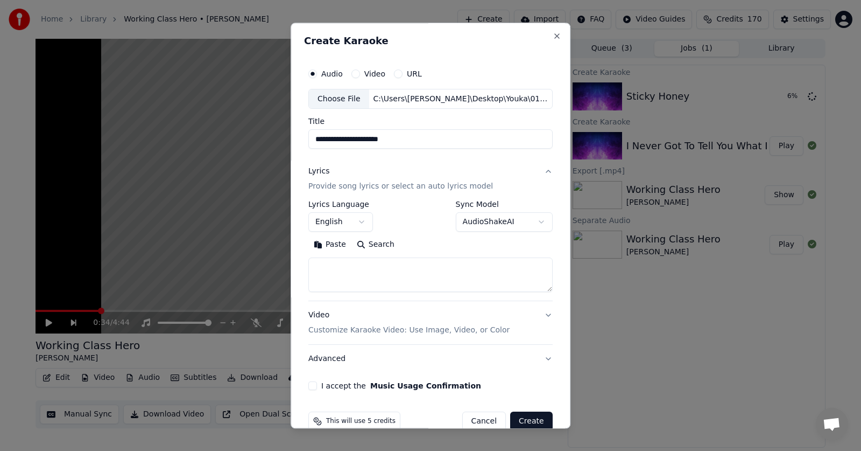
click at [331, 140] on input "**********" at bounding box center [430, 139] width 244 height 19
drag, startPoint x: 329, startPoint y: 138, endPoint x: 311, endPoint y: 138, distance: 18.3
click at [311, 138] on input "**********" at bounding box center [430, 139] width 244 height 19
type input "**********"
click at [404, 34] on div "**********" at bounding box center [431, 225] width 280 height 405
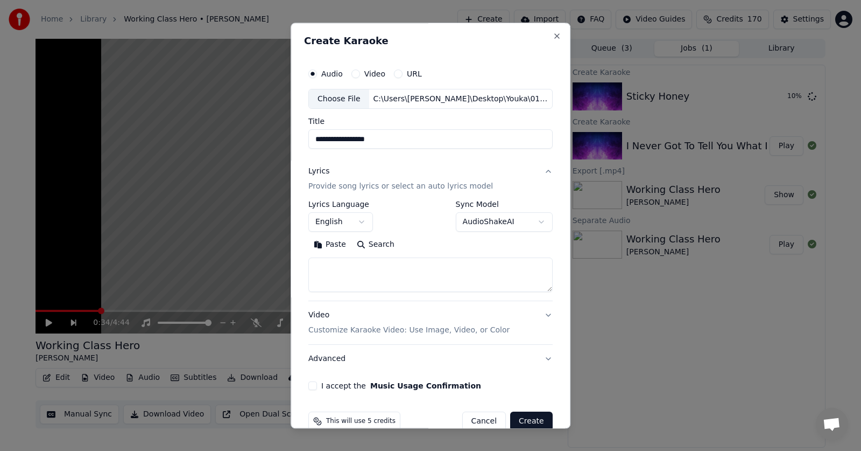
click at [325, 248] on button "Paste" at bounding box center [329, 244] width 43 height 17
type textarea "**********"
click at [310, 387] on button "I accept the Music Usage Confirmation" at bounding box center [312, 386] width 9 height 9
click at [321, 357] on button "Advanced" at bounding box center [430, 359] width 244 height 28
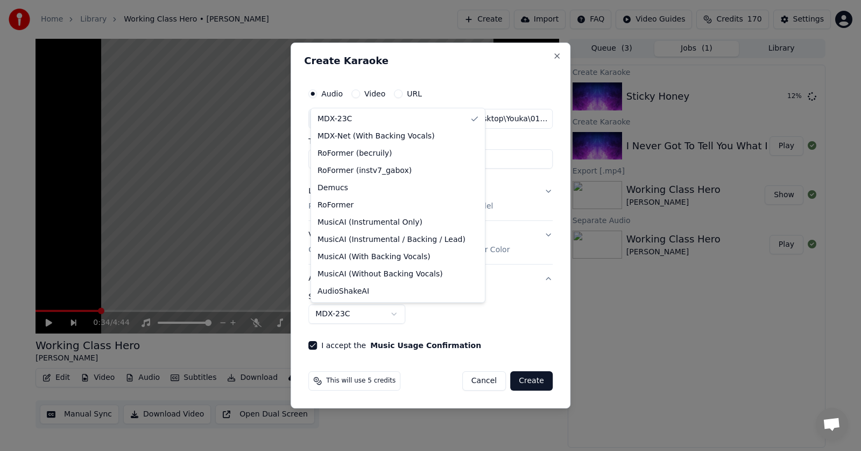
click at [395, 313] on button "MDX-23C" at bounding box center [356, 313] width 97 height 19
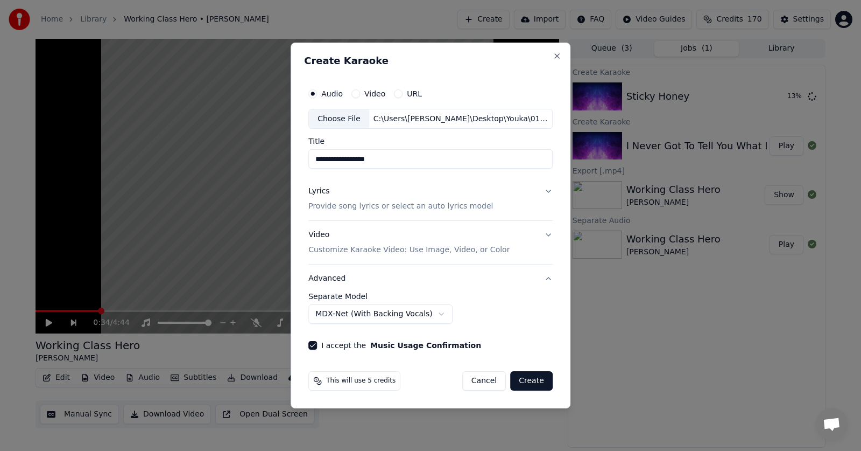
click at [529, 382] on button "Create" at bounding box center [531, 380] width 43 height 19
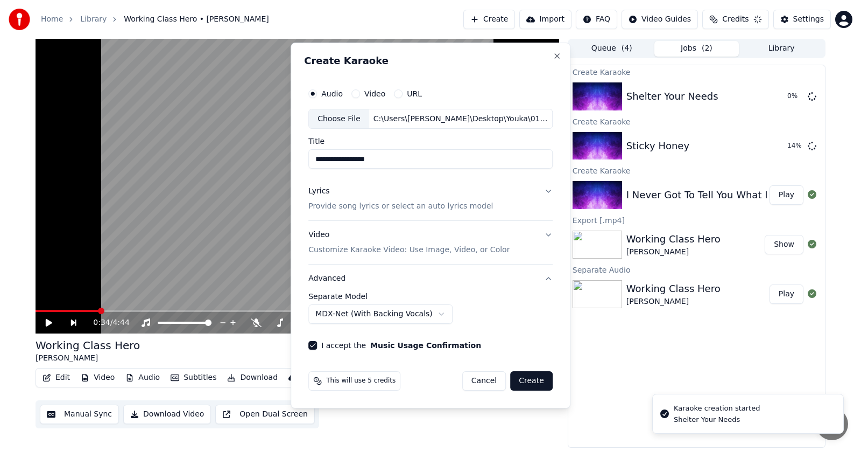
select select "******"
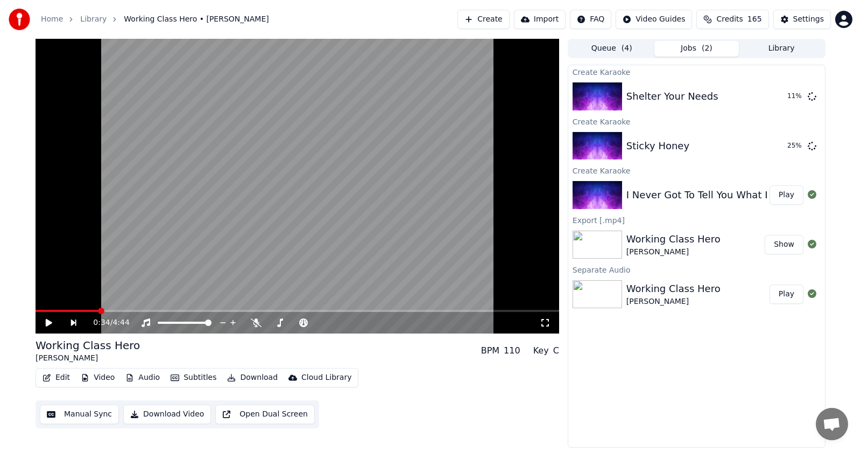
click at [785, 195] on button "Play" at bounding box center [787, 194] width 34 height 19
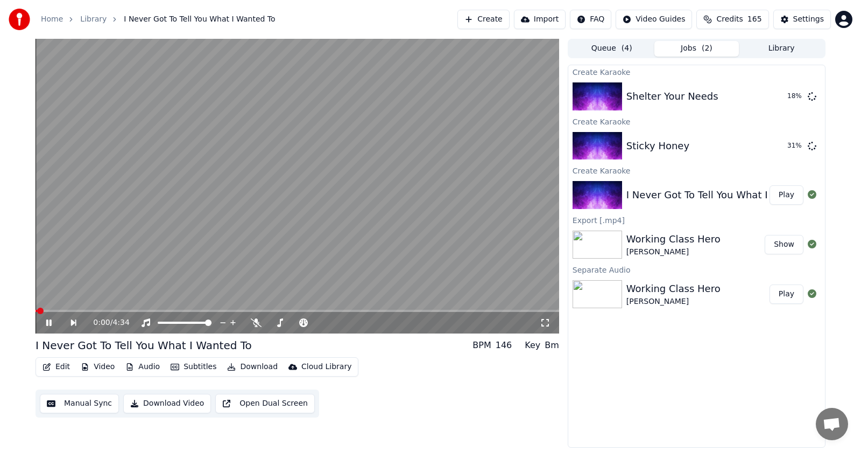
click at [49, 324] on icon at bounding box center [56, 322] width 25 height 9
click at [769, 47] on button "Library" at bounding box center [781, 49] width 85 height 16
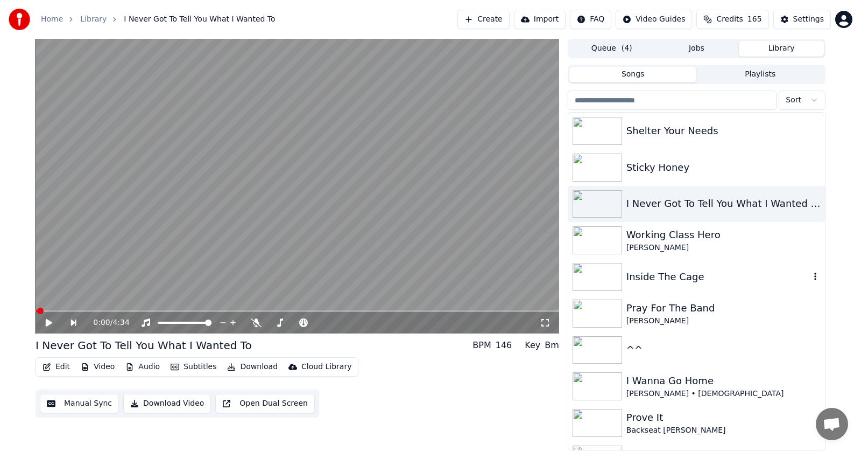
click at [645, 282] on div "Inside The Cage" at bounding box center [719, 276] width 184 height 15
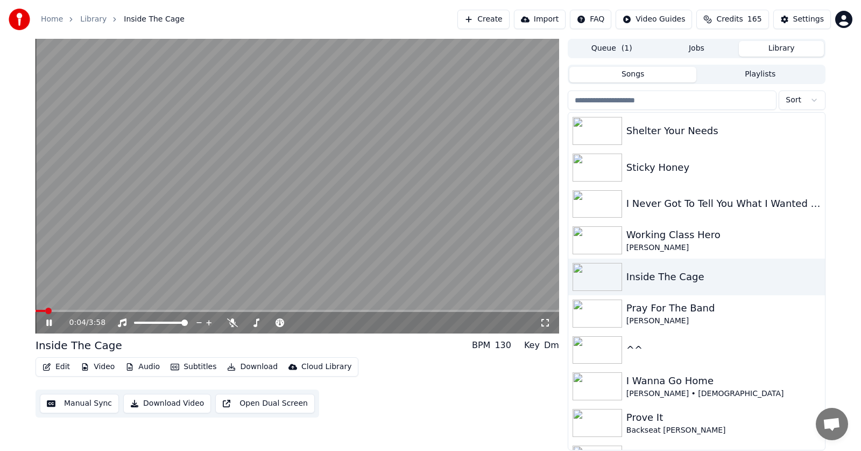
click at [50, 320] on icon at bounding box center [48, 322] width 5 height 6
click at [50, 320] on icon at bounding box center [56, 322] width 25 height 9
click at [36, 307] on span at bounding box center [39, 310] width 6 height 6
click at [50, 322] on icon at bounding box center [48, 322] width 5 height 6
click at [50, 322] on icon at bounding box center [49, 323] width 6 height 8
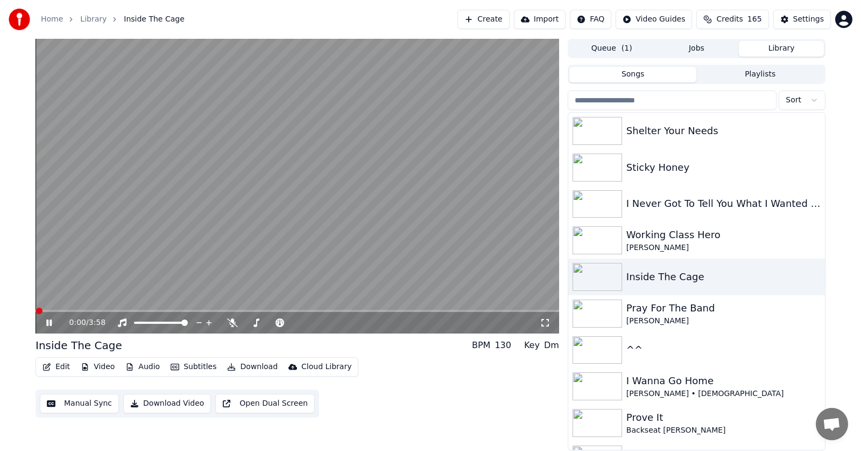
click at [48, 322] on icon at bounding box center [48, 322] width 5 height 6
click at [48, 322] on icon at bounding box center [49, 323] width 6 height 8
click at [50, 321] on icon at bounding box center [56, 322] width 25 height 9
click at [37, 307] on span at bounding box center [39, 310] width 6 height 6
